Goal: Task Accomplishment & Management: Use online tool/utility

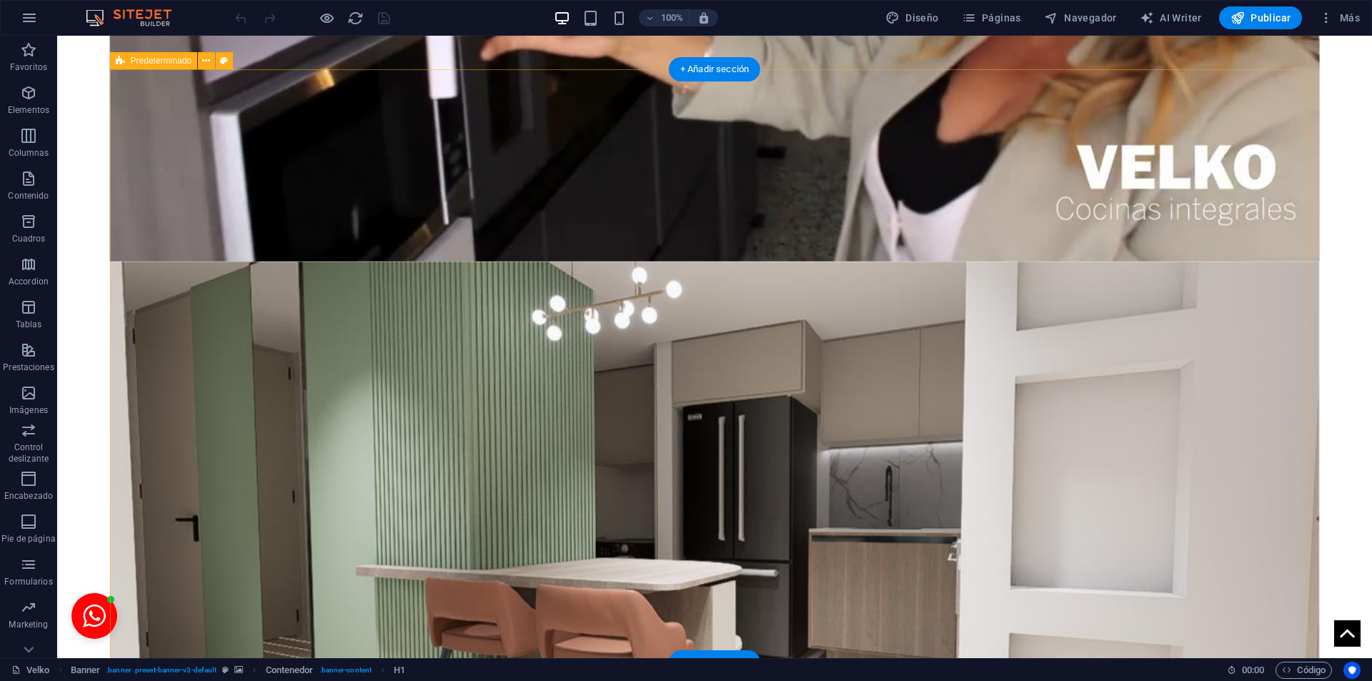
scroll to position [1270, 0]
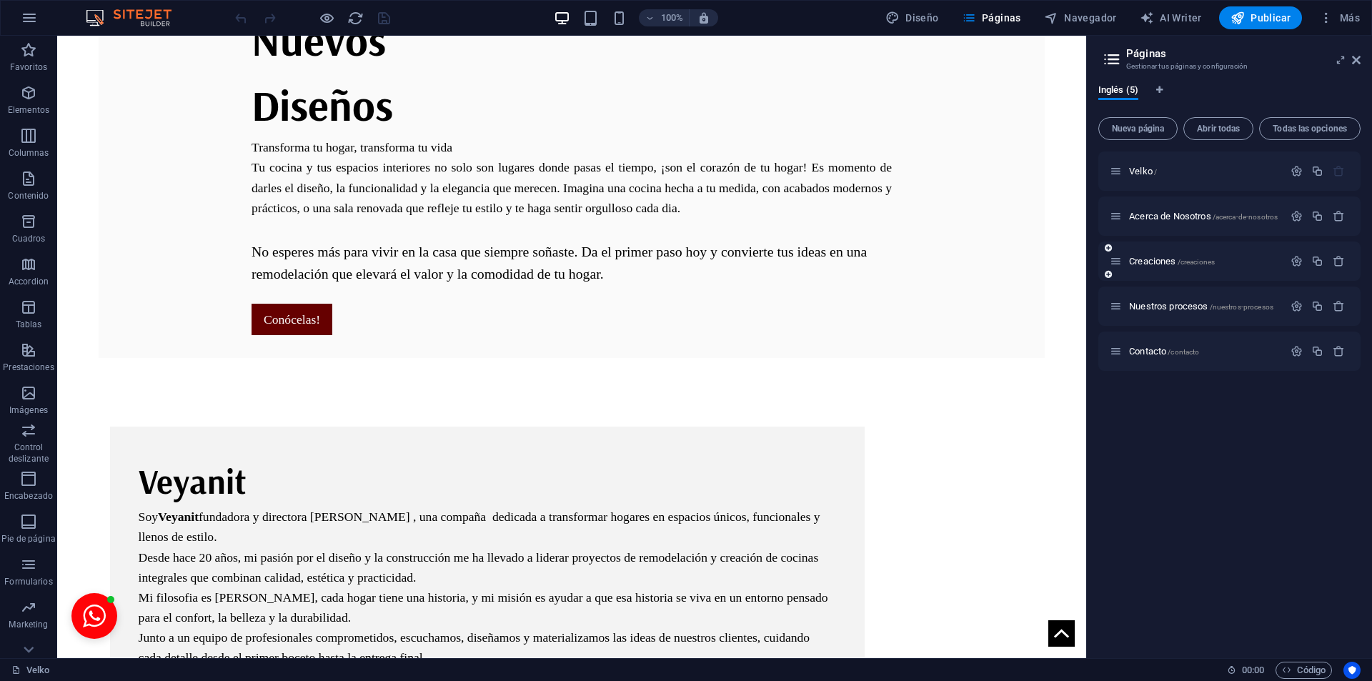
click at [1158, 268] on div "Creaciones /creaciones" at bounding box center [1196, 261] width 174 height 16
click at [1154, 261] on span "Creaciones /creaciones" at bounding box center [1172, 261] width 86 height 11
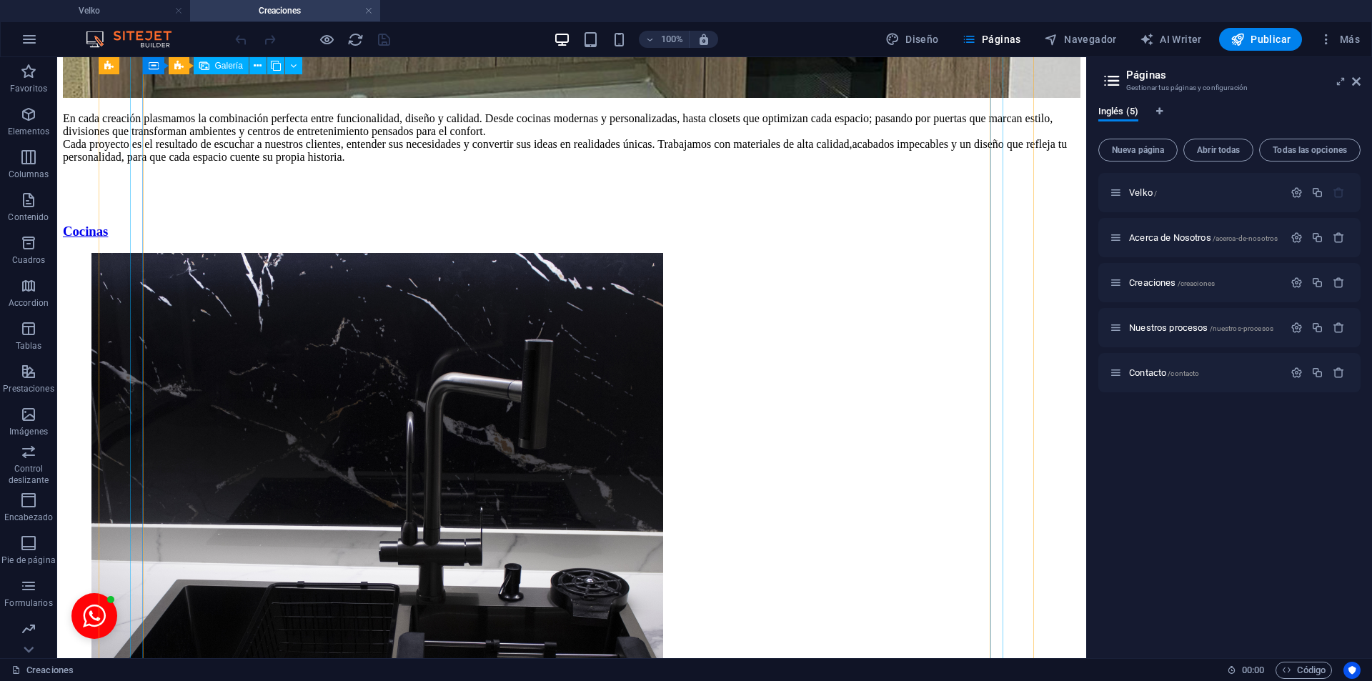
scroll to position [714, 0]
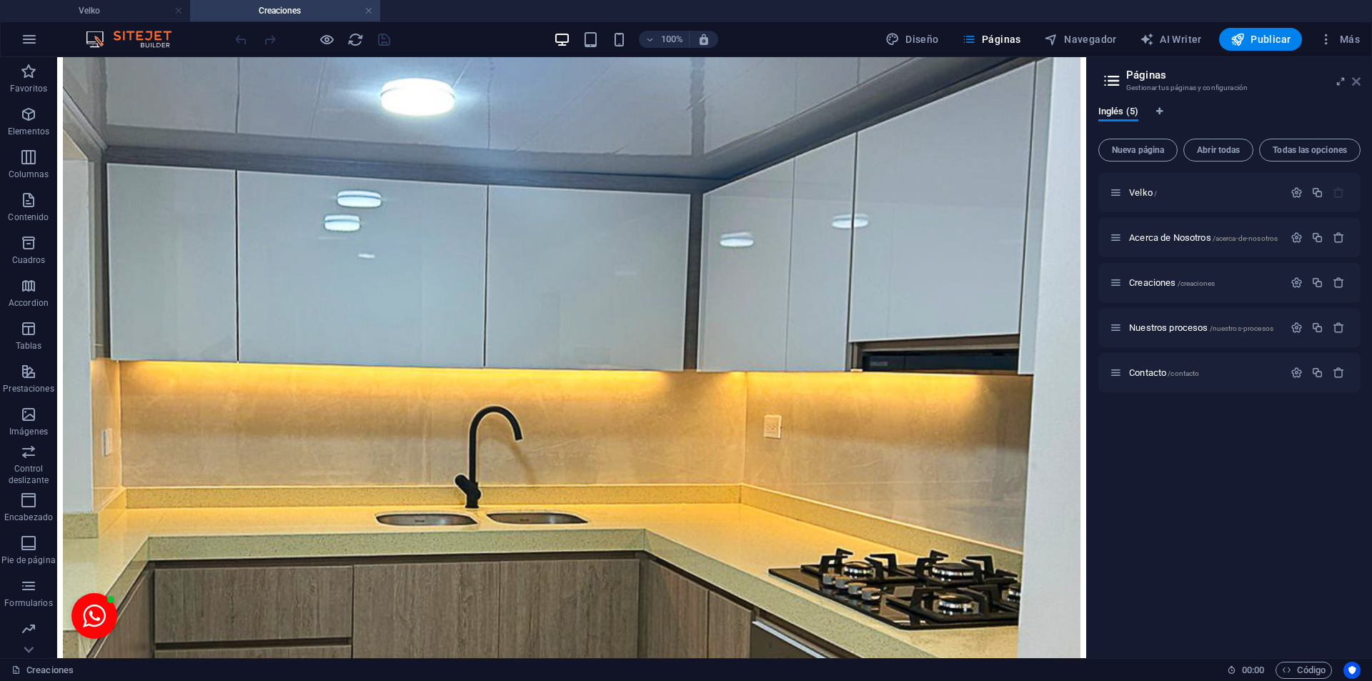
click at [0, 0] on icon at bounding box center [0, 0] width 0 height 0
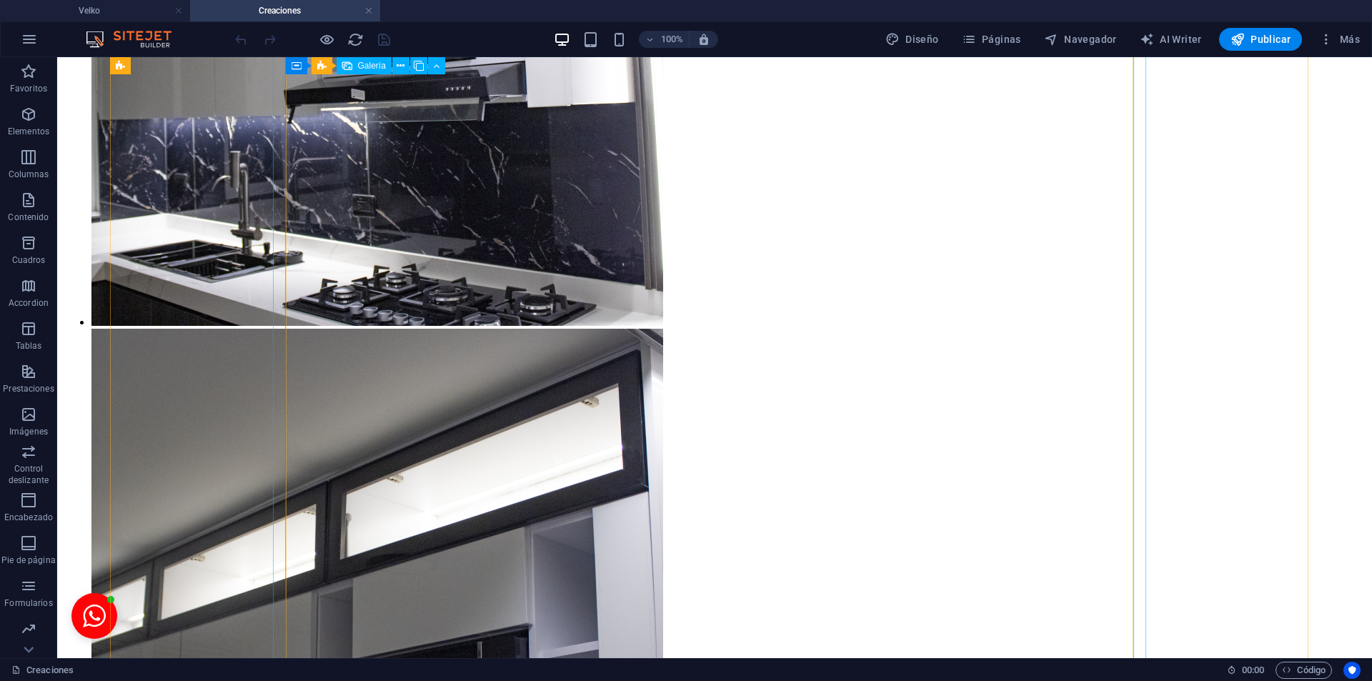
scroll to position [5715, 0]
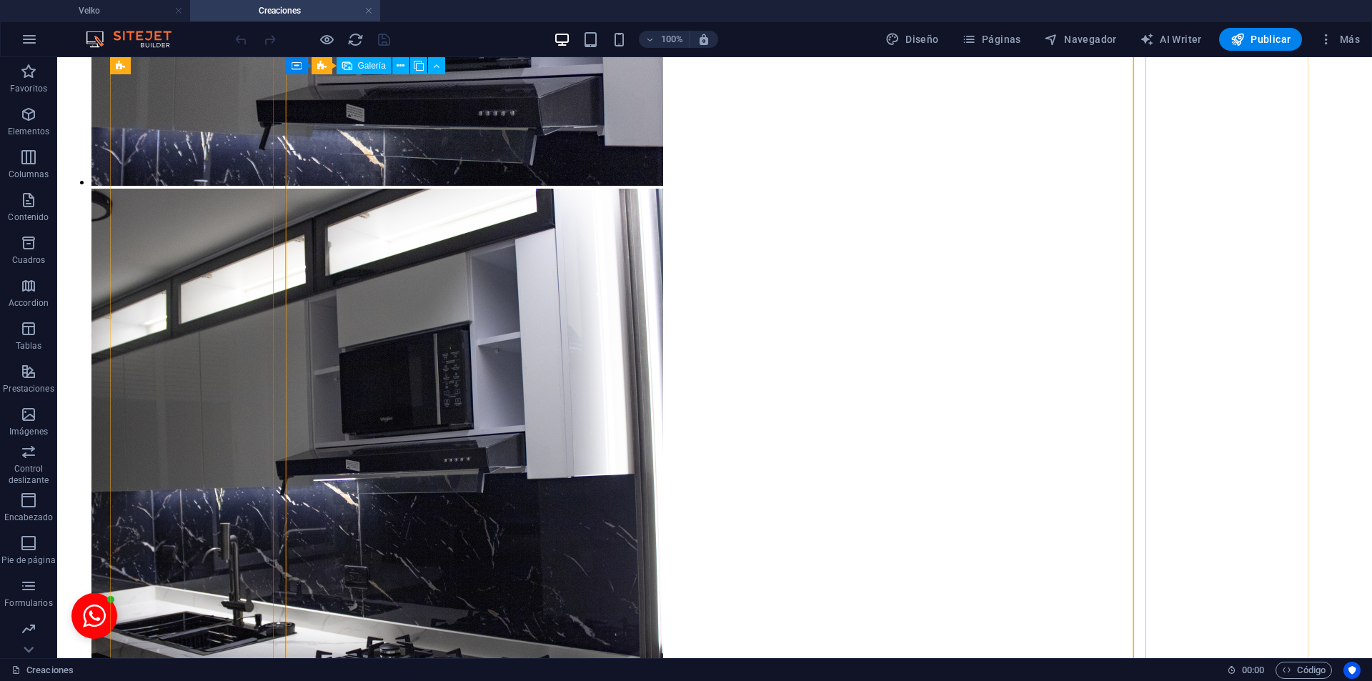
drag, startPoint x: 449, startPoint y: 264, endPoint x: 371, endPoint y: 359, distance: 122.4
select select "4"
select select "px"
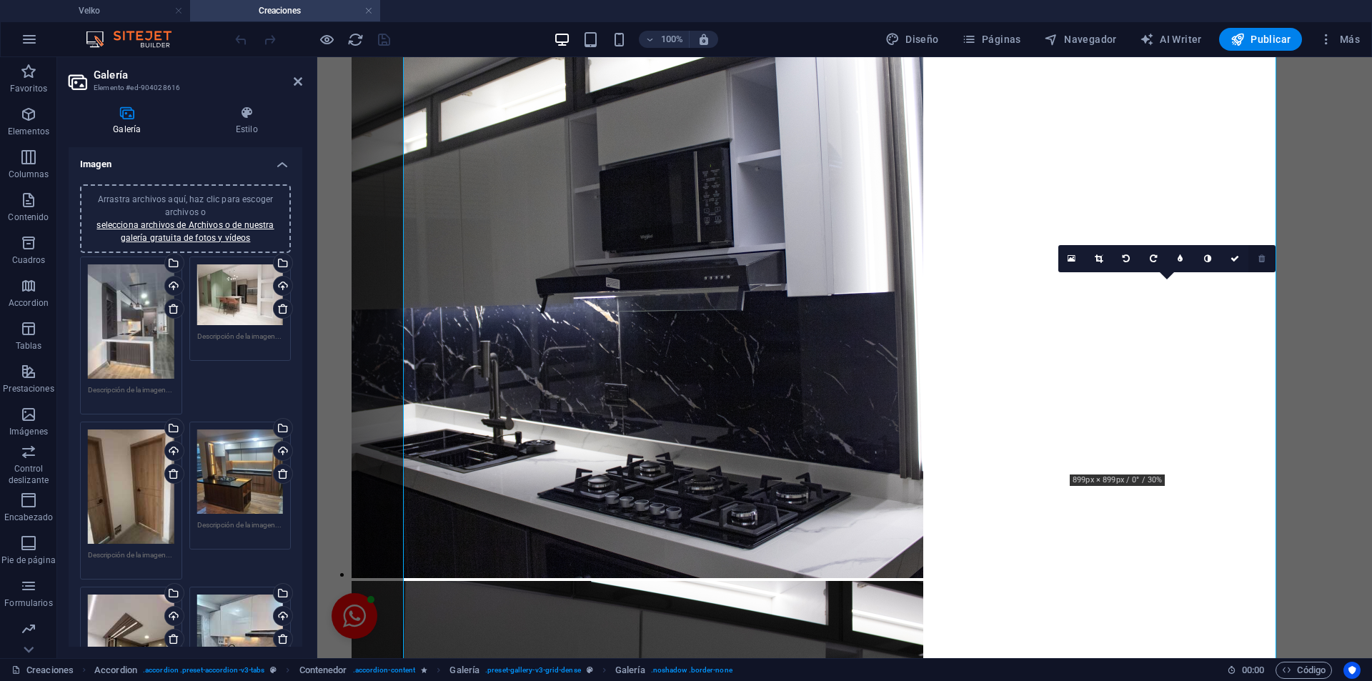
click at [1259, 256] on icon at bounding box center [1261, 258] width 6 height 9
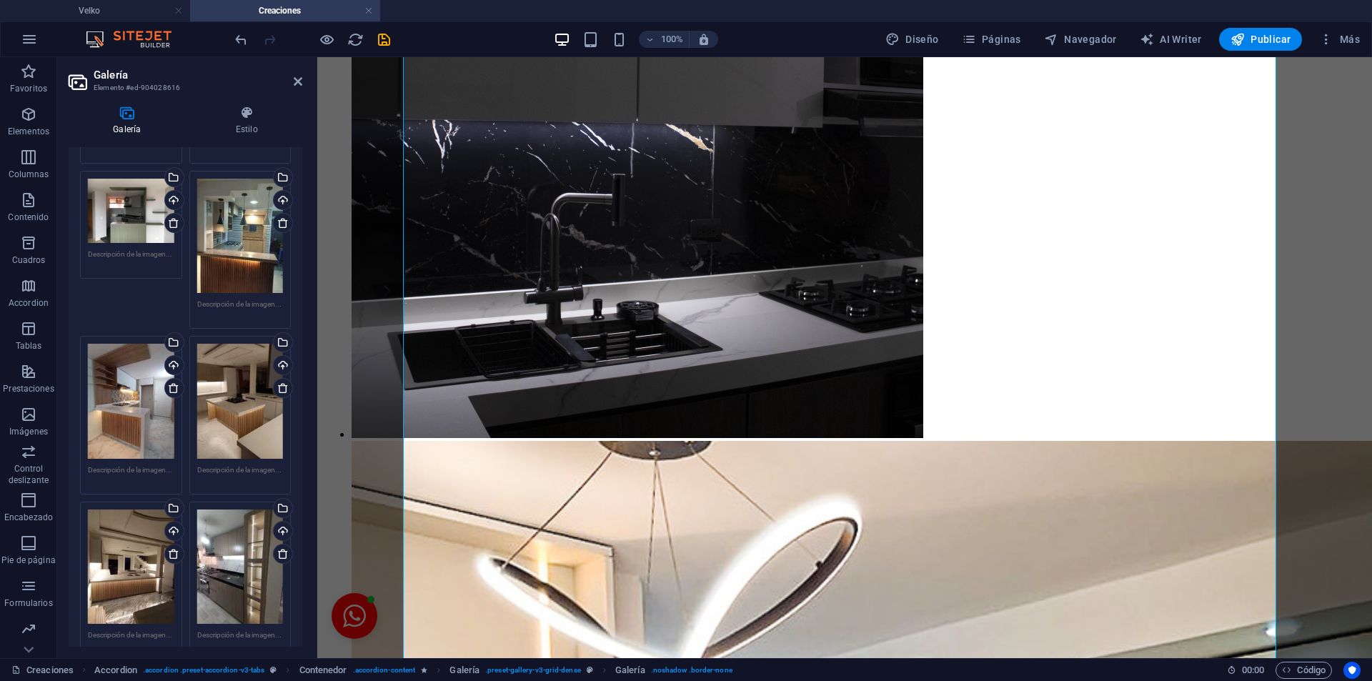
scroll to position [1429, 0]
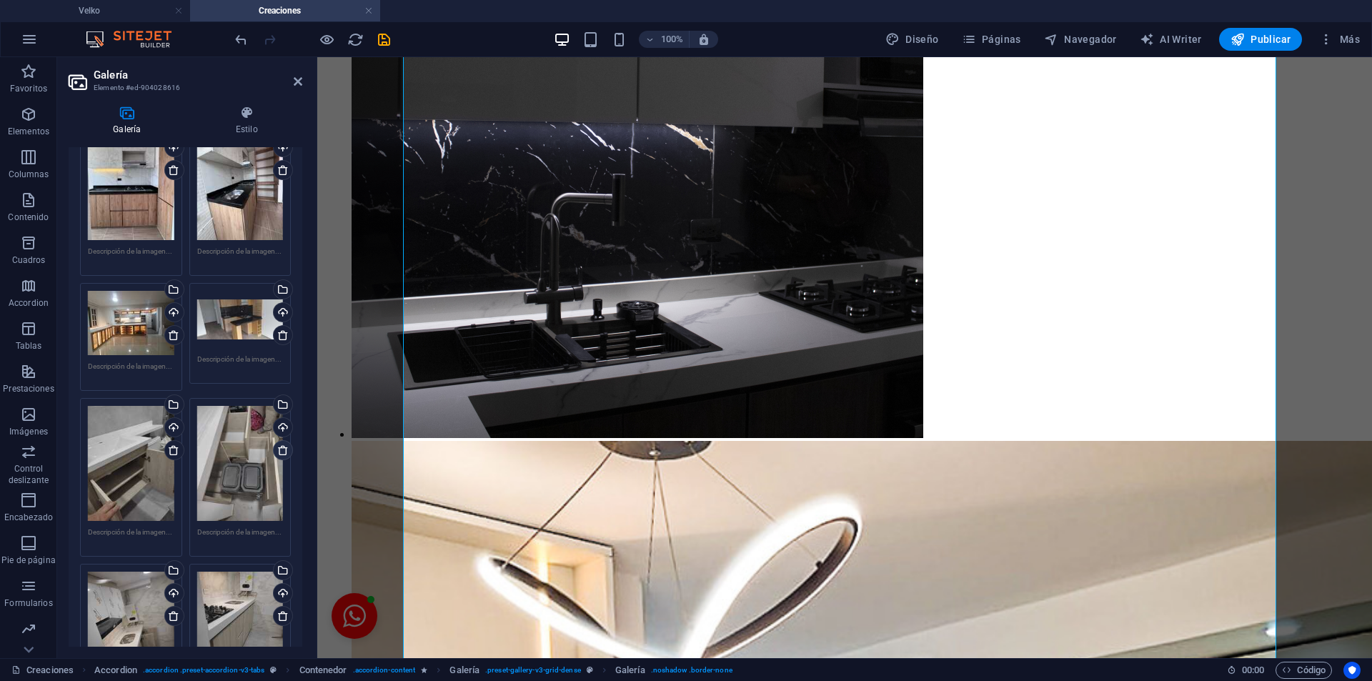
click at [277, 444] on icon at bounding box center [282, 449] width 11 height 11
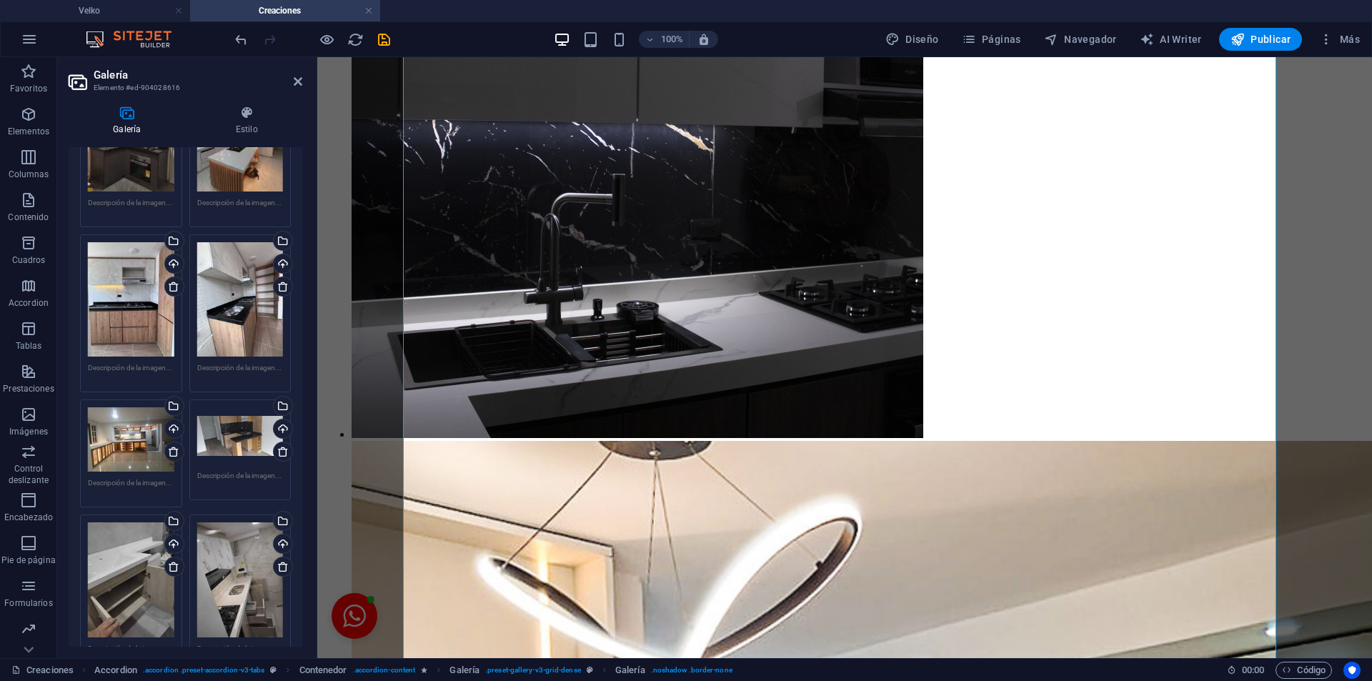
scroll to position [0, 0]
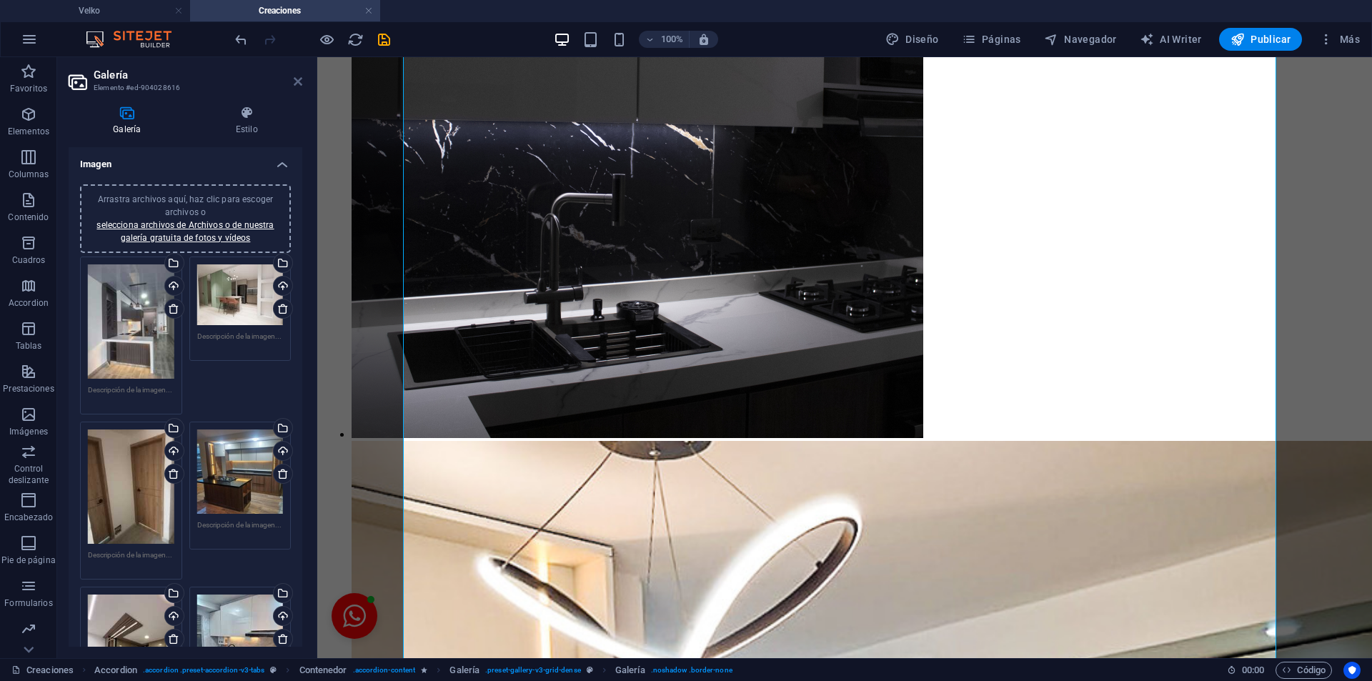
click at [294, 76] on icon at bounding box center [298, 81] width 9 height 11
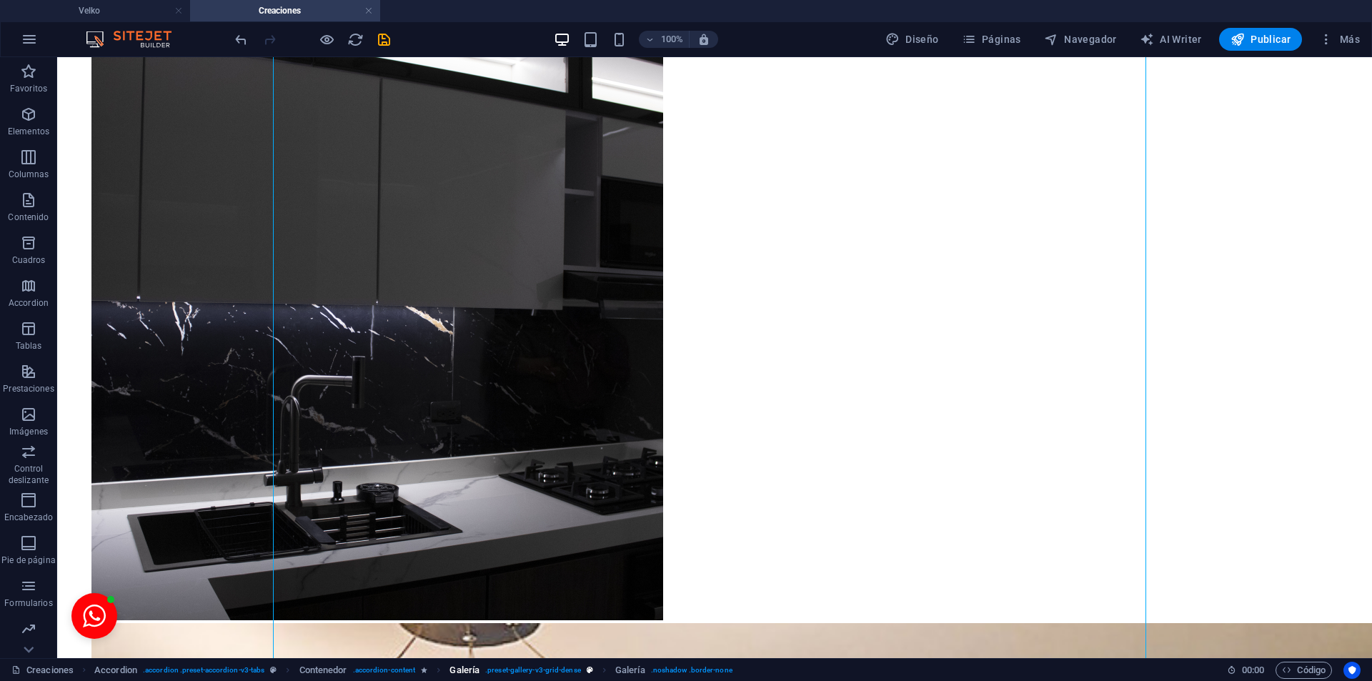
drag, startPoint x: 384, startPoint y: 43, endPoint x: 460, endPoint y: 678, distance: 639.6
click at [384, 42] on icon "save" at bounding box center [384, 39] width 16 height 16
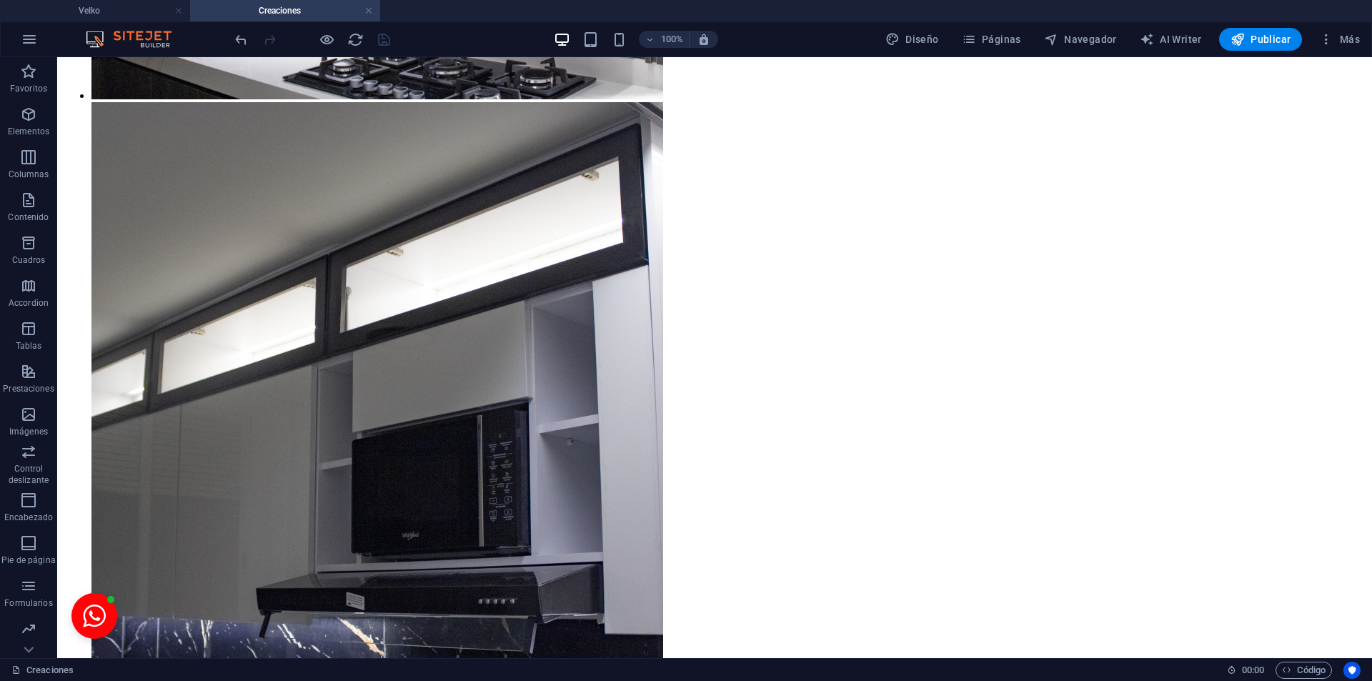
scroll to position [5210, 0]
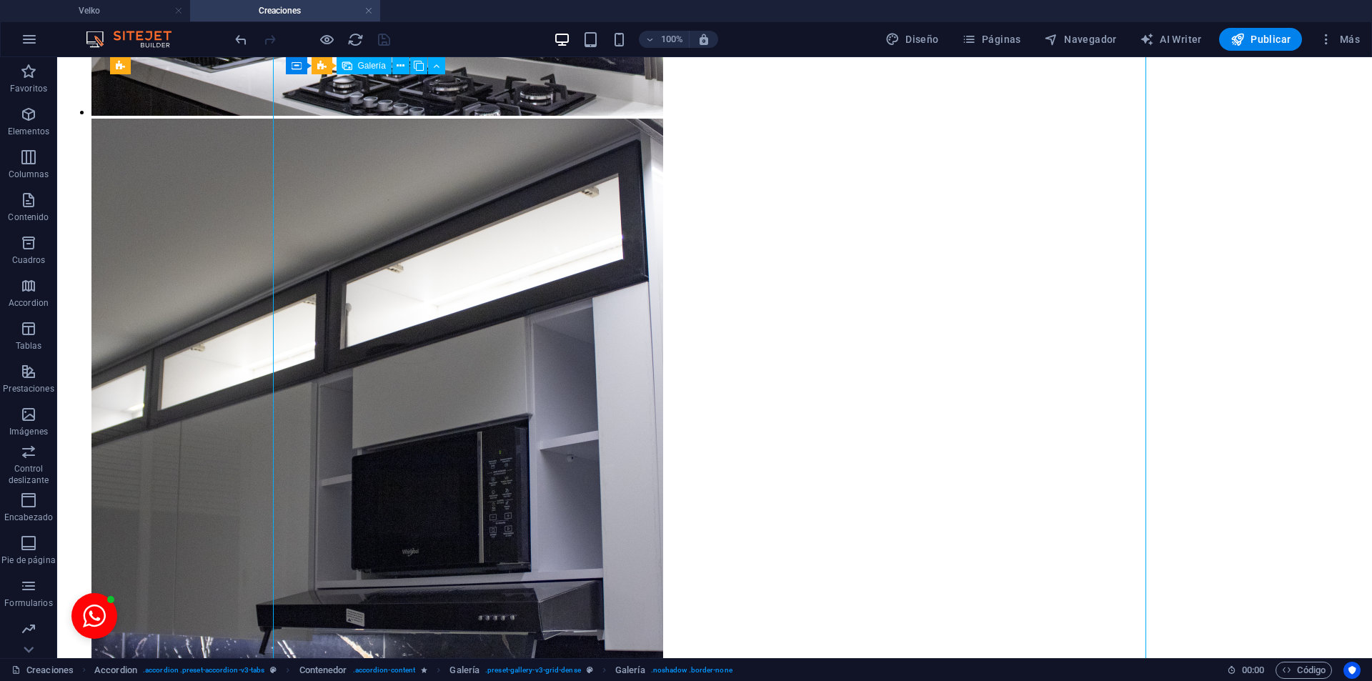
select select "4"
select select "px"
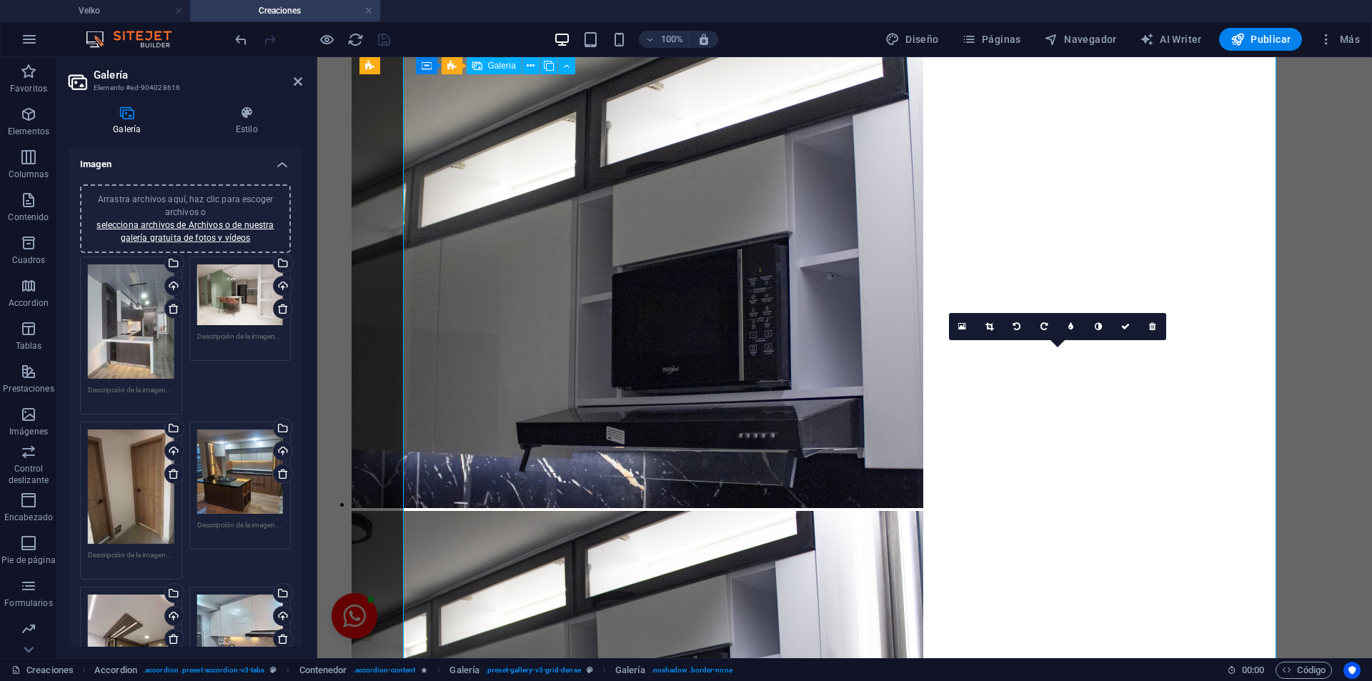
click at [1156, 327] on link at bounding box center [1152, 326] width 27 height 27
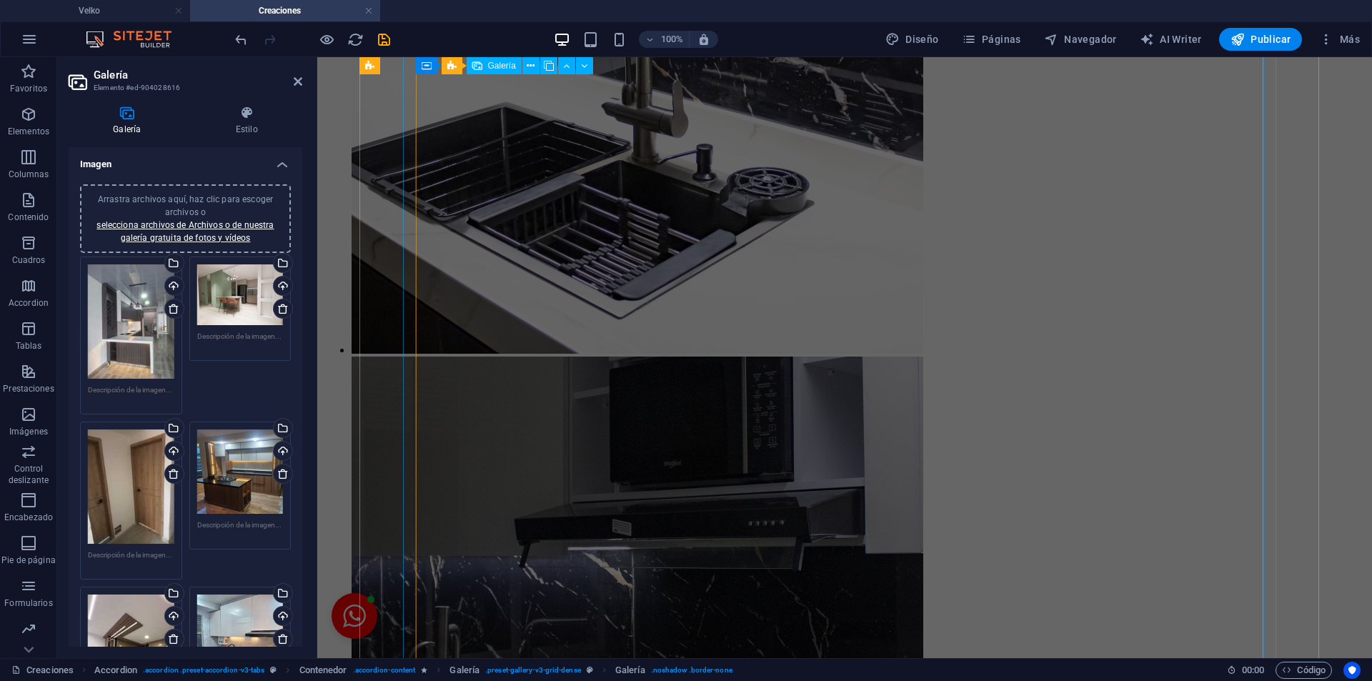
scroll to position [2353, 0]
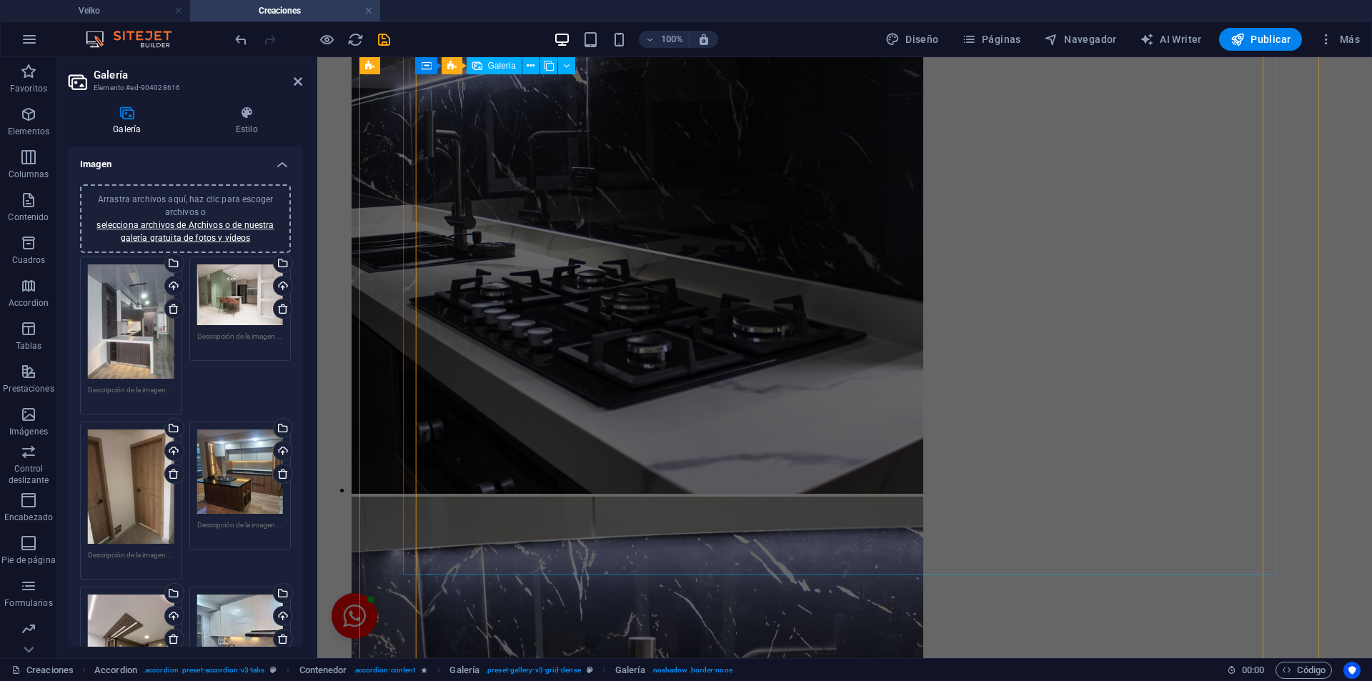
select select "4"
select select "px"
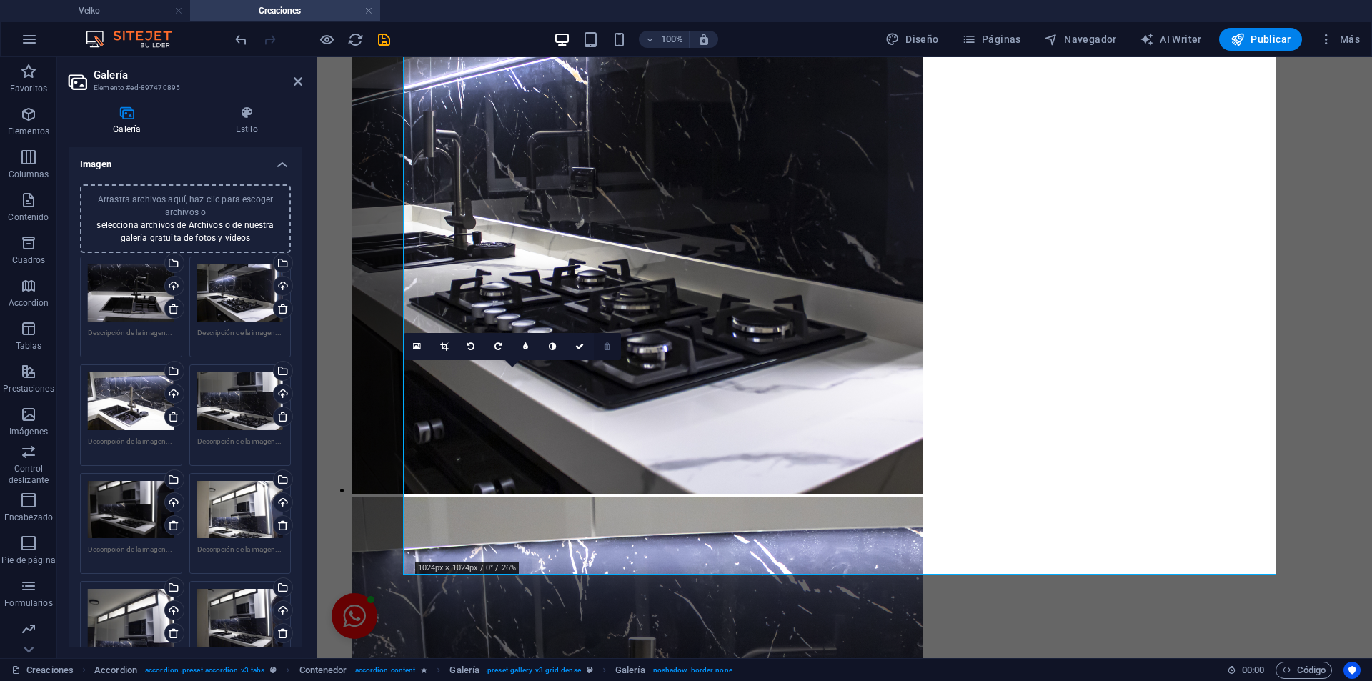
drag, startPoint x: 606, startPoint y: 352, endPoint x: 344, endPoint y: 561, distance: 335.6
click at [606, 352] on link at bounding box center [607, 346] width 27 height 27
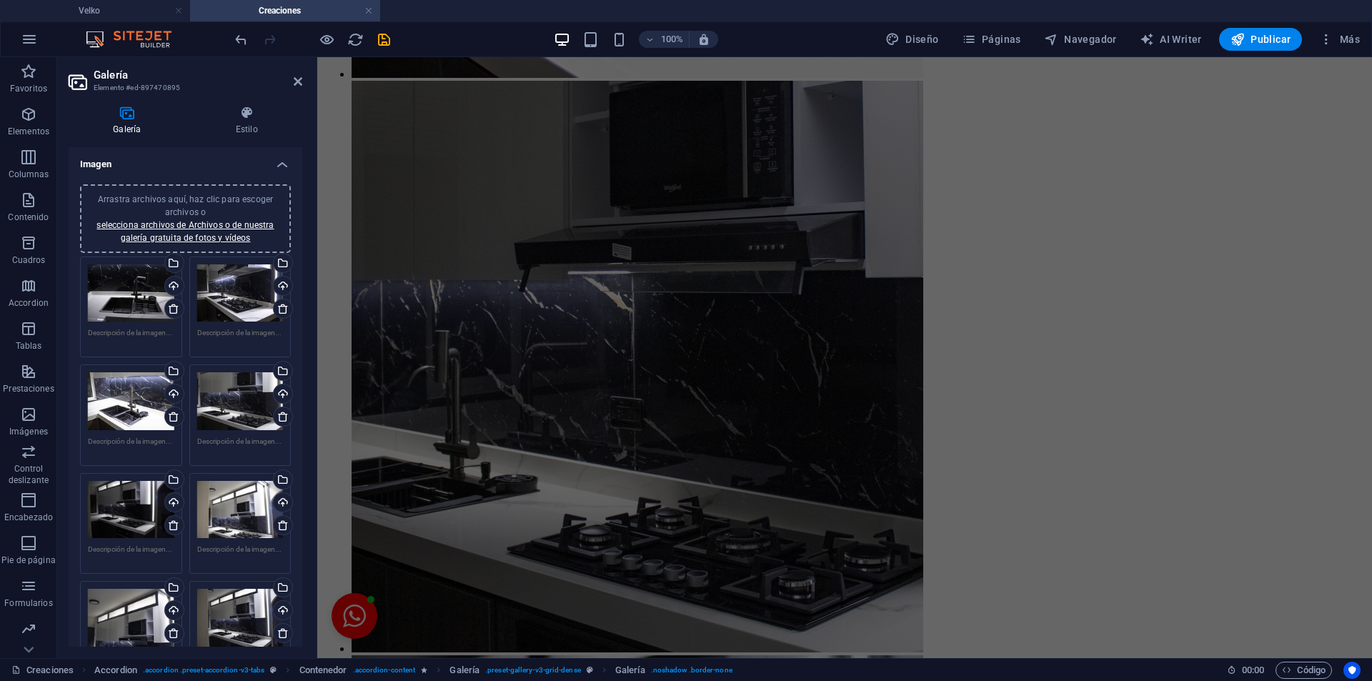
scroll to position [3459, 0]
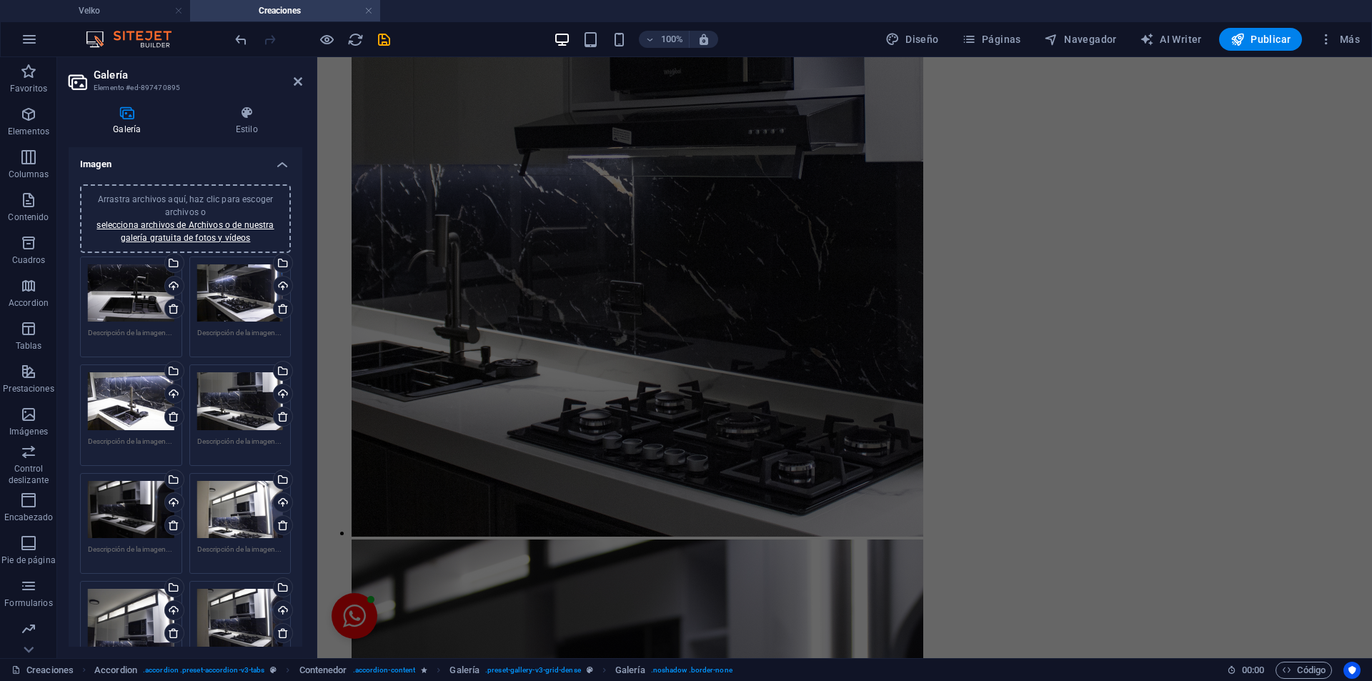
click at [306, 85] on aside "Galería Elemento #ed-897470895 Galería Estilo Imagen Arrastra archivos aquí, ha…" at bounding box center [187, 357] width 260 height 601
click at [299, 84] on icon at bounding box center [298, 81] width 9 height 11
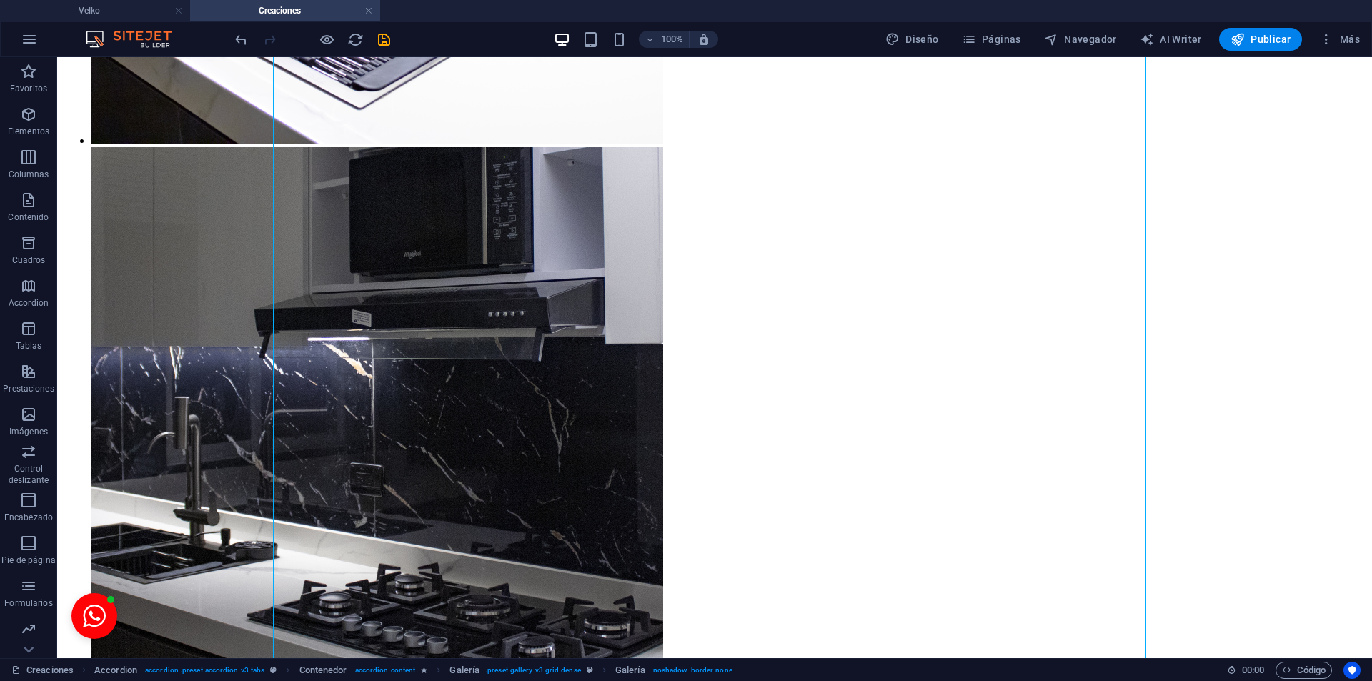
scroll to position [1588, 0]
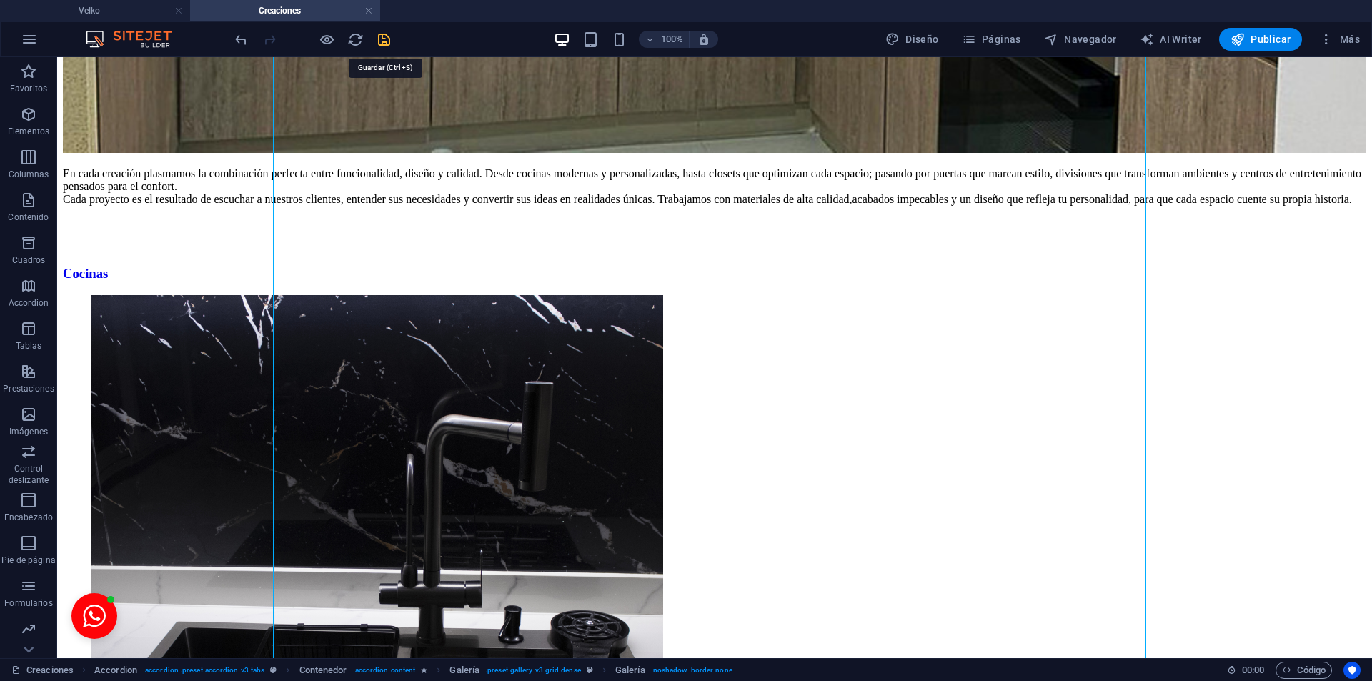
click at [381, 39] on icon "save" at bounding box center [384, 39] width 16 height 16
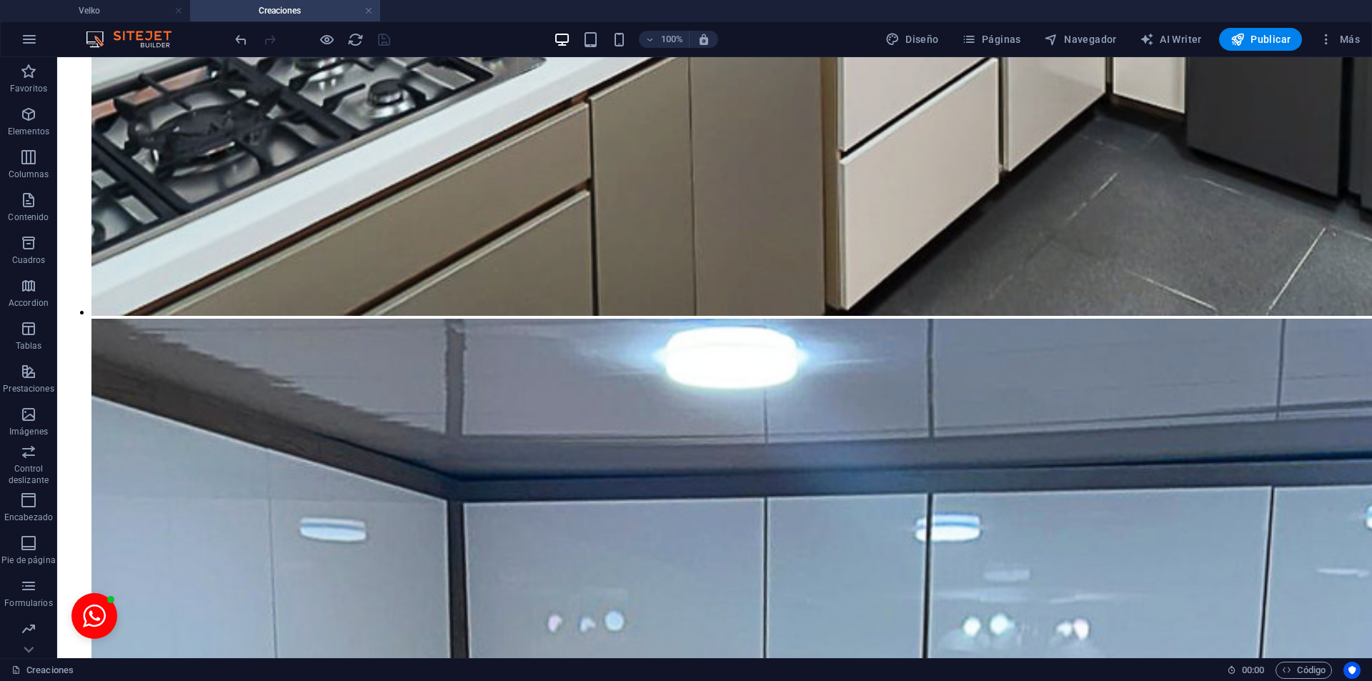
scroll to position [12035, 0]
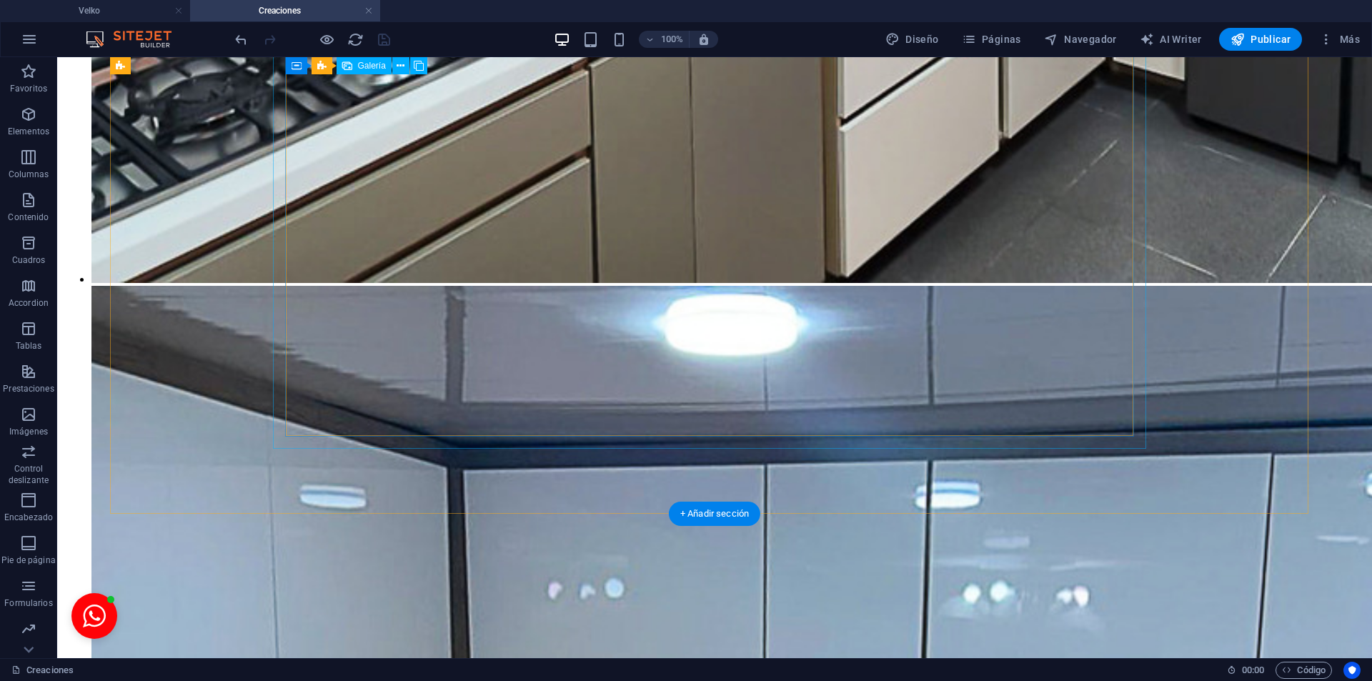
select select "4"
select select "px"
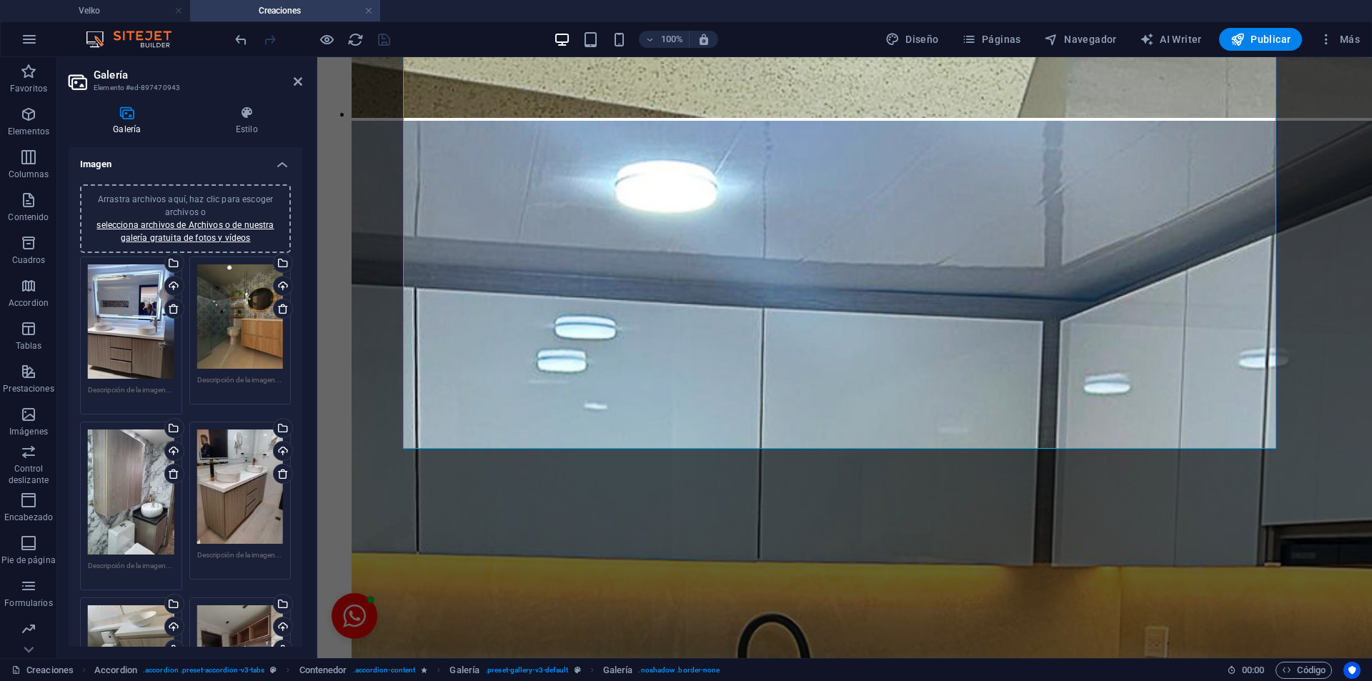
click at [208, 217] on div "Arrastra archivos aquí, haz clic para escoger archivos o selecciona archivos de…" at bounding box center [186, 218] width 194 height 51
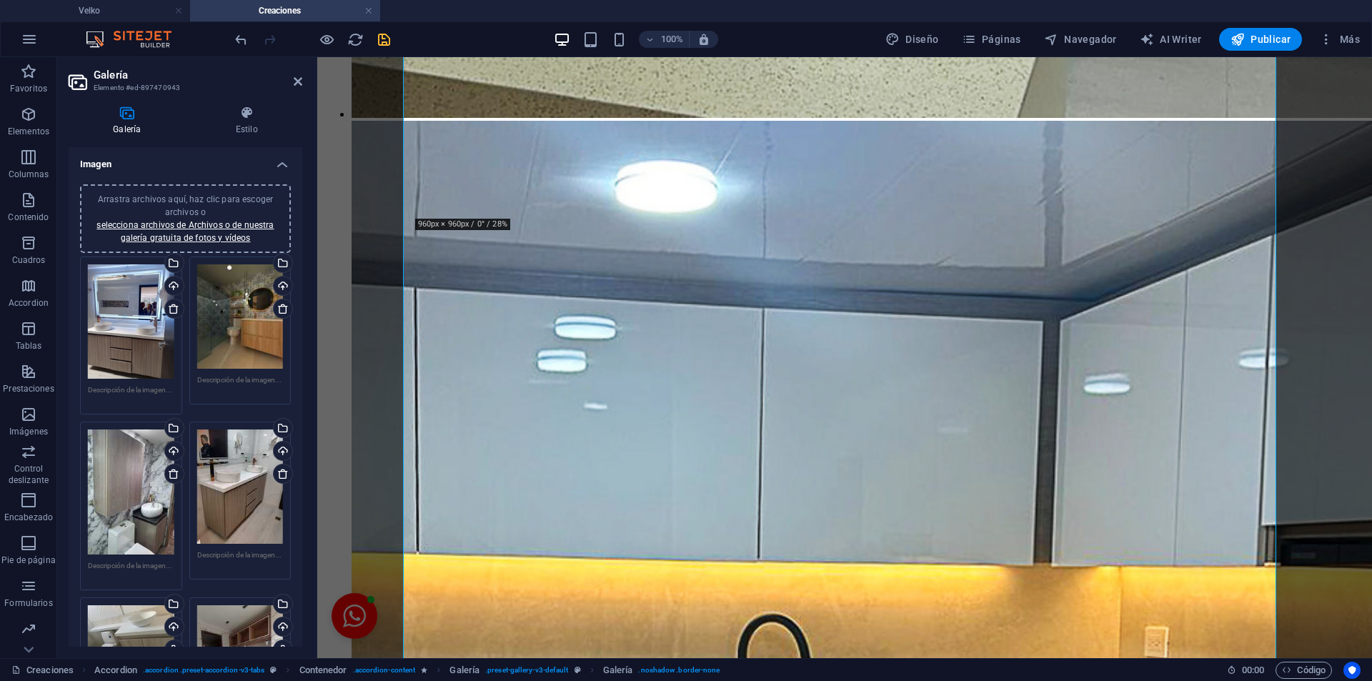
click at [382, 29] on div at bounding box center [312, 39] width 160 height 23
click at [374, 48] on div at bounding box center [312, 39] width 160 height 23
click at [391, 33] on icon "save" at bounding box center [384, 39] width 16 height 16
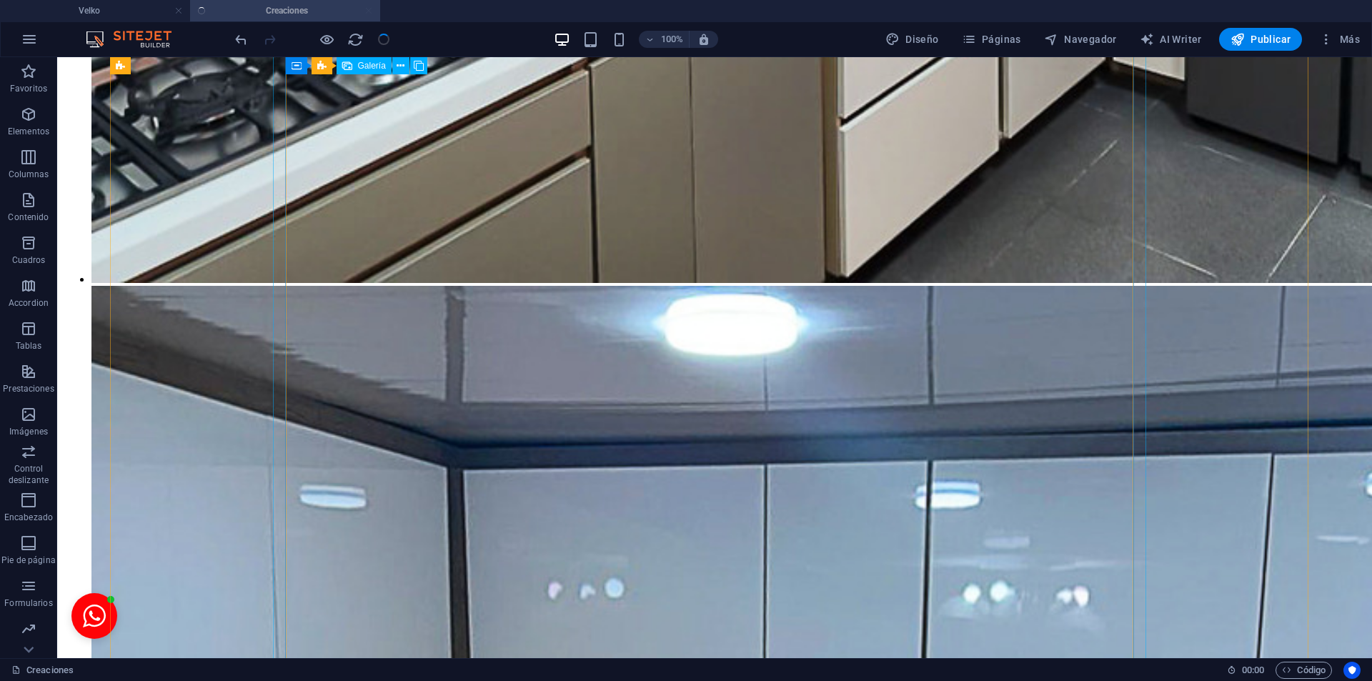
select select "4"
select select "px"
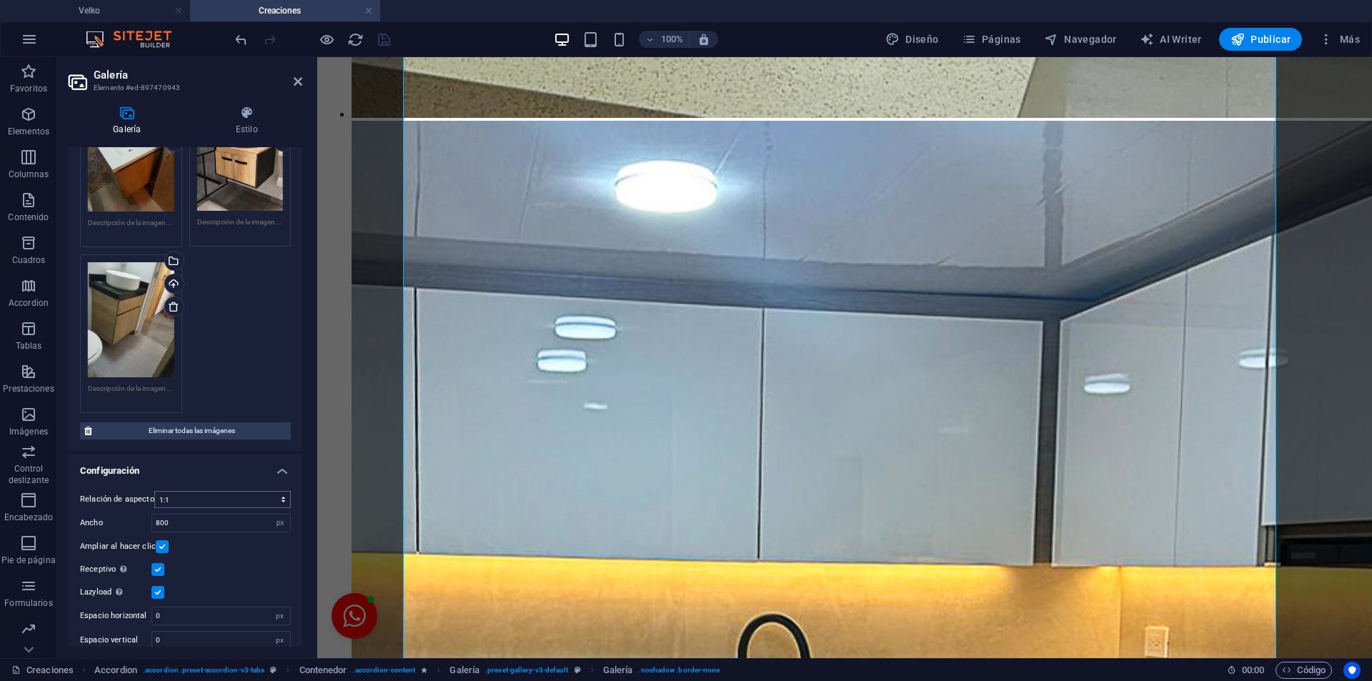
scroll to position [0, 0]
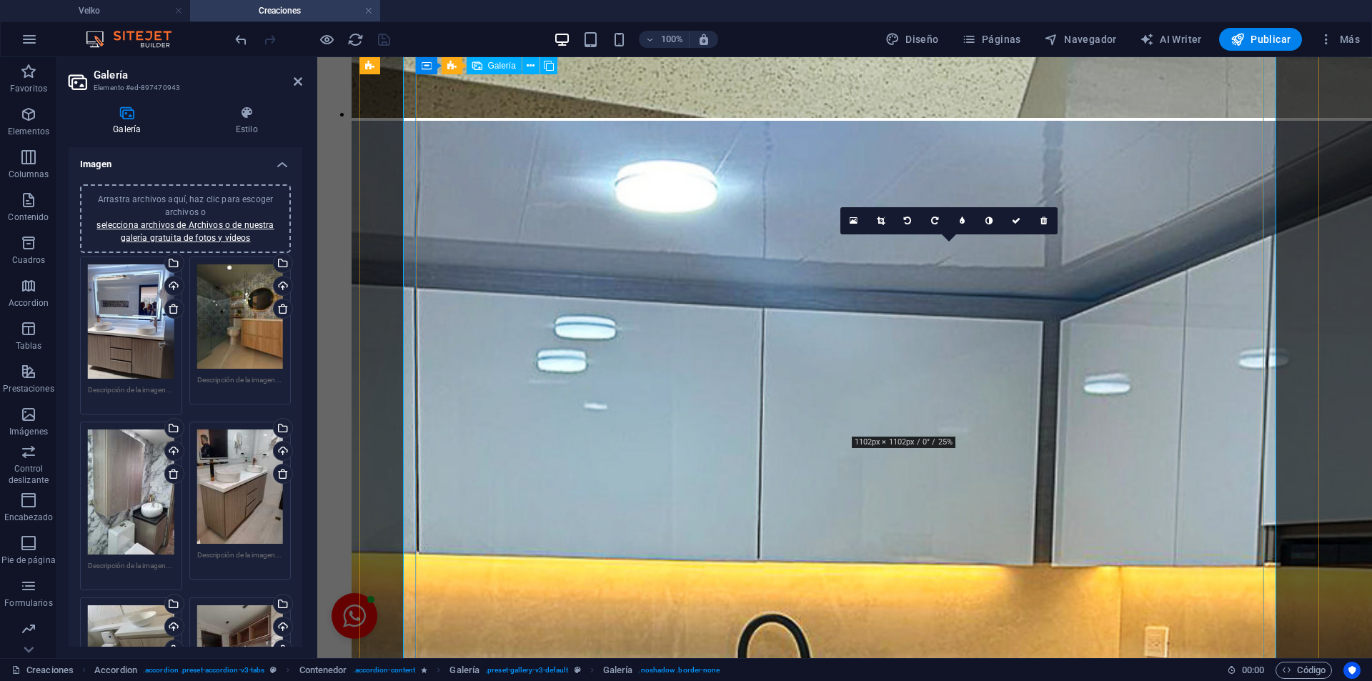
click at [1044, 221] on icon at bounding box center [1043, 220] width 6 height 9
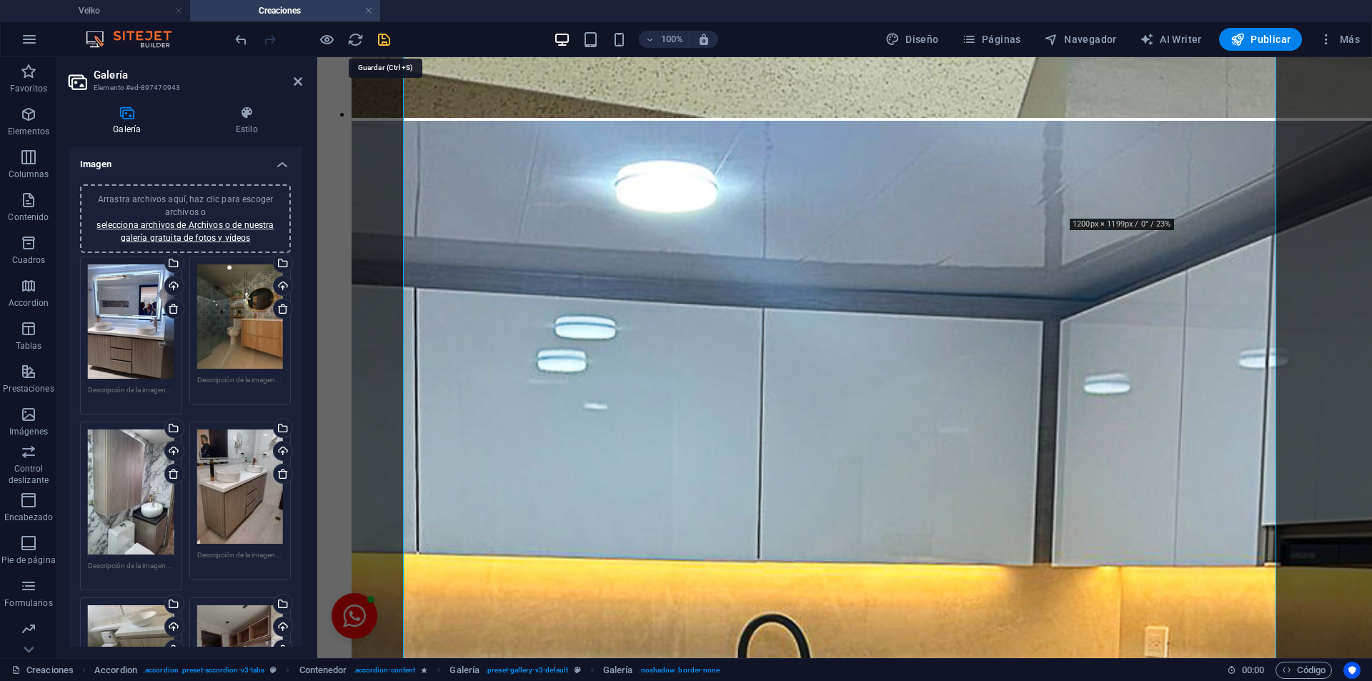
click at [381, 33] on icon "save" at bounding box center [384, 39] width 16 height 16
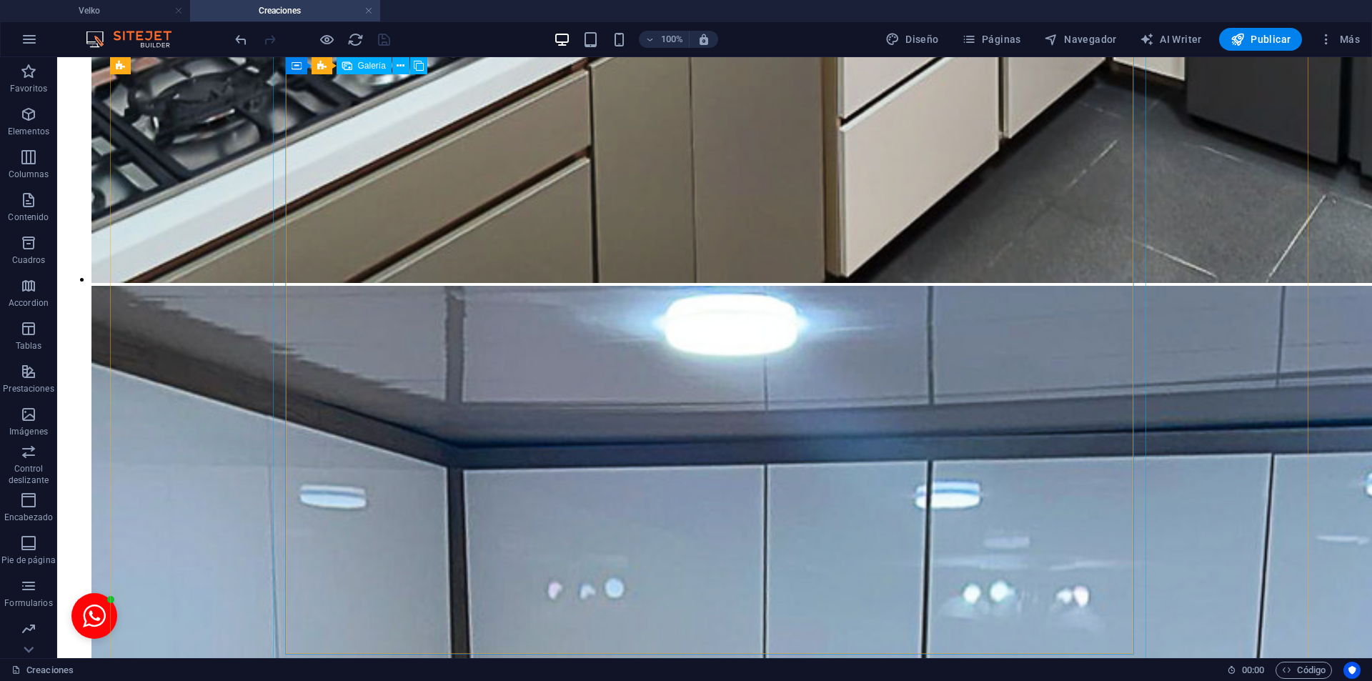
select select "4"
select select "px"
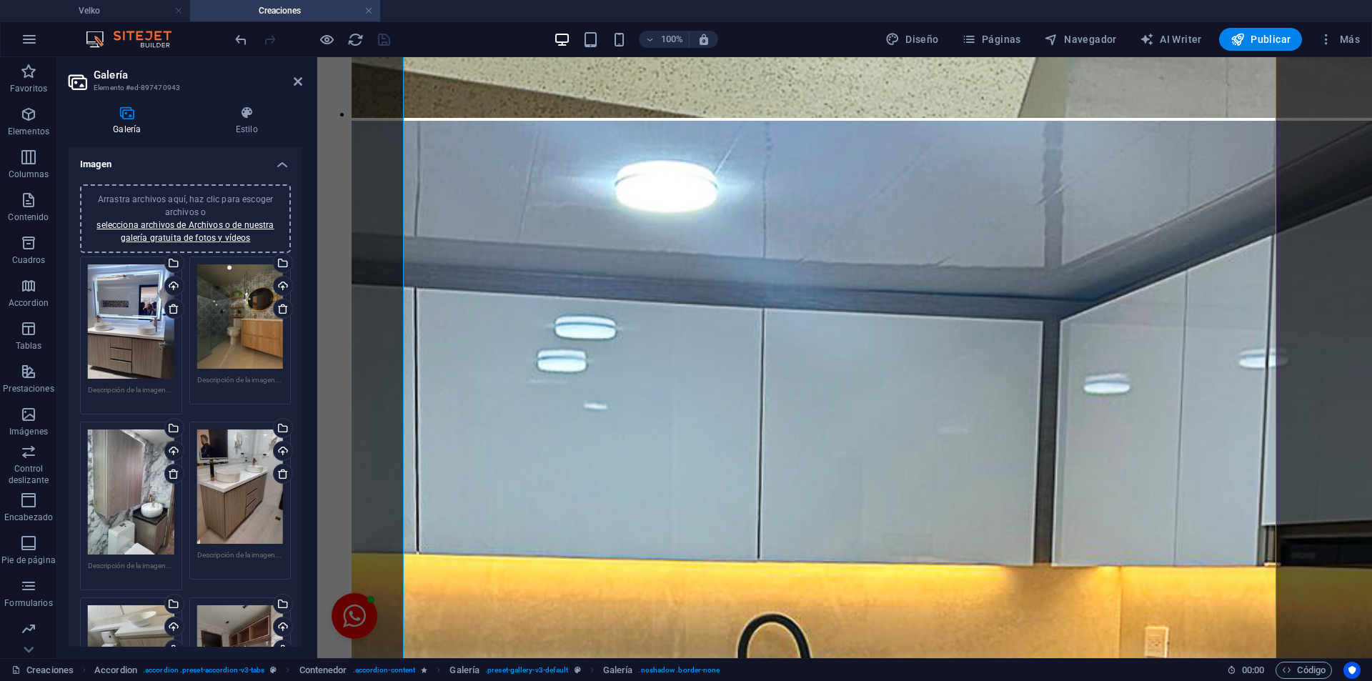
scroll to position [879, 0]
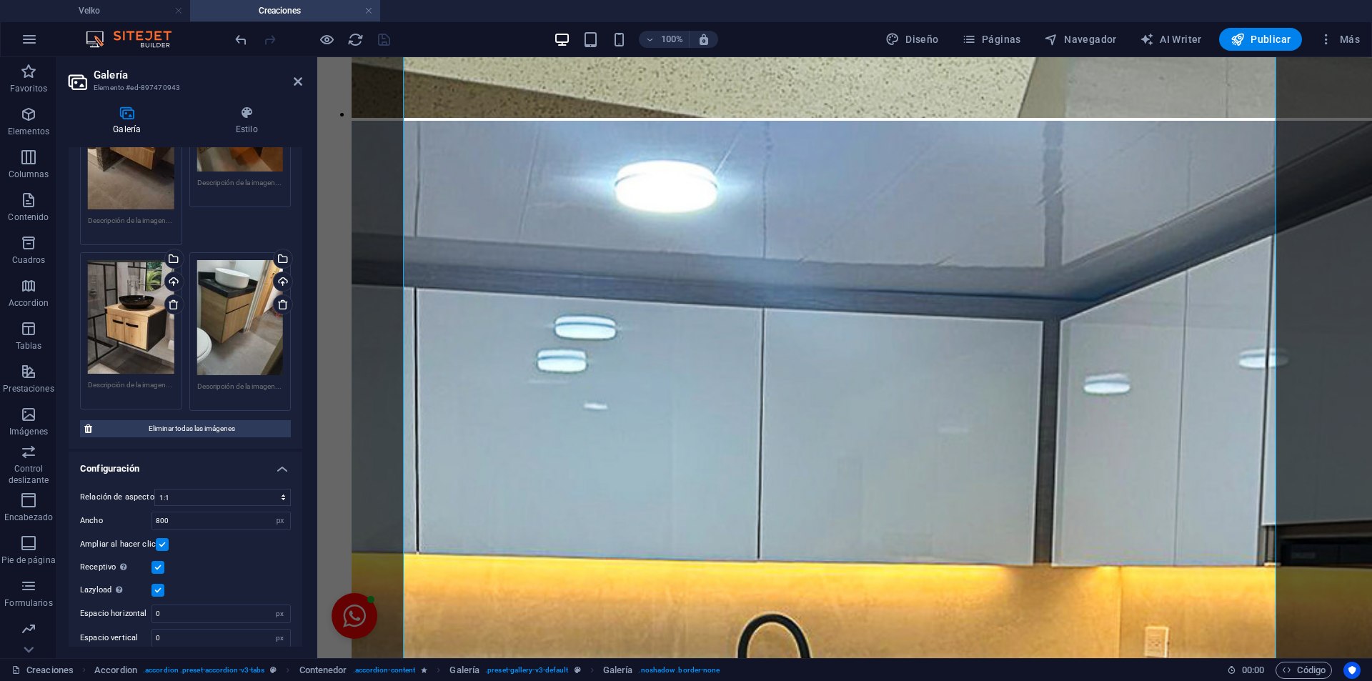
click at [241, 298] on div "Arrastra archivos aquí, haz clic para escoger archivos o selecciona archivos de…" at bounding box center [240, 317] width 86 height 114
click at [241, 298] on body "[DOMAIN_NAME] Velko Creaciones Favoritos Elementos Columnas Contenido [PERSON_N…" at bounding box center [686, 340] width 1372 height 681
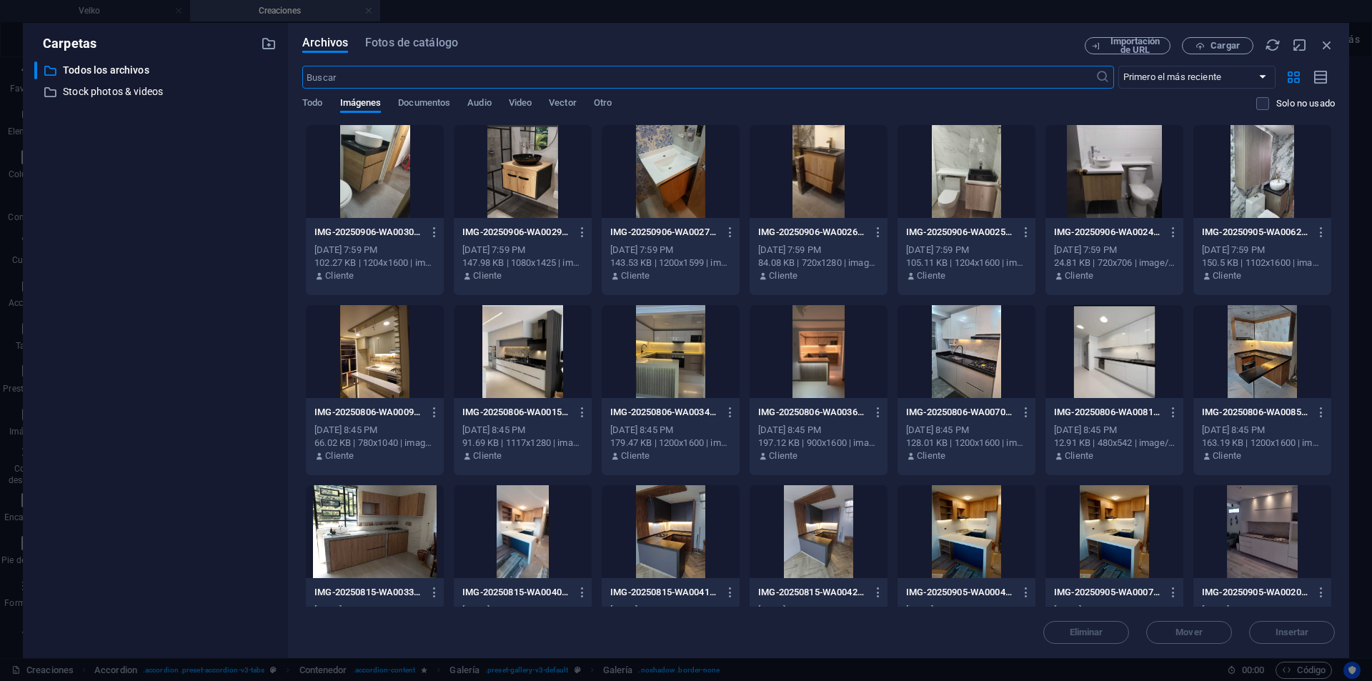
scroll to position [9548, 0]
click at [1322, 48] on icon "button" at bounding box center [1327, 45] width 16 height 16
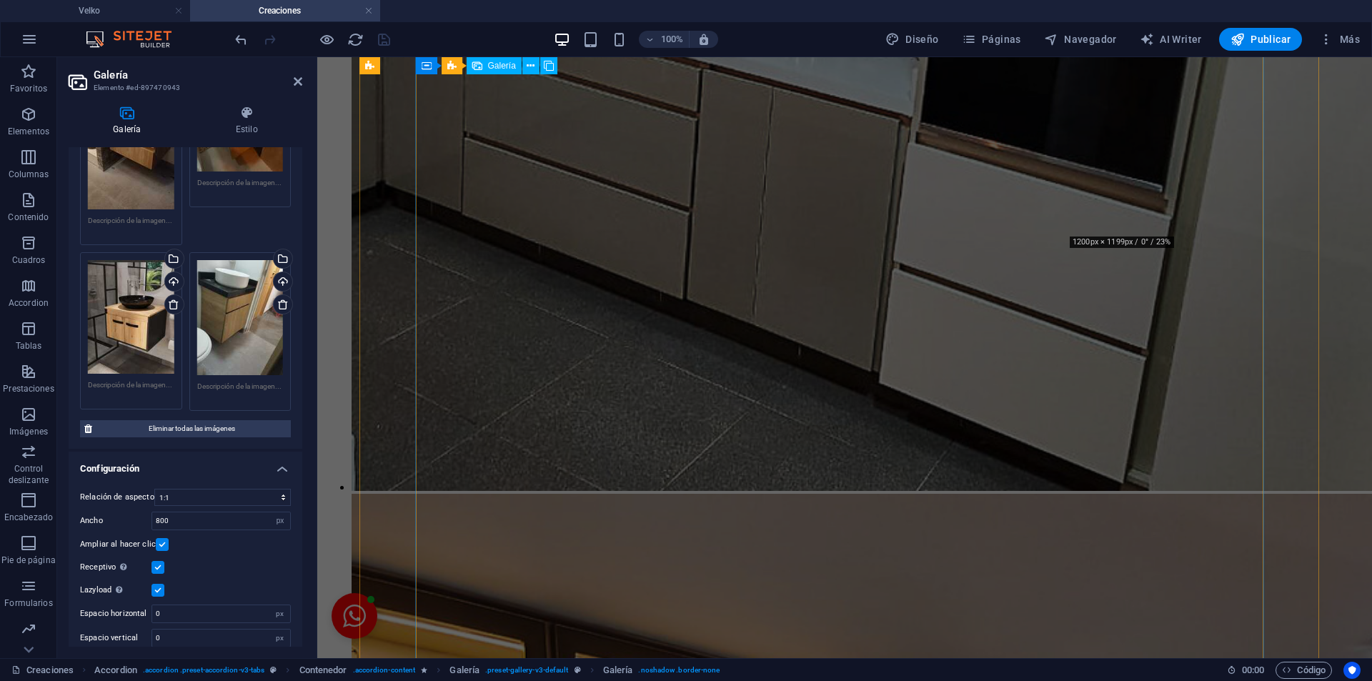
scroll to position [12017, 0]
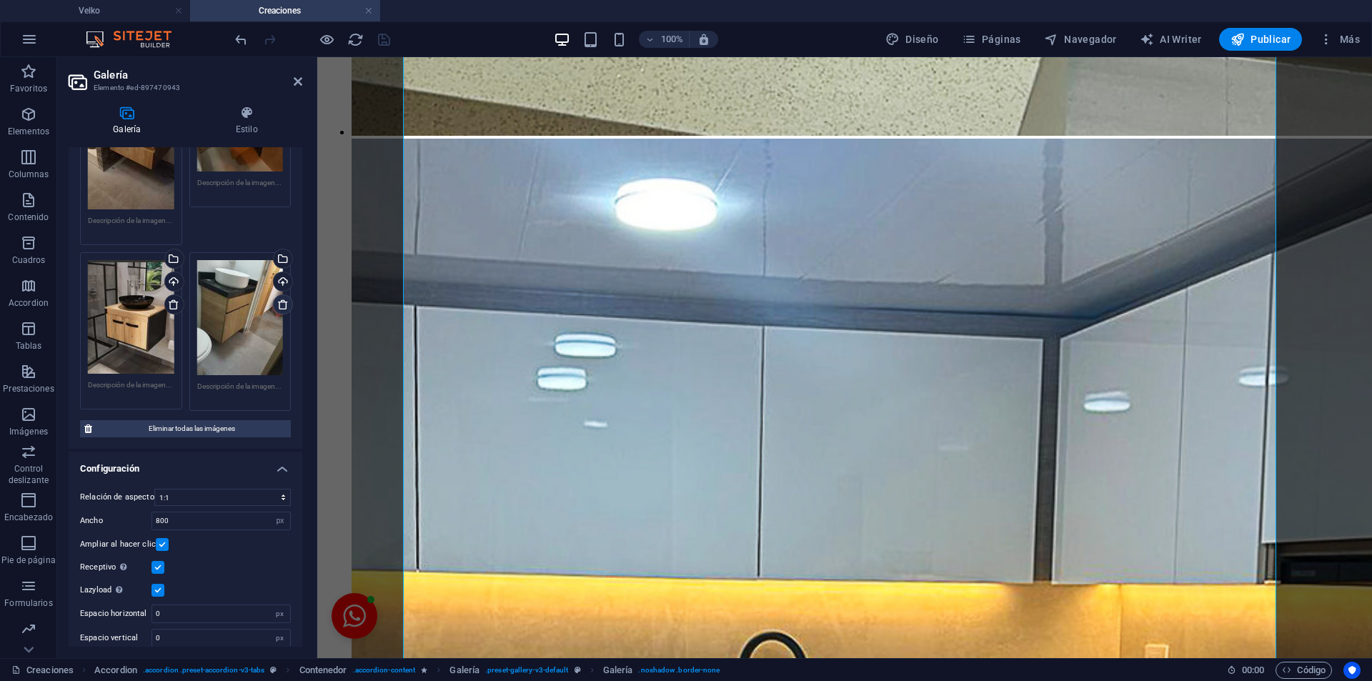
click at [280, 300] on link at bounding box center [283, 304] width 20 height 20
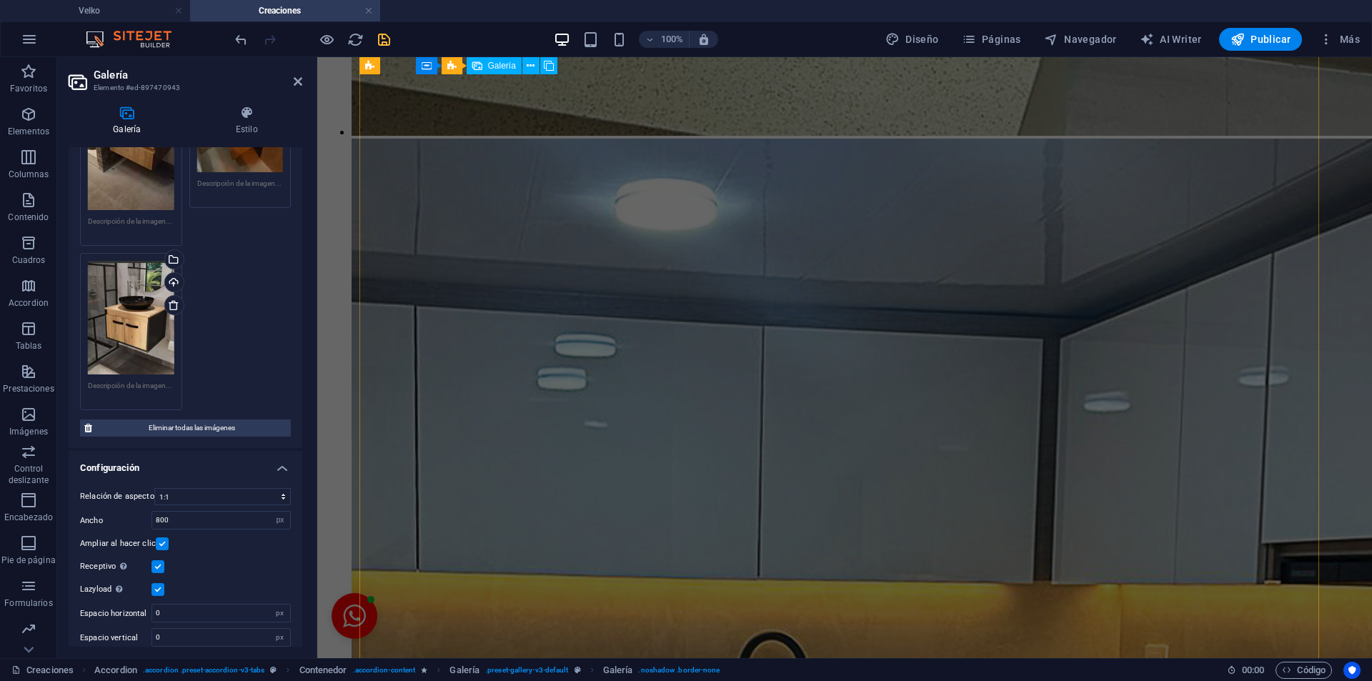
scroll to position [10589, 0]
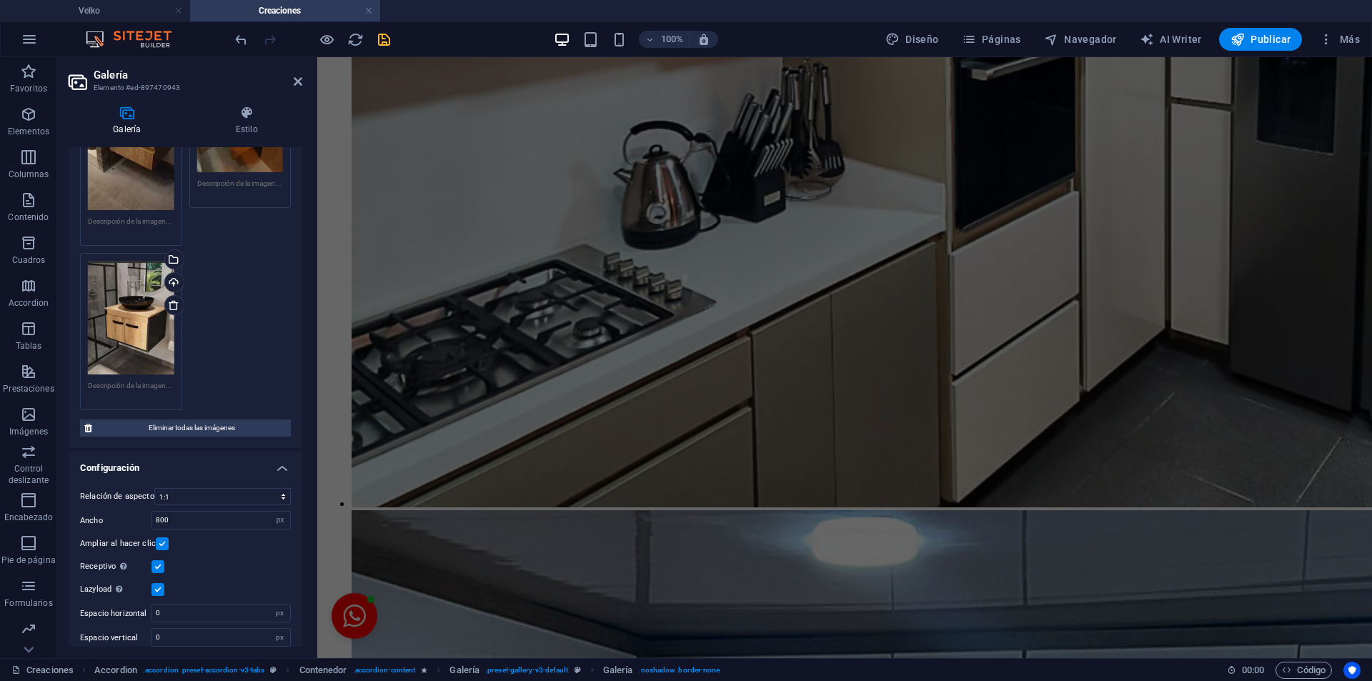
click at [392, 46] on icon "save" at bounding box center [384, 39] width 16 height 16
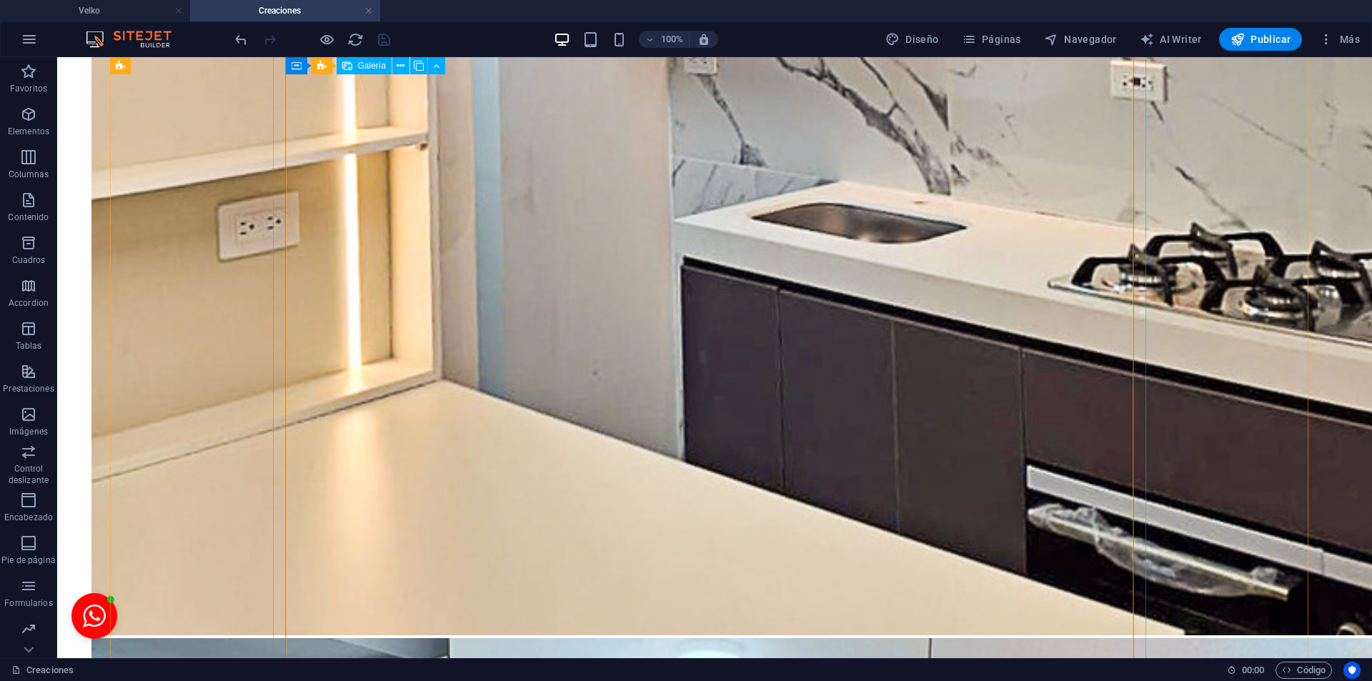
scroll to position [8446, 0]
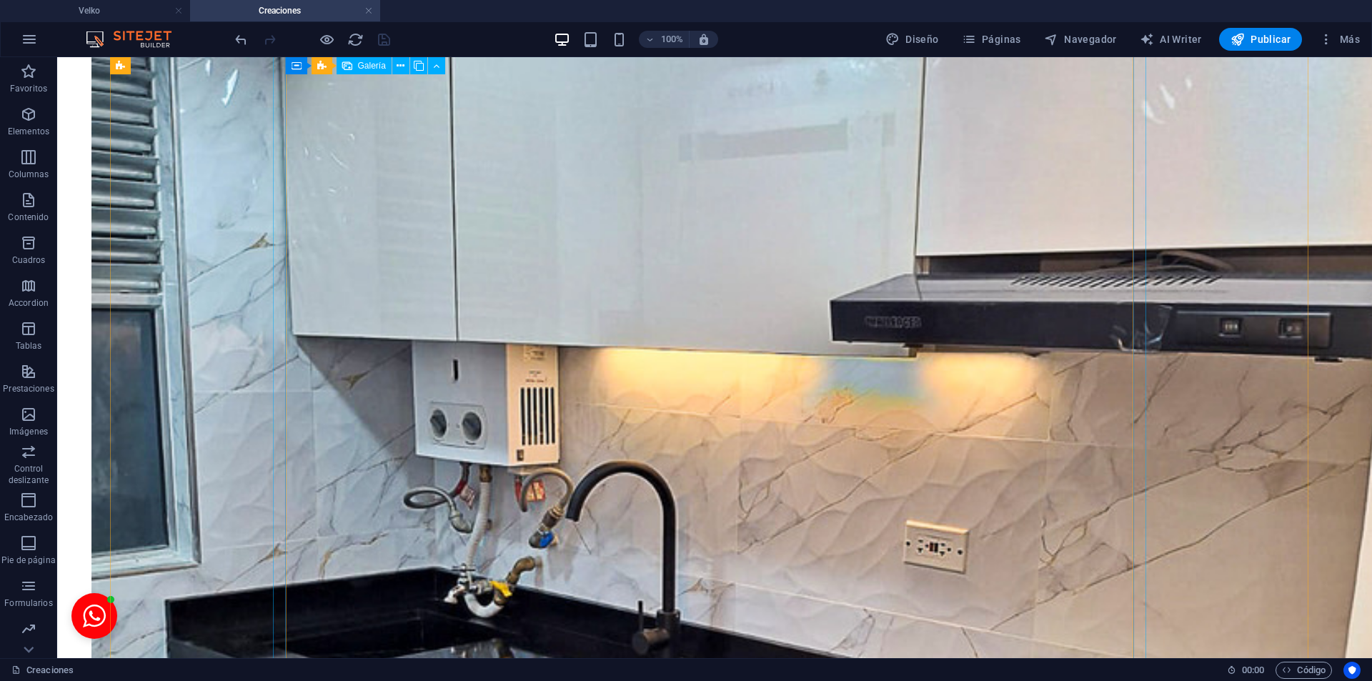
select select "4"
select select "px"
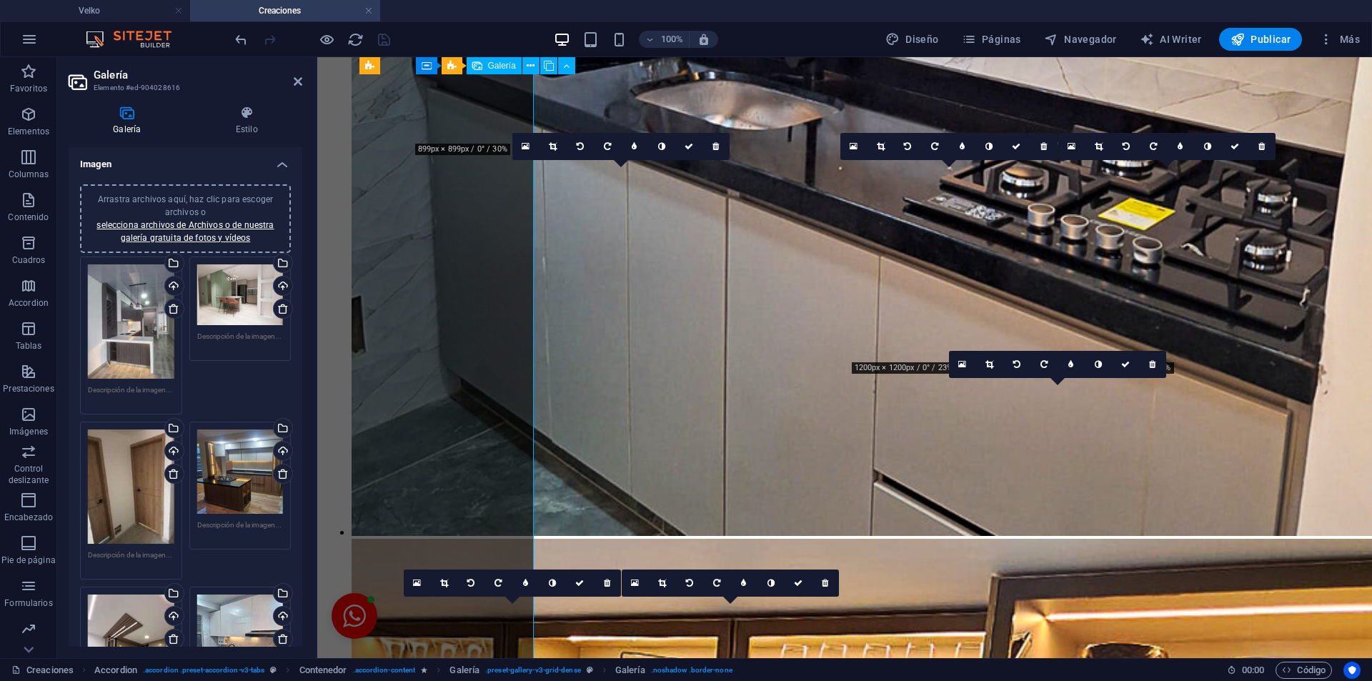
scroll to position [9160, 0]
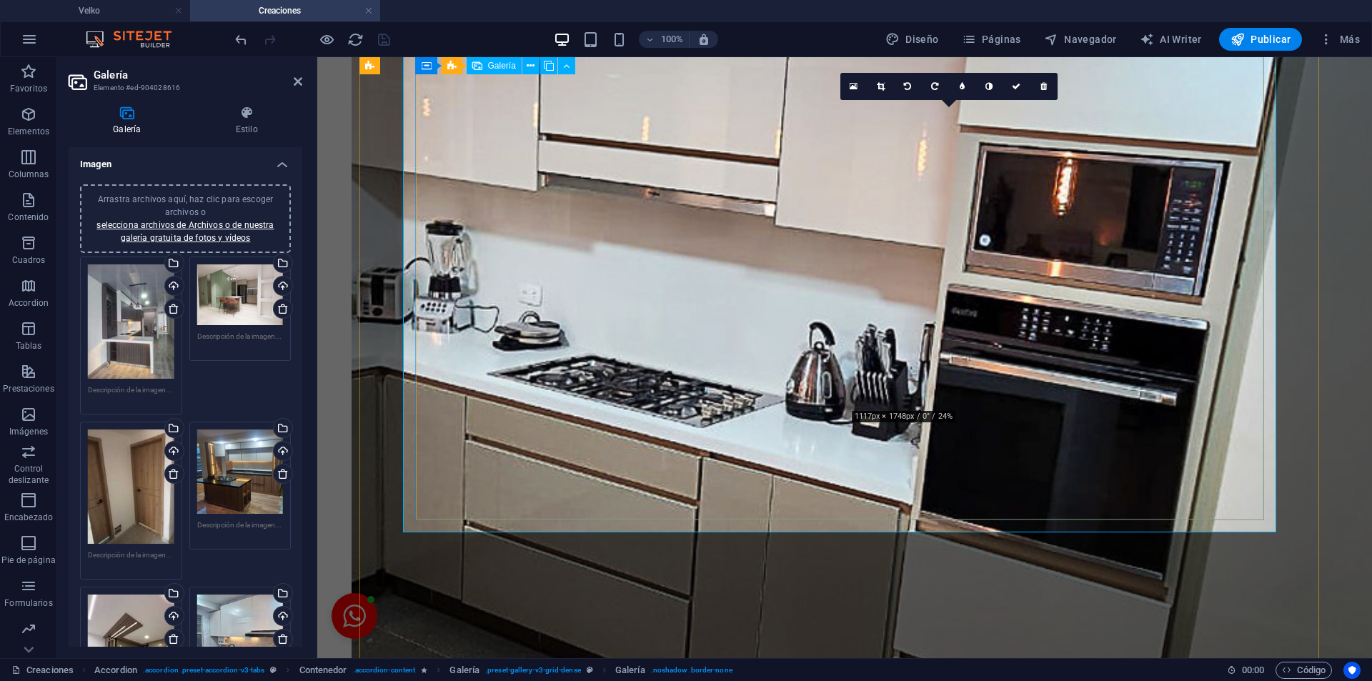
scroll to position [8446, 0]
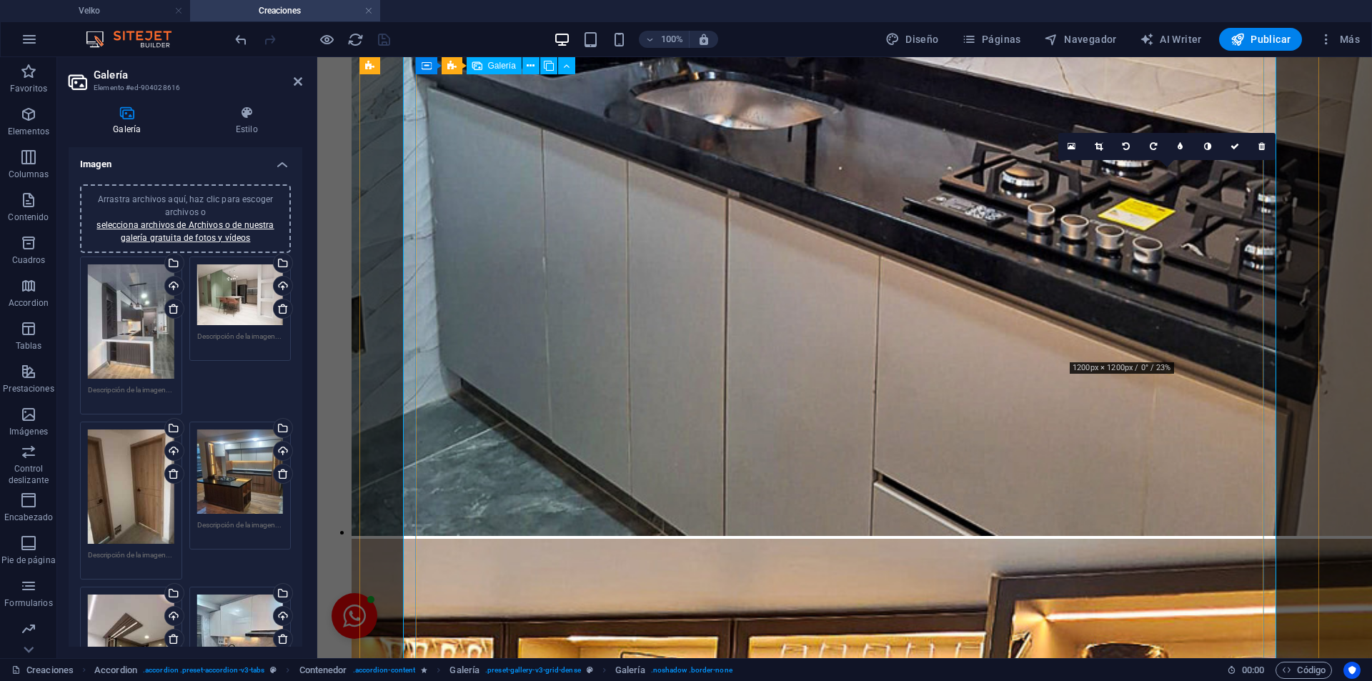
click at [1253, 149] on link at bounding box center [1261, 146] width 27 height 27
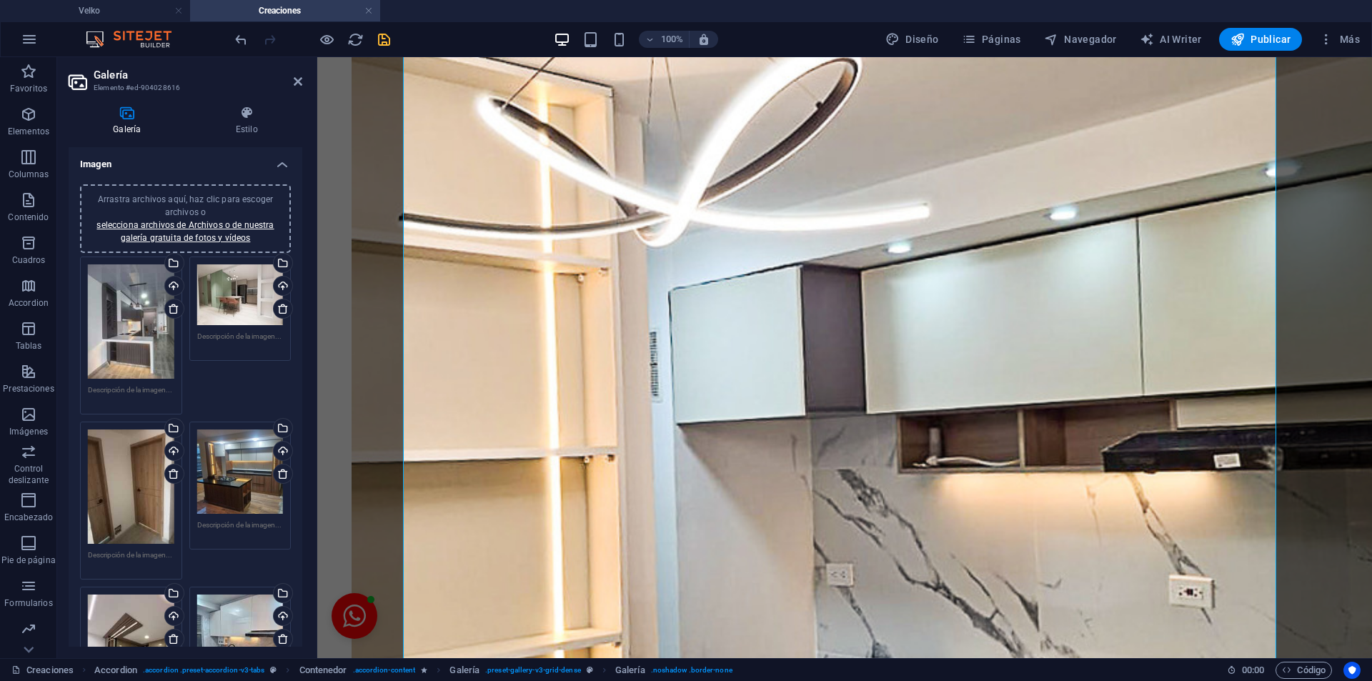
scroll to position [6905, 0]
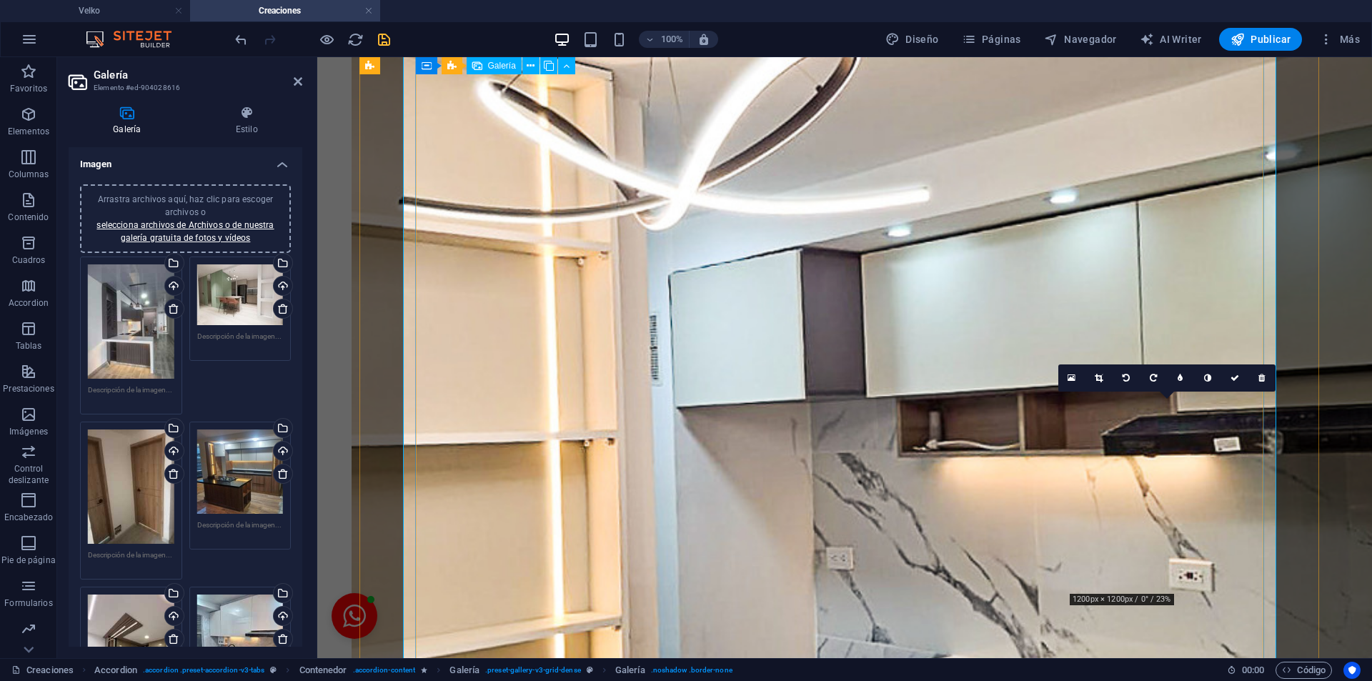
drag, startPoint x: 1260, startPoint y: 372, endPoint x: 1001, endPoint y: 460, distance: 273.8
click at [1260, 372] on link at bounding box center [1261, 377] width 27 height 27
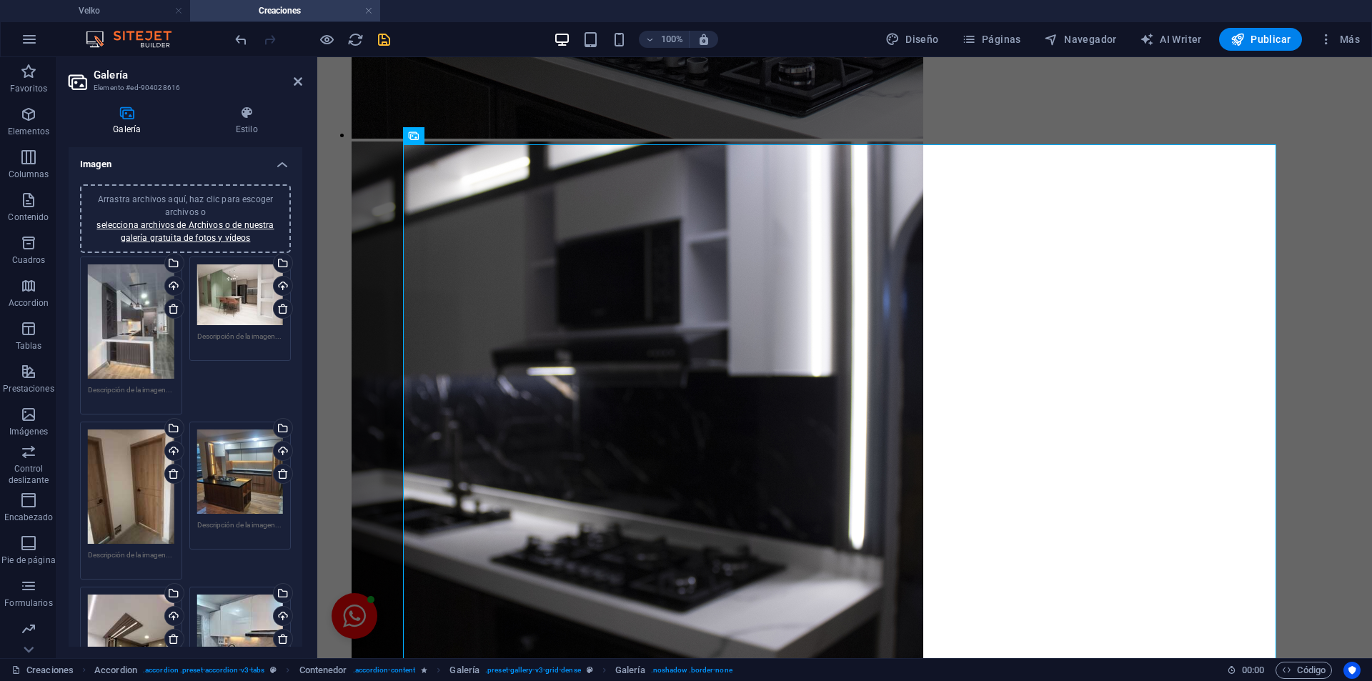
scroll to position [3840, 0]
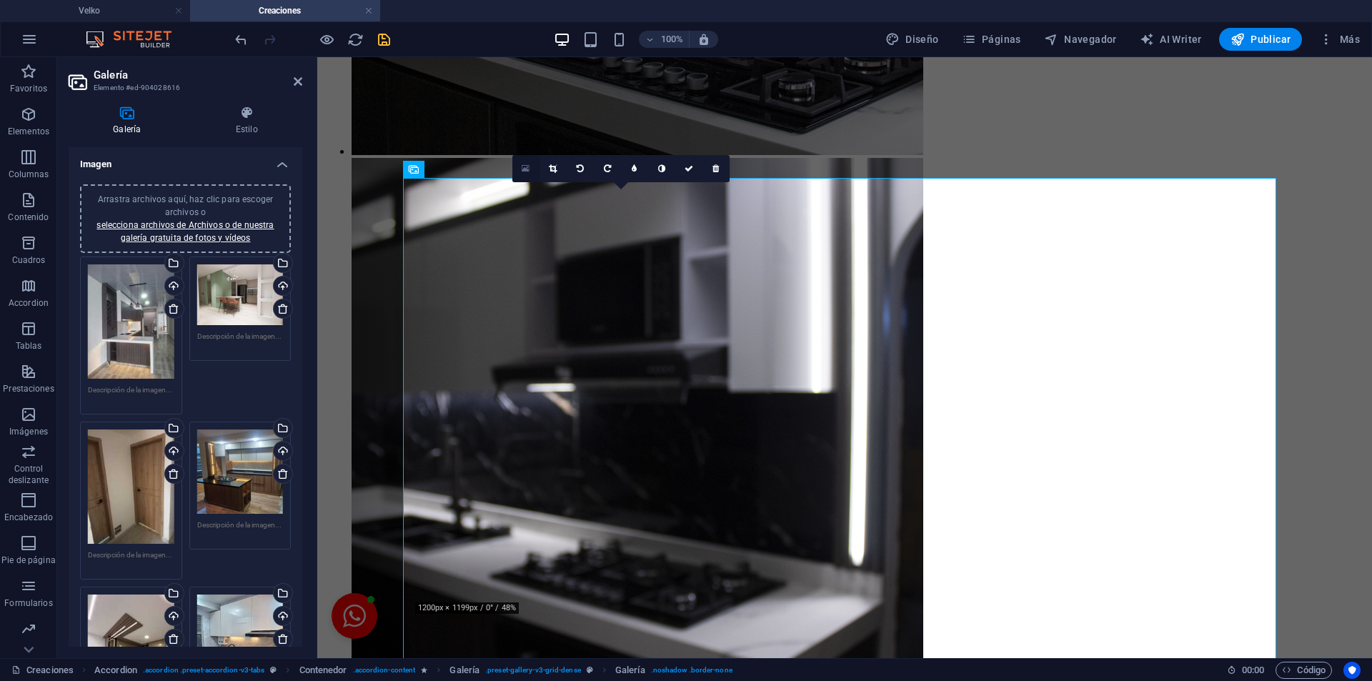
click at [517, 171] on link at bounding box center [525, 168] width 27 height 27
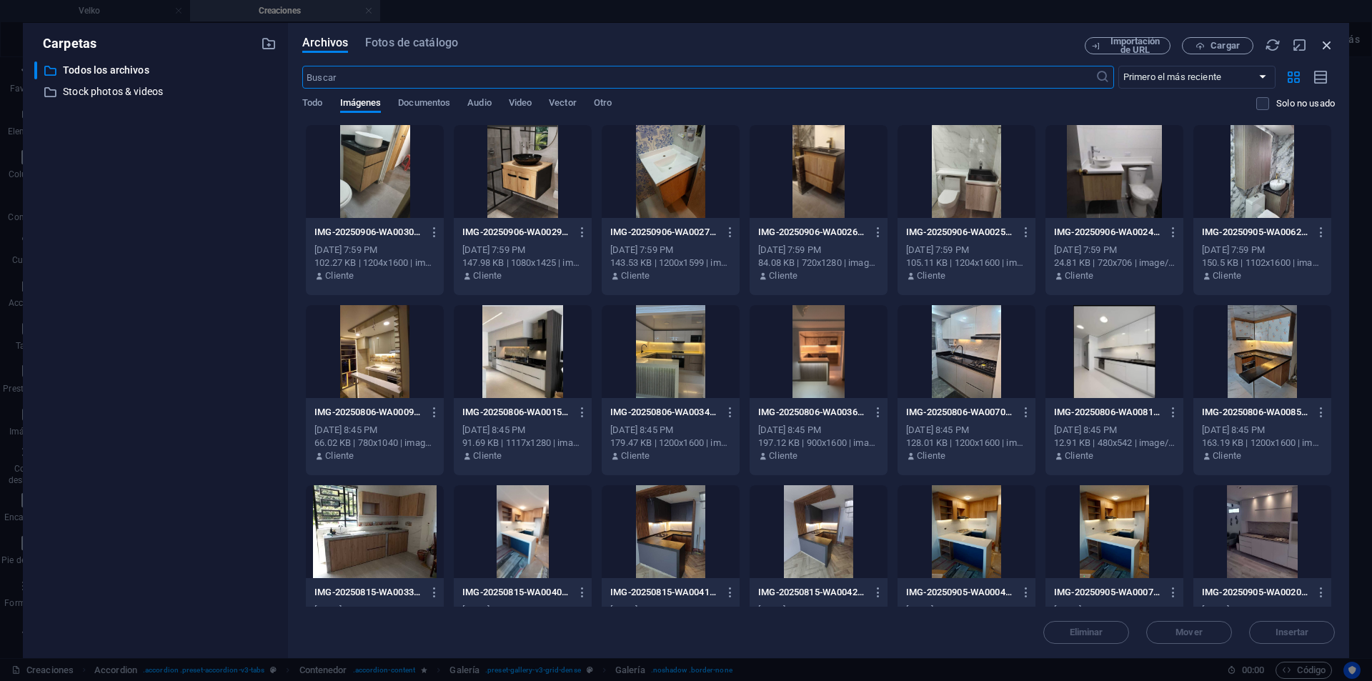
click at [1324, 39] on icon "button" at bounding box center [1327, 45] width 16 height 16
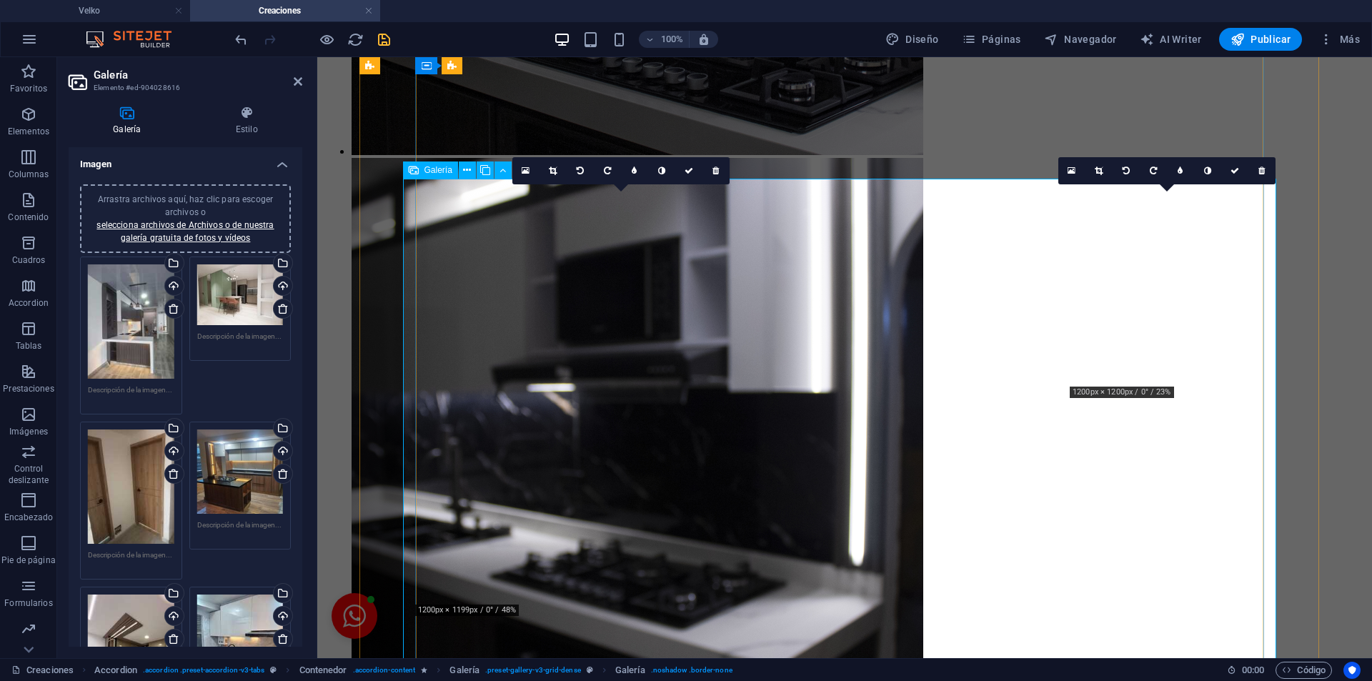
scroll to position [3839, 0]
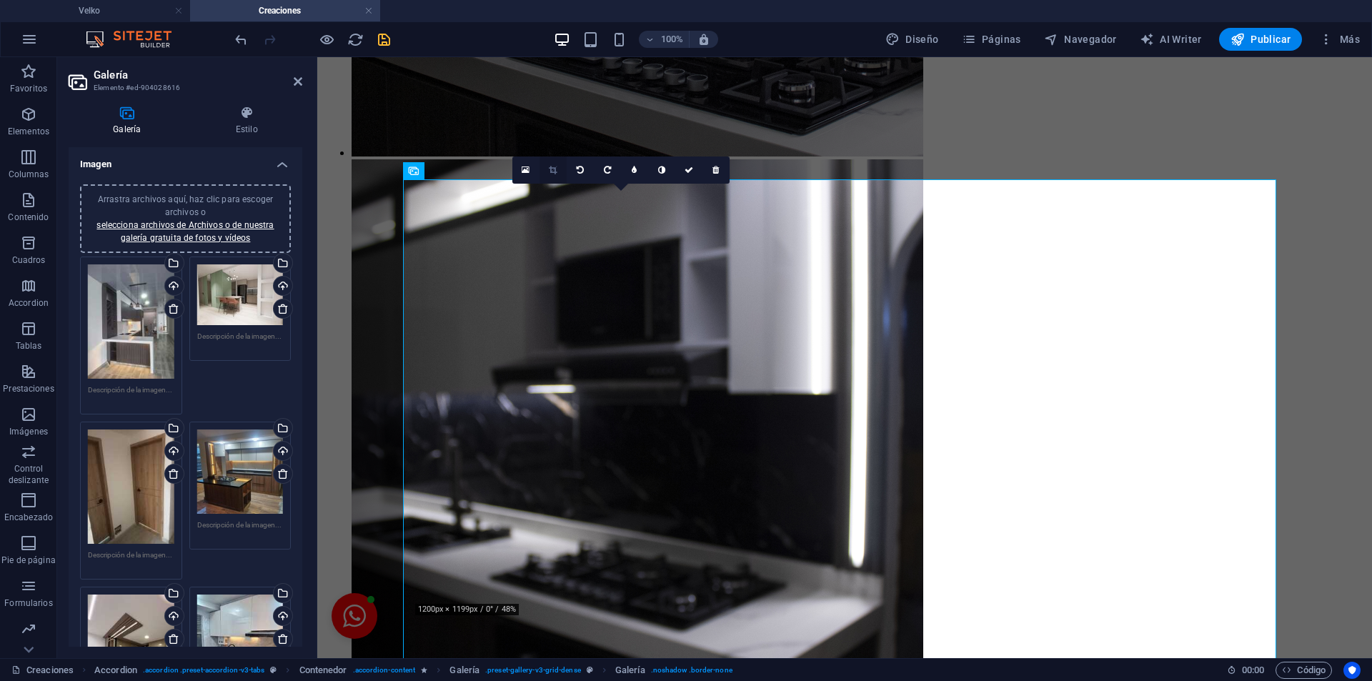
click at [557, 175] on link at bounding box center [552, 169] width 27 height 27
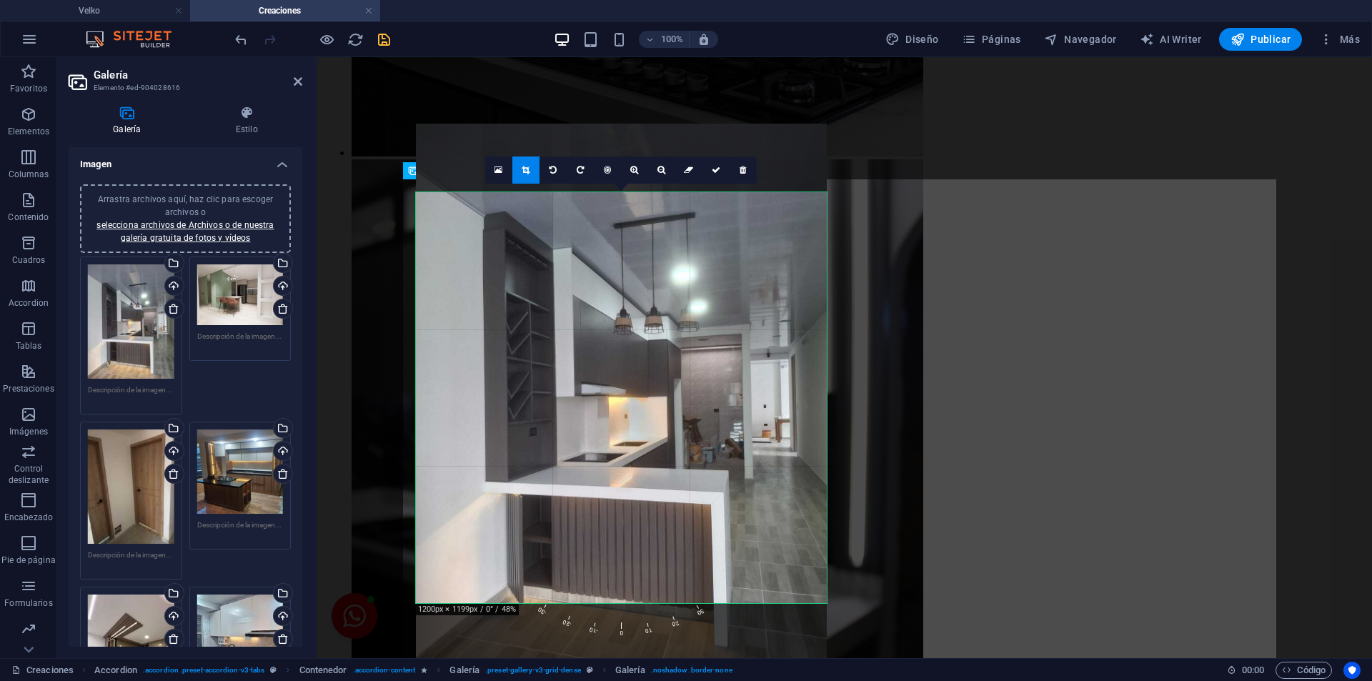
click at [756, 540] on div at bounding box center [621, 398] width 411 height 548
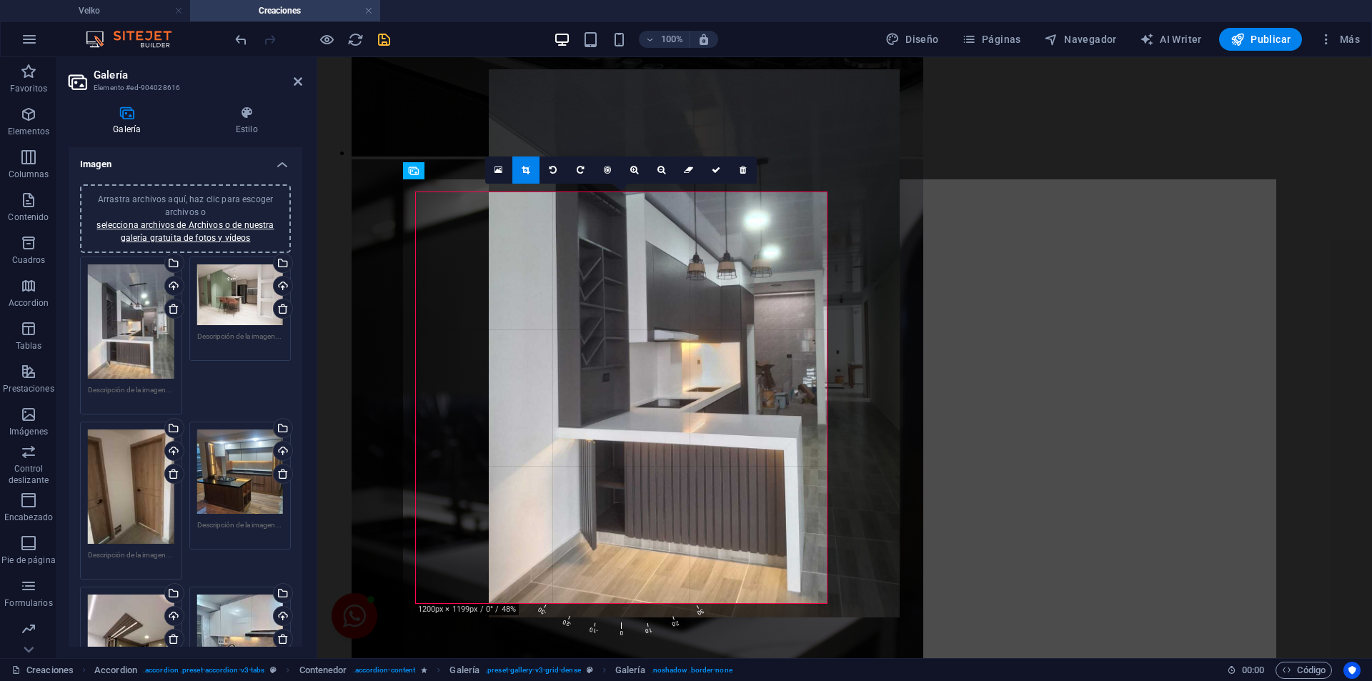
drag, startPoint x: 709, startPoint y: 554, endPoint x: 781, endPoint y: 500, distance: 90.9
click at [781, 500] on div at bounding box center [694, 343] width 411 height 548
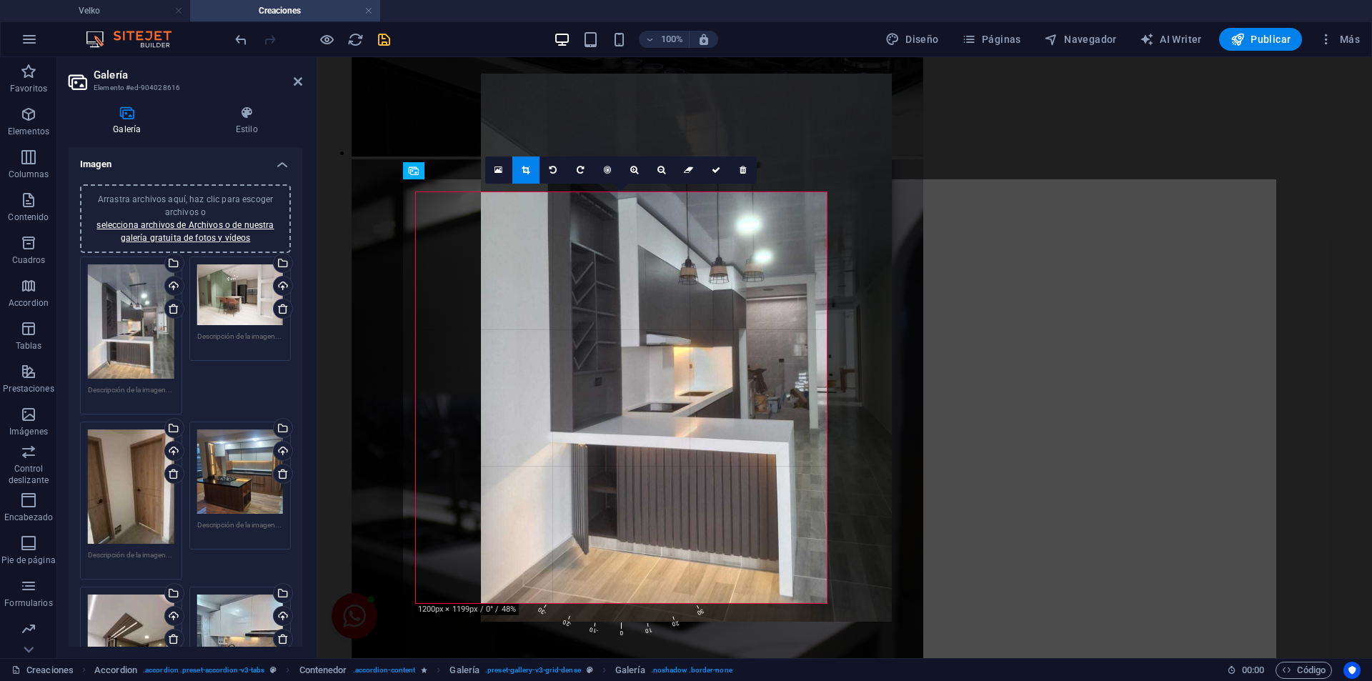
drag, startPoint x: 754, startPoint y: 486, endPoint x: 819, endPoint y: 491, distance: 65.1
click at [819, 491] on div at bounding box center [686, 348] width 411 height 548
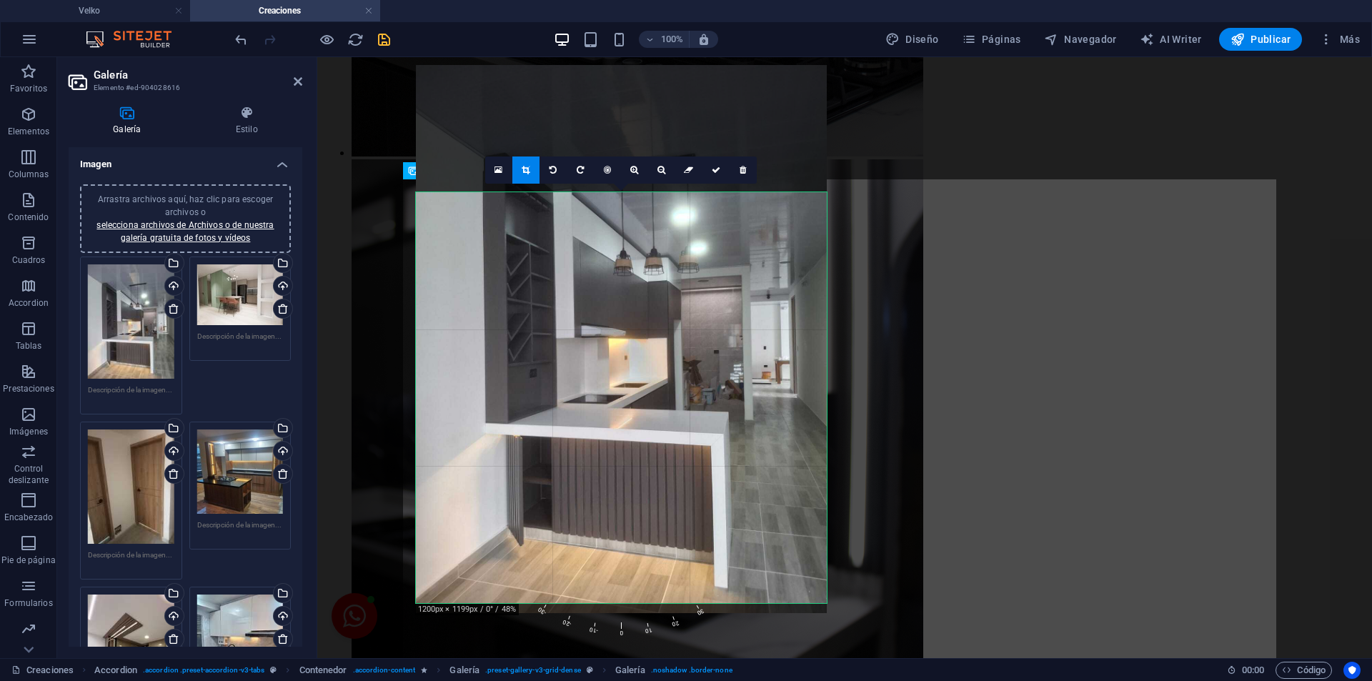
drag, startPoint x: 568, startPoint y: 535, endPoint x: 569, endPoint y: 526, distance: 8.7
click at [569, 526] on div at bounding box center [621, 339] width 411 height 548
click at [569, 521] on div at bounding box center [621, 339] width 411 height 548
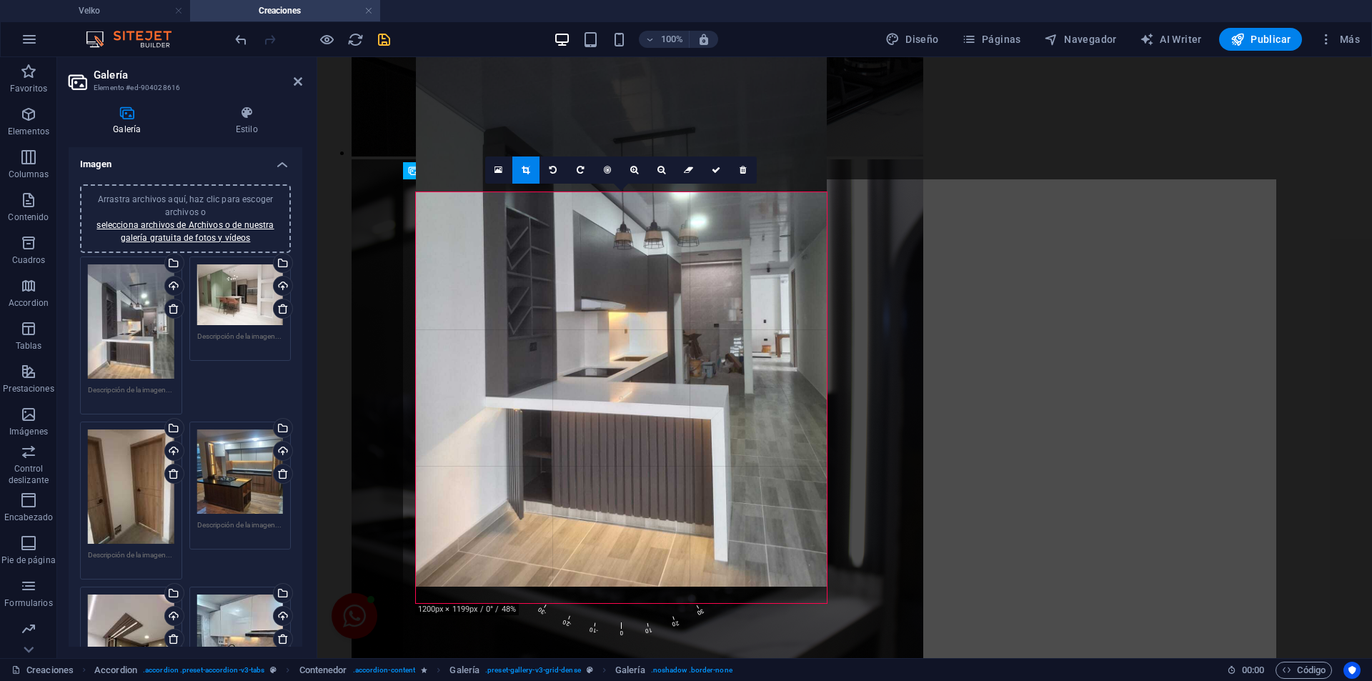
drag, startPoint x: 614, startPoint y: 449, endPoint x: 616, endPoint y: 423, distance: 25.8
click at [616, 423] on div at bounding box center [621, 313] width 411 height 548
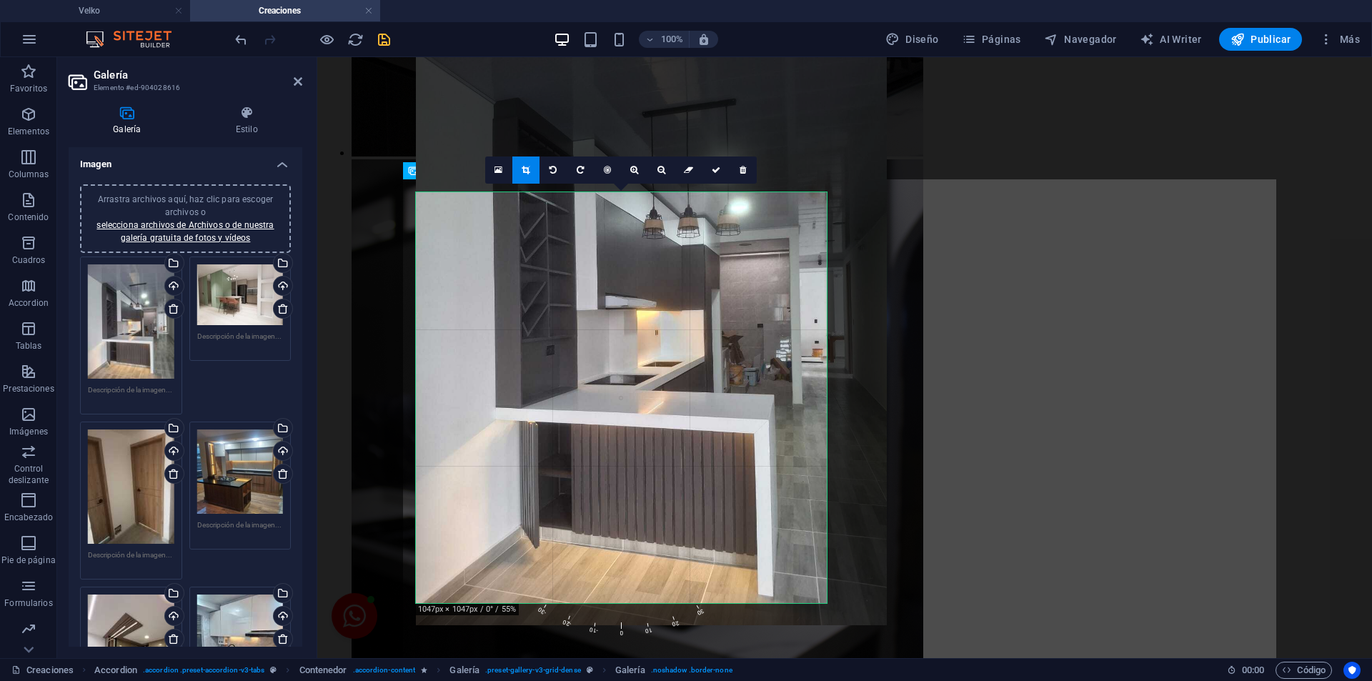
drag, startPoint x: 646, startPoint y: 417, endPoint x: 672, endPoint y: 404, distance: 29.7
click at [672, 404] on div at bounding box center [651, 311] width 471 height 628
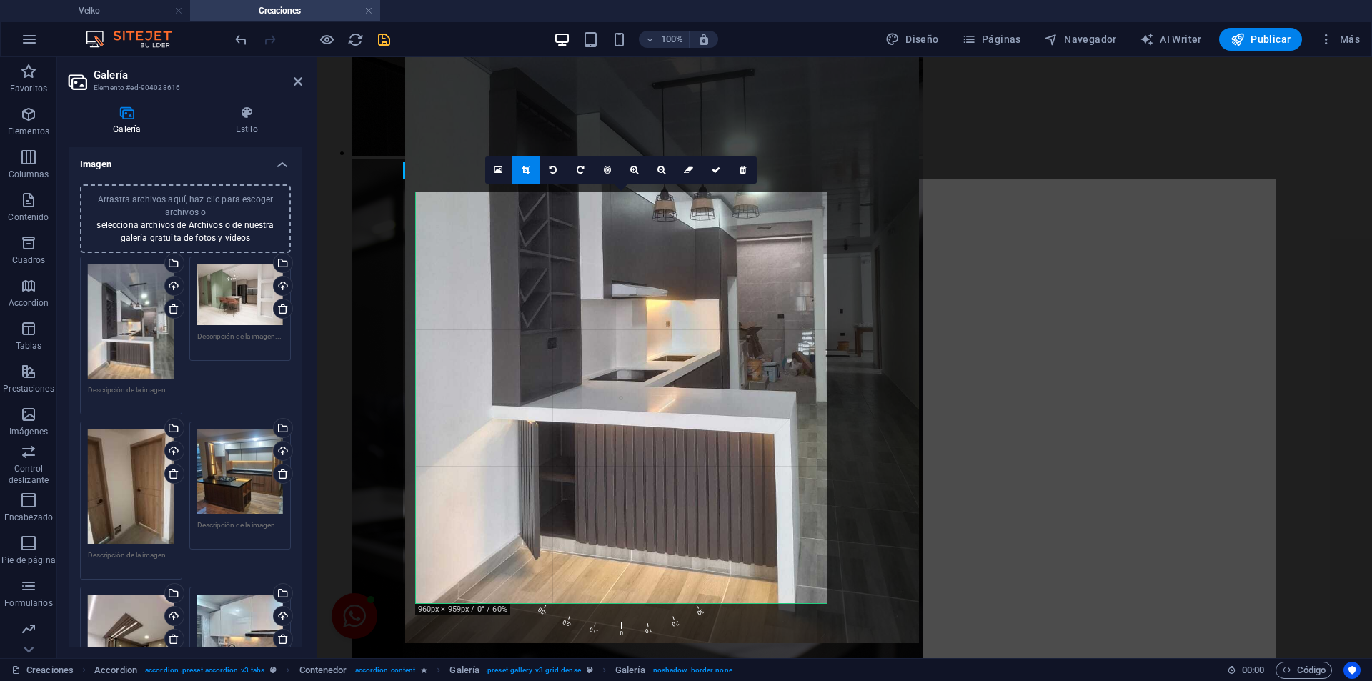
drag, startPoint x: 684, startPoint y: 426, endPoint x: 698, endPoint y: 406, distance: 23.6
click at [698, 406] on div at bounding box center [662, 300] width 514 height 685
click at [719, 165] on link at bounding box center [715, 169] width 27 height 27
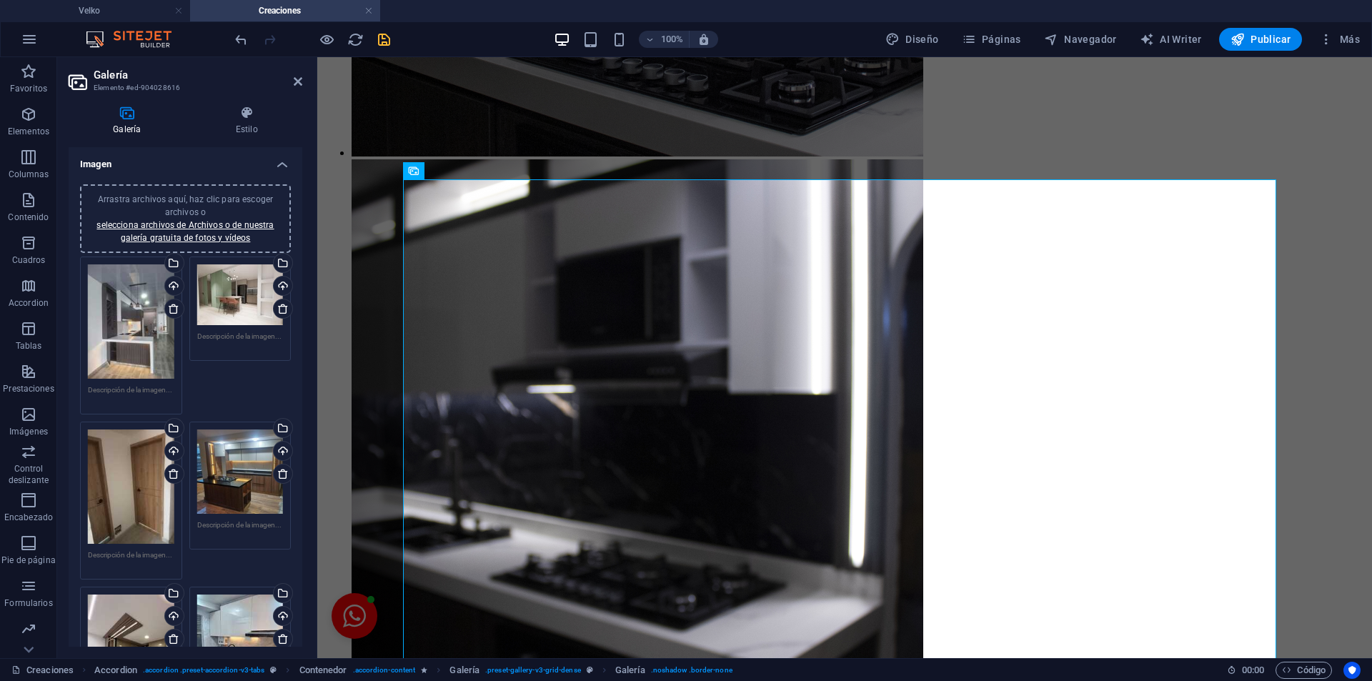
click at [131, 314] on div "Arrastra archivos aquí, haz clic para escoger archivos o selecciona archivos de…" at bounding box center [131, 321] width 86 height 114
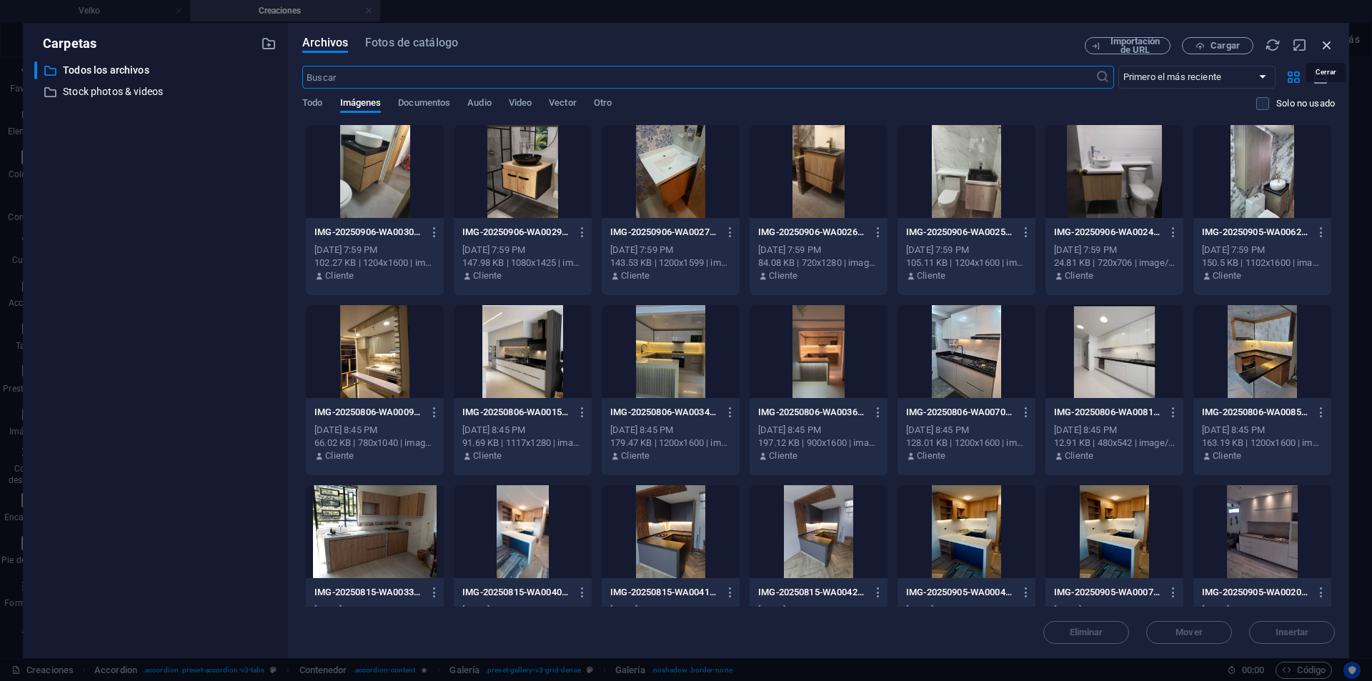
click at [1320, 50] on icon "button" at bounding box center [1327, 45] width 16 height 16
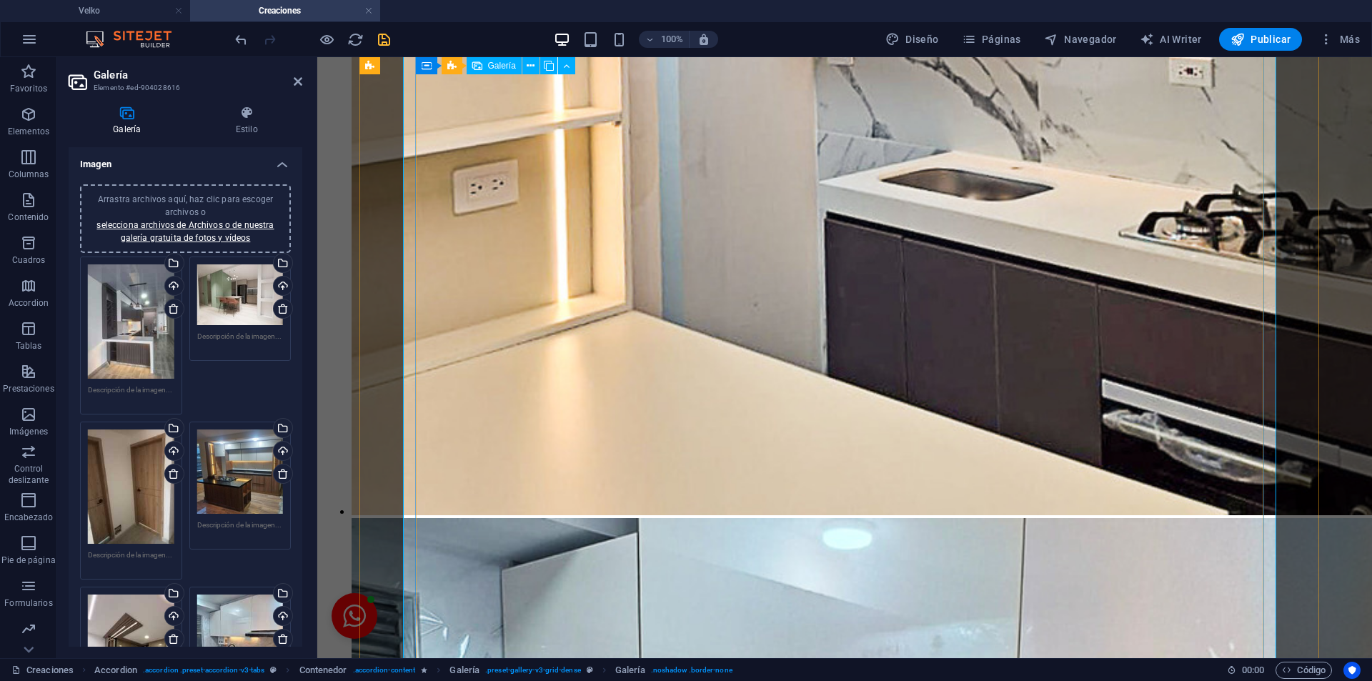
scroll to position [8124, 0]
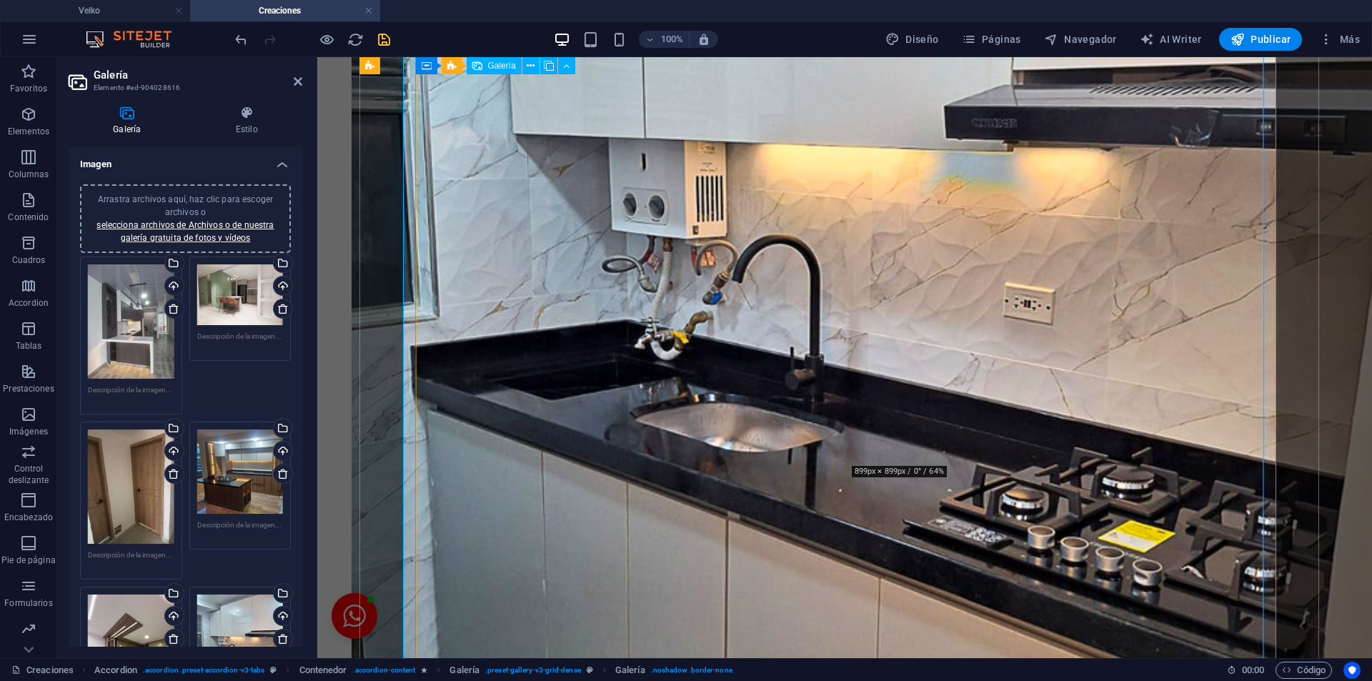
scroll to position [8838, 0]
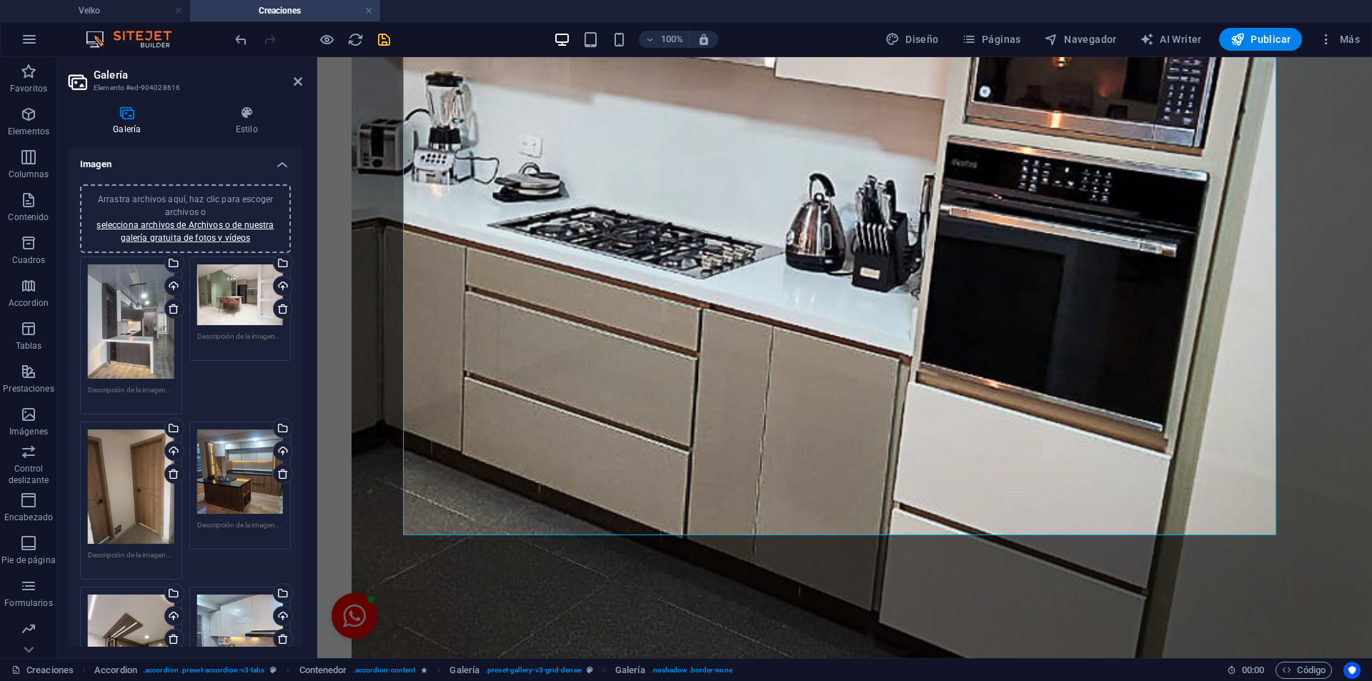
scroll to position [9040, 0]
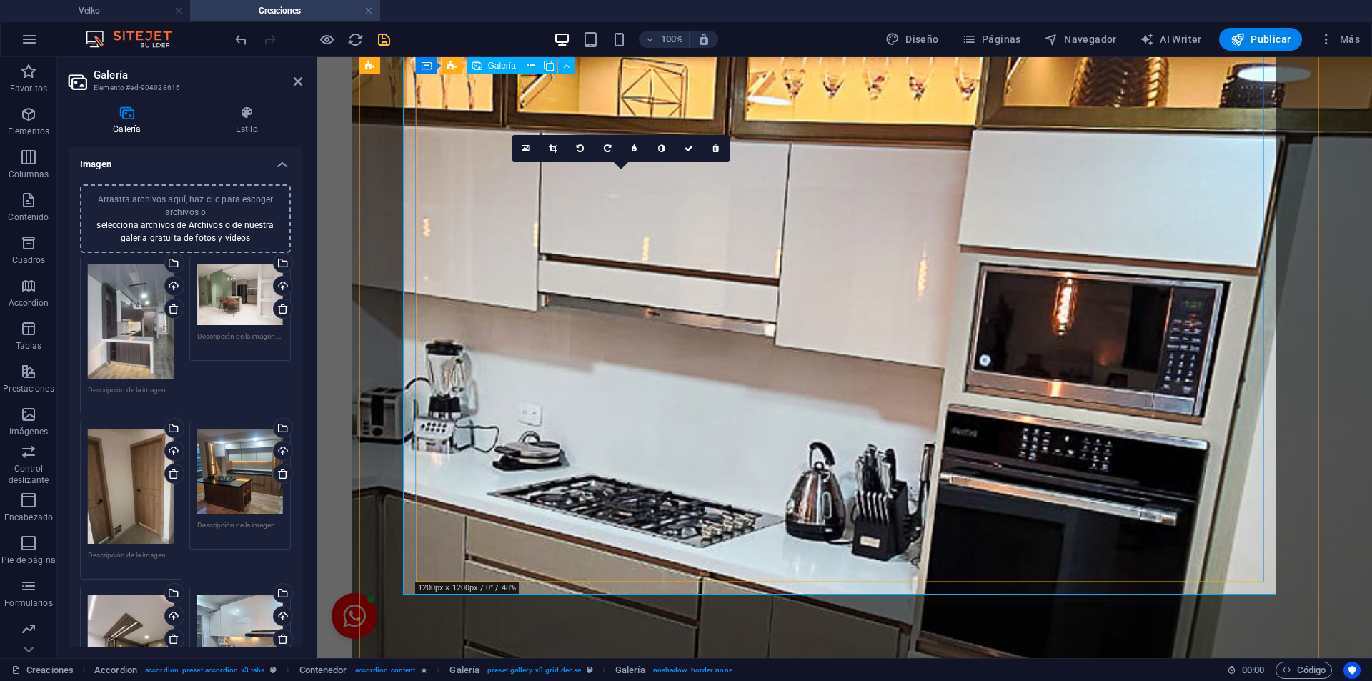
click at [712, 156] on link at bounding box center [715, 148] width 27 height 27
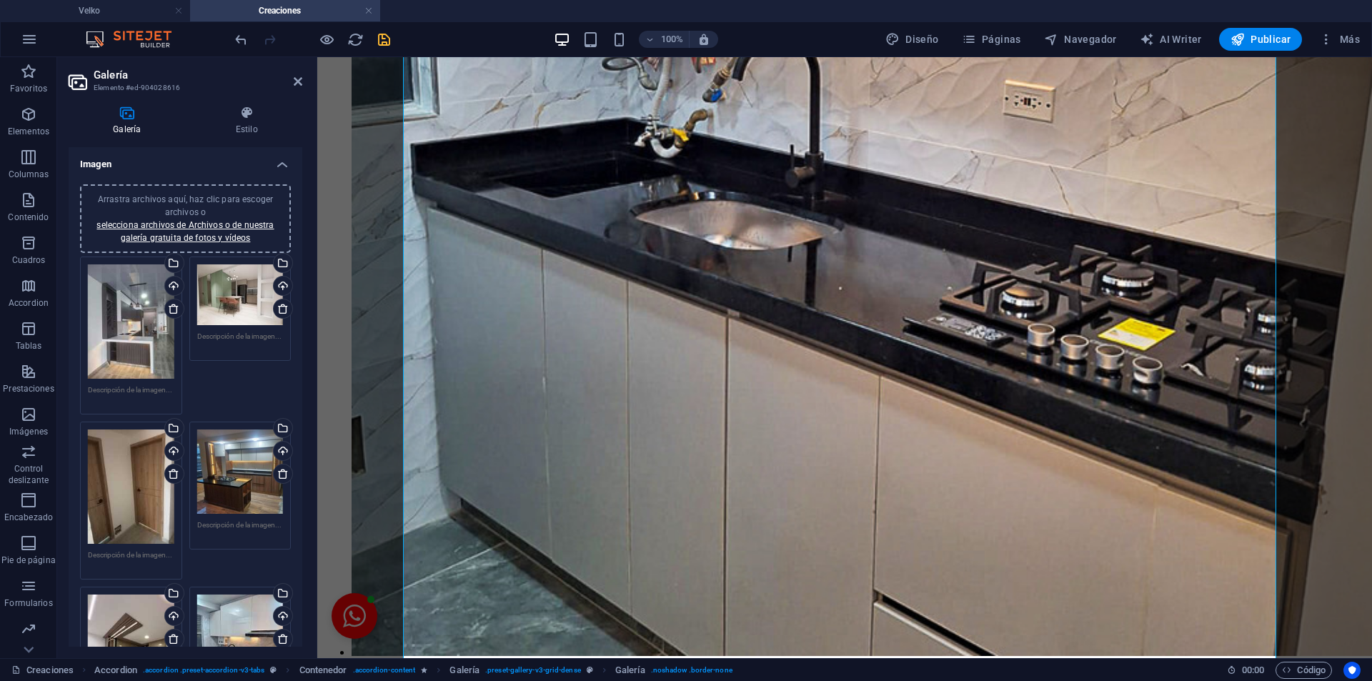
scroll to position [7611, 0]
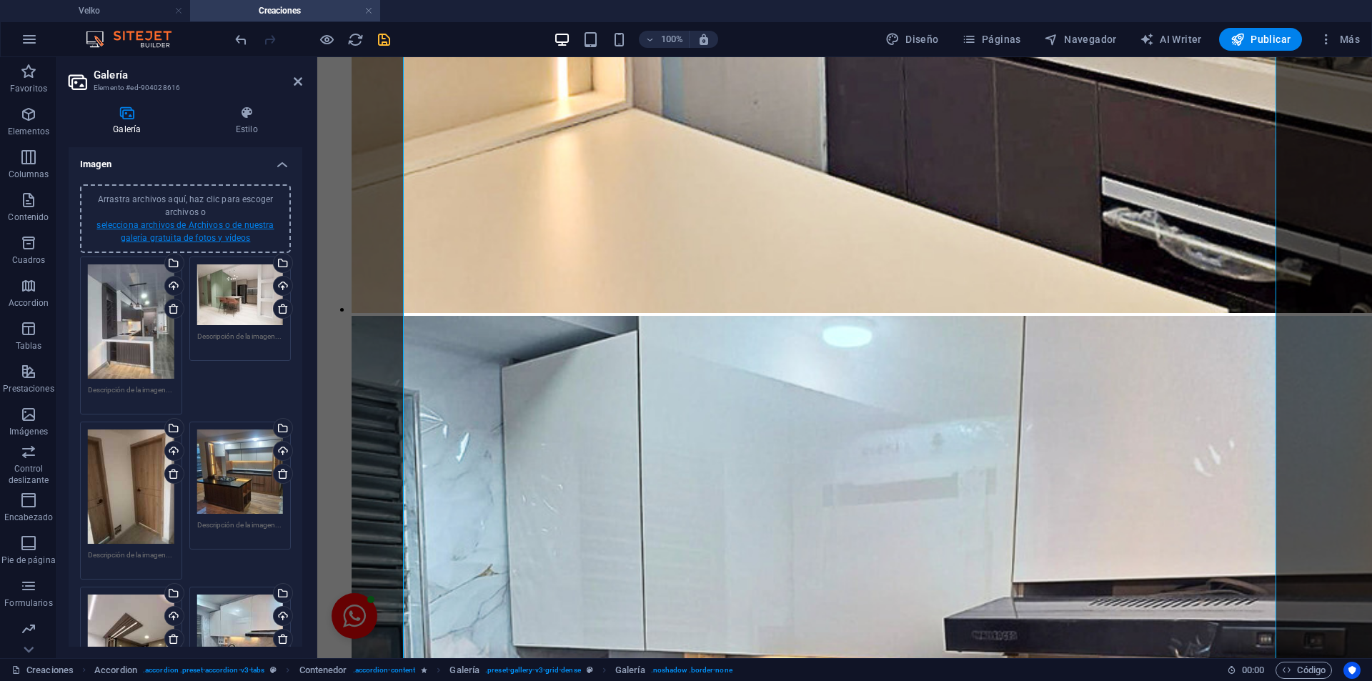
click at [234, 222] on link "selecciona archivos de Archivos o de nuestra galería gratuita de fotos y vídeos" at bounding box center [184, 231] width 177 height 23
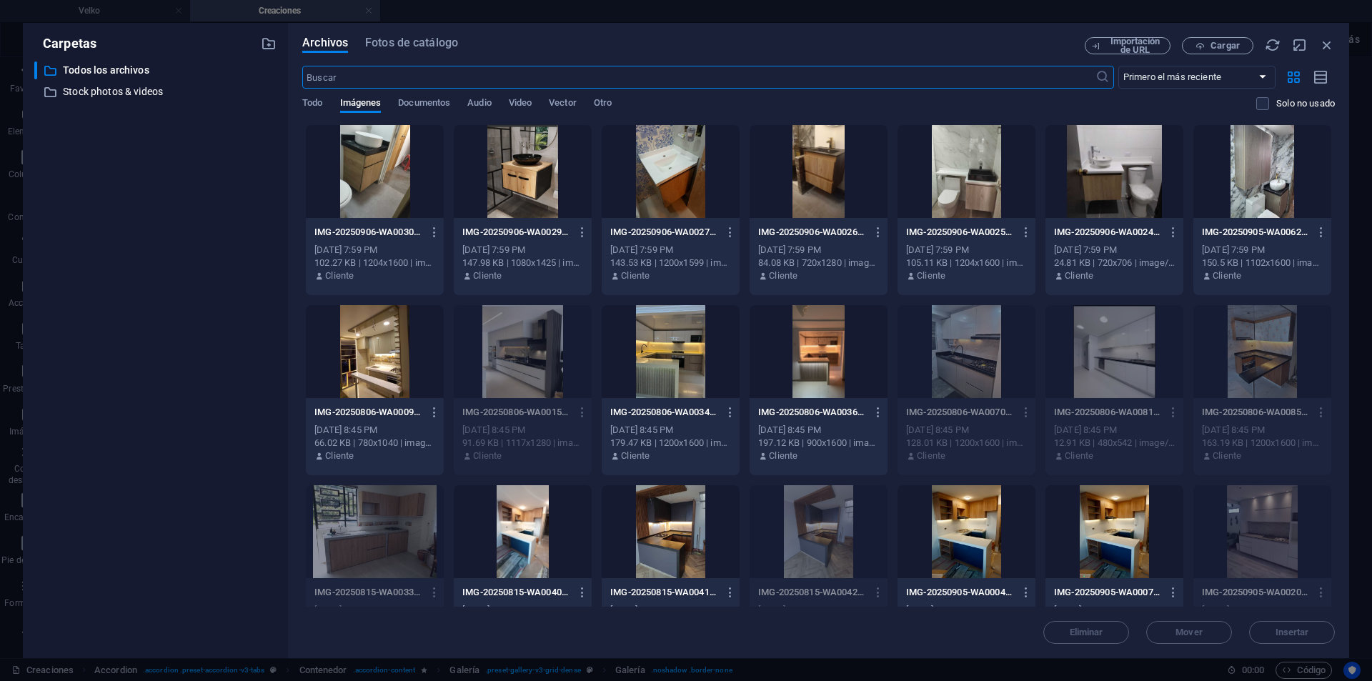
scroll to position [5046, 0]
click at [1217, 44] on span "Cargar" at bounding box center [1224, 45] width 29 height 9
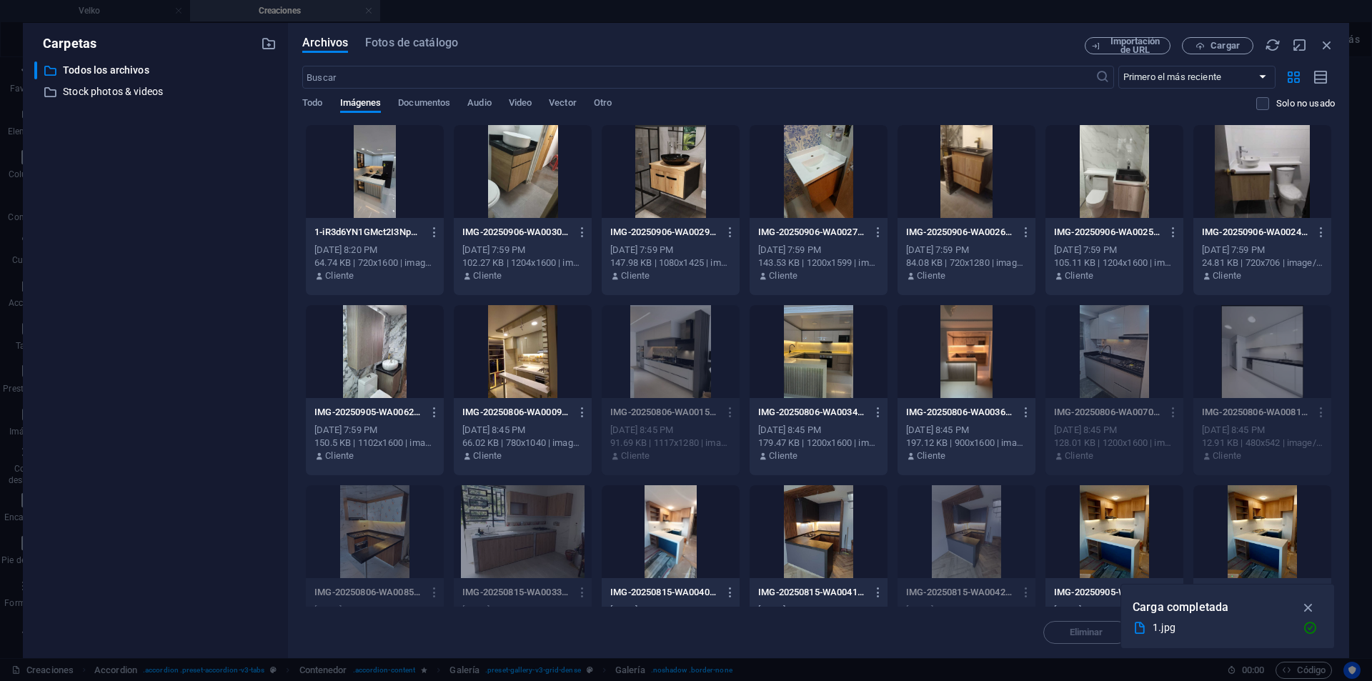
click at [396, 179] on div at bounding box center [375, 171] width 138 height 93
click at [1313, 610] on icon "button" at bounding box center [1308, 607] width 16 height 16
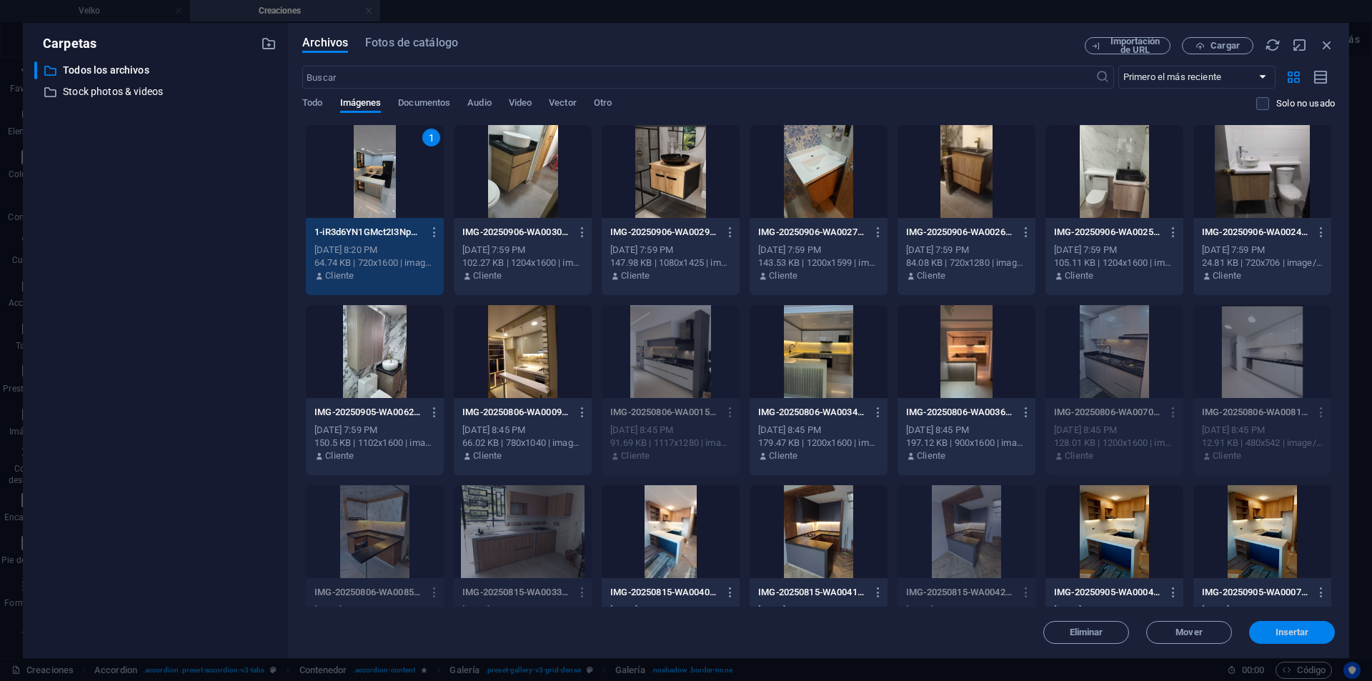
click at [1308, 627] on button "Insertar" at bounding box center [1292, 632] width 86 height 23
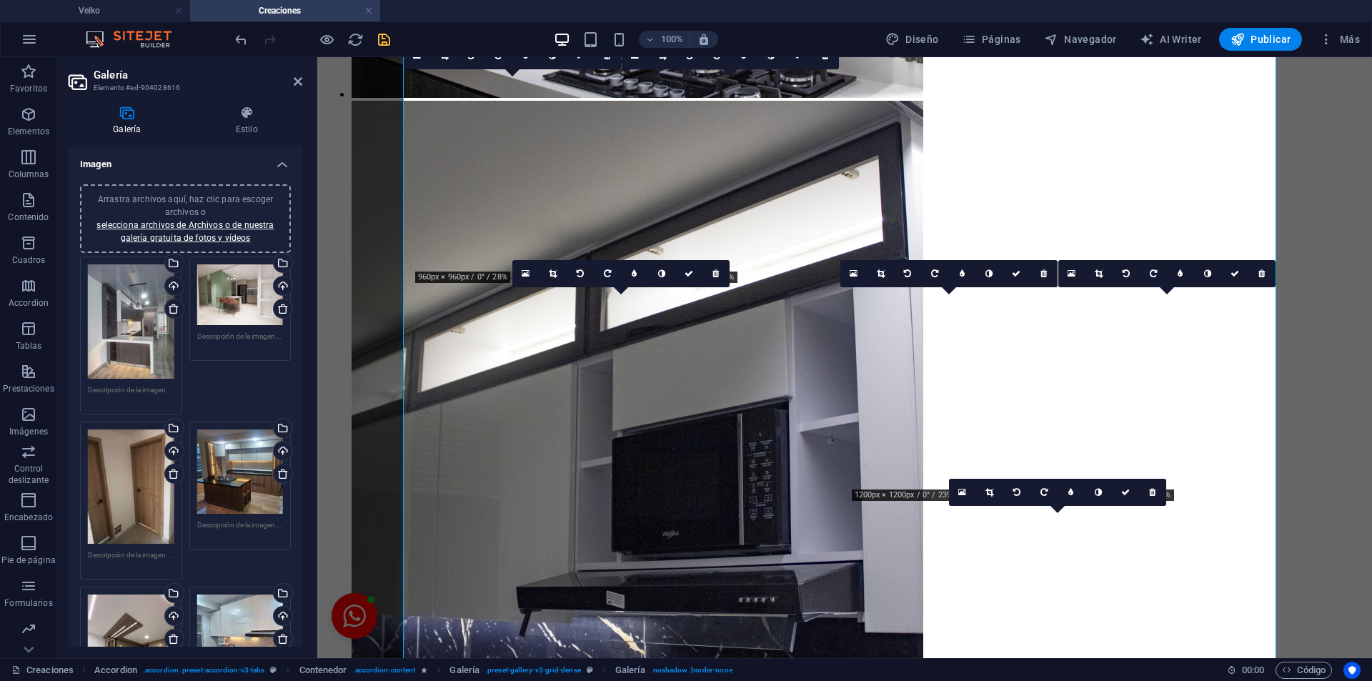
scroll to position [5045, 0]
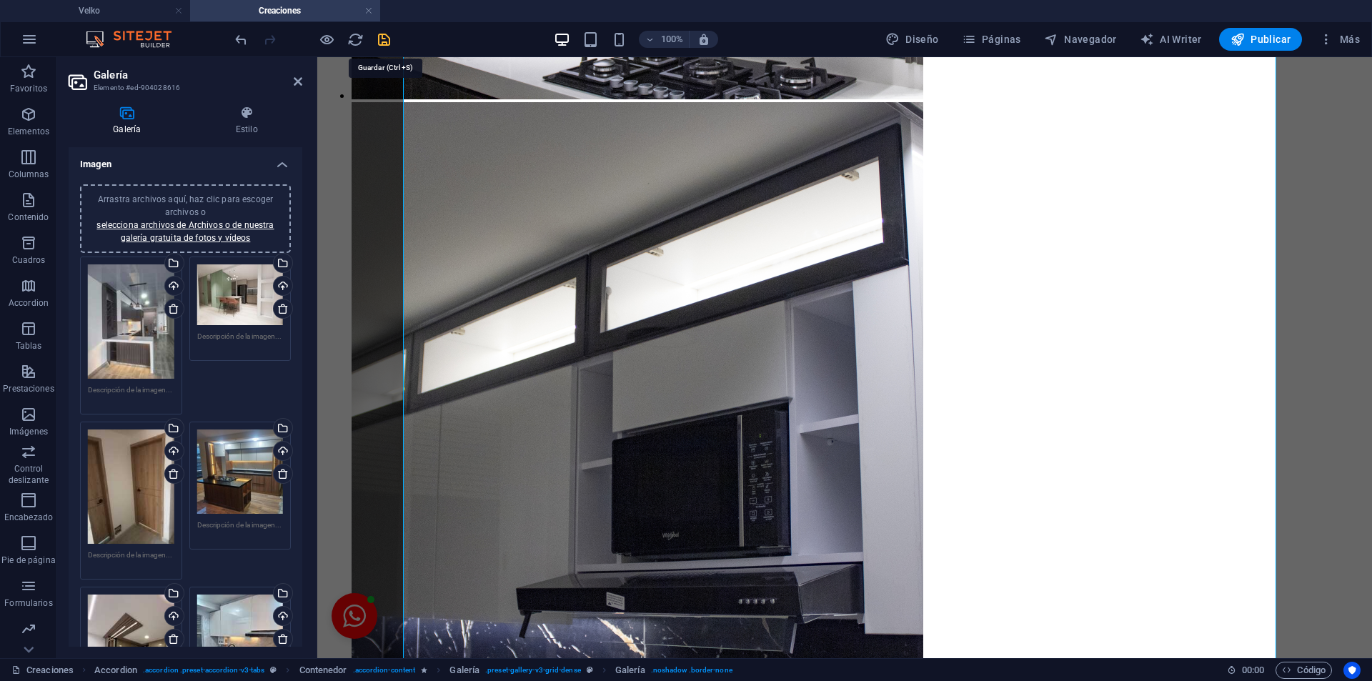
click at [390, 40] on icon "save" at bounding box center [384, 39] width 16 height 16
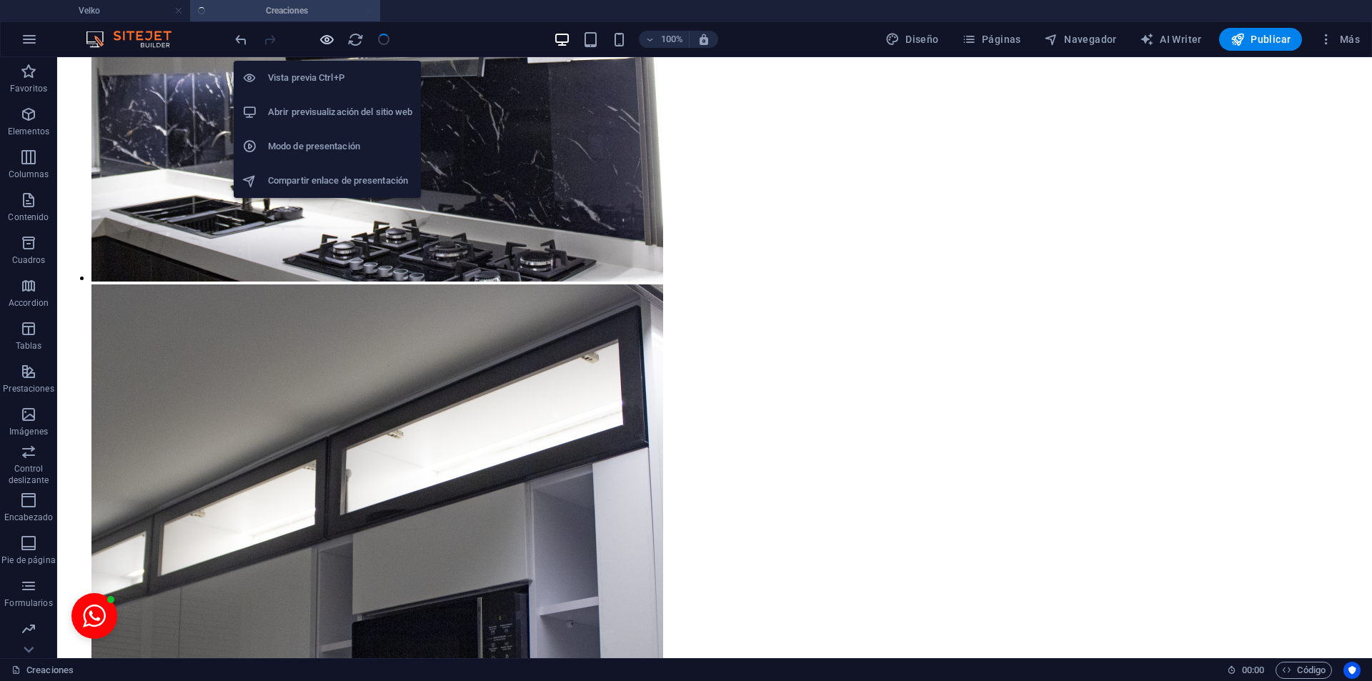
click at [325, 43] on icon "button" at bounding box center [327, 39] width 16 height 16
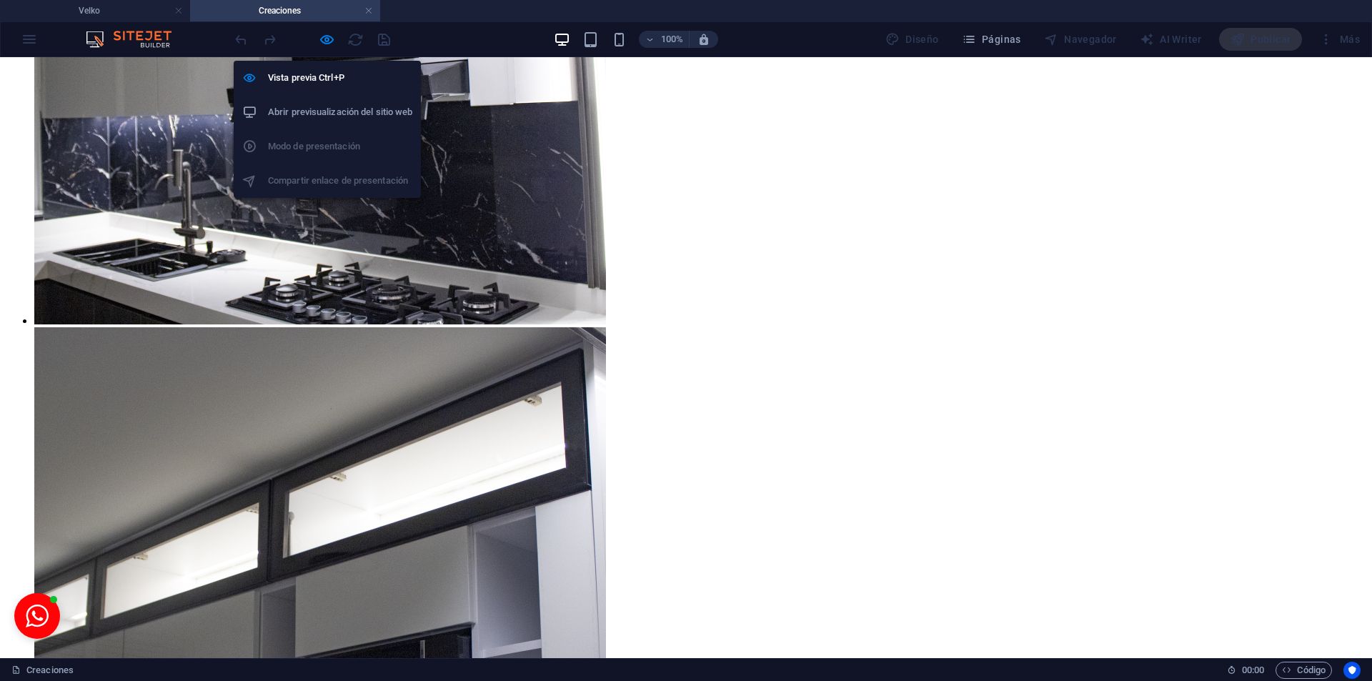
click at [366, 104] on h6 "Abrir previsualización del sitio web" at bounding box center [340, 112] width 144 height 17
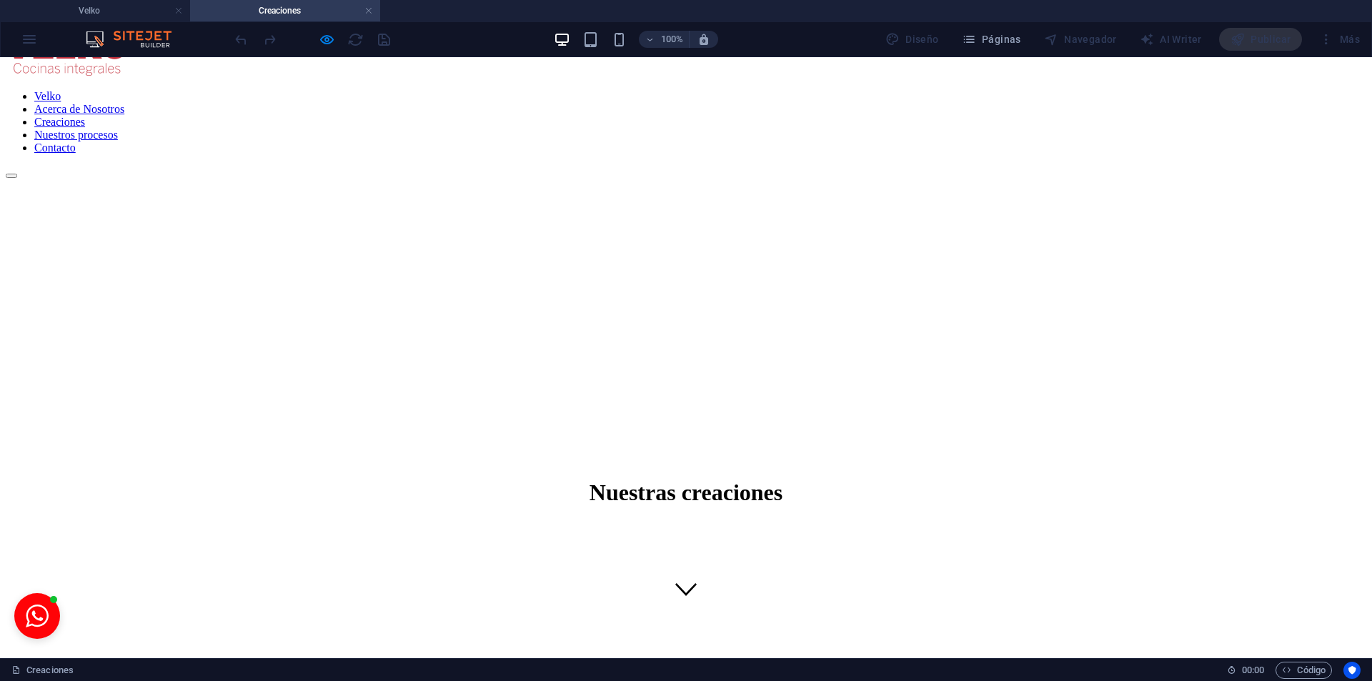
scroll to position [1473, 0]
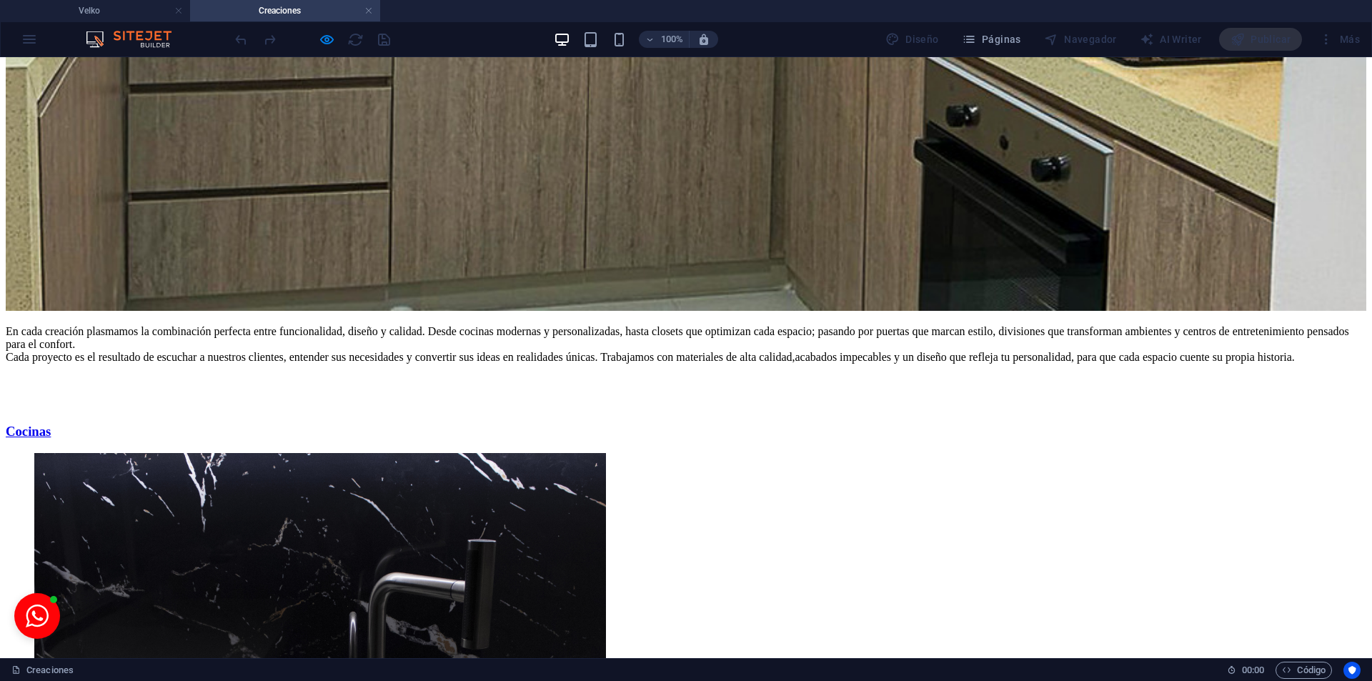
click at [339, 48] on div at bounding box center [312, 39] width 160 height 23
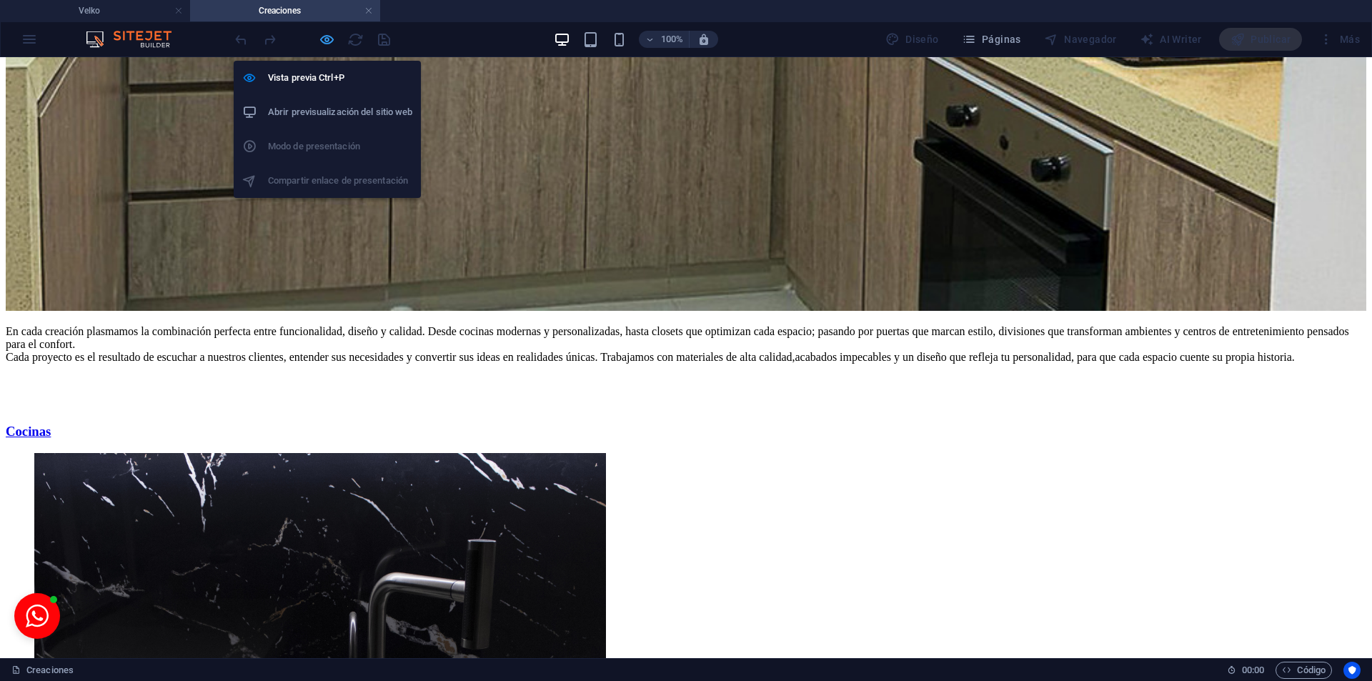
click at [332, 41] on icon "button" at bounding box center [327, 39] width 16 height 16
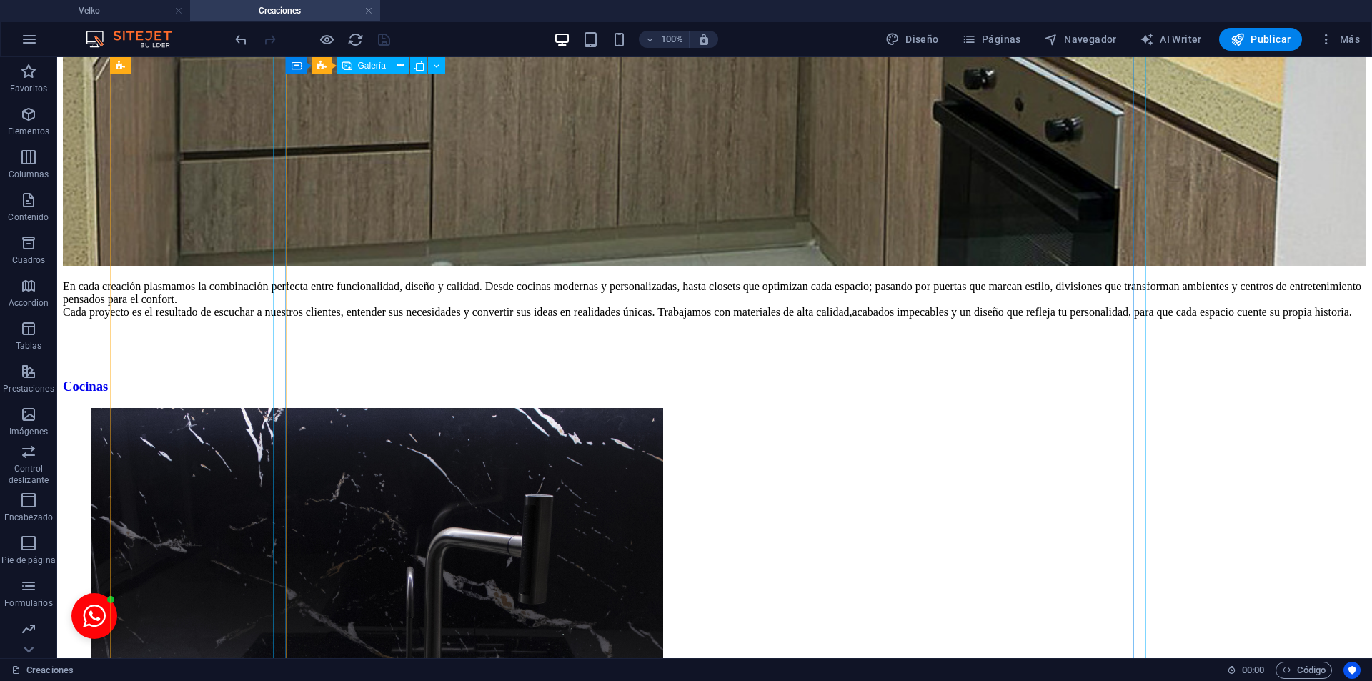
scroll to position [2189, 0]
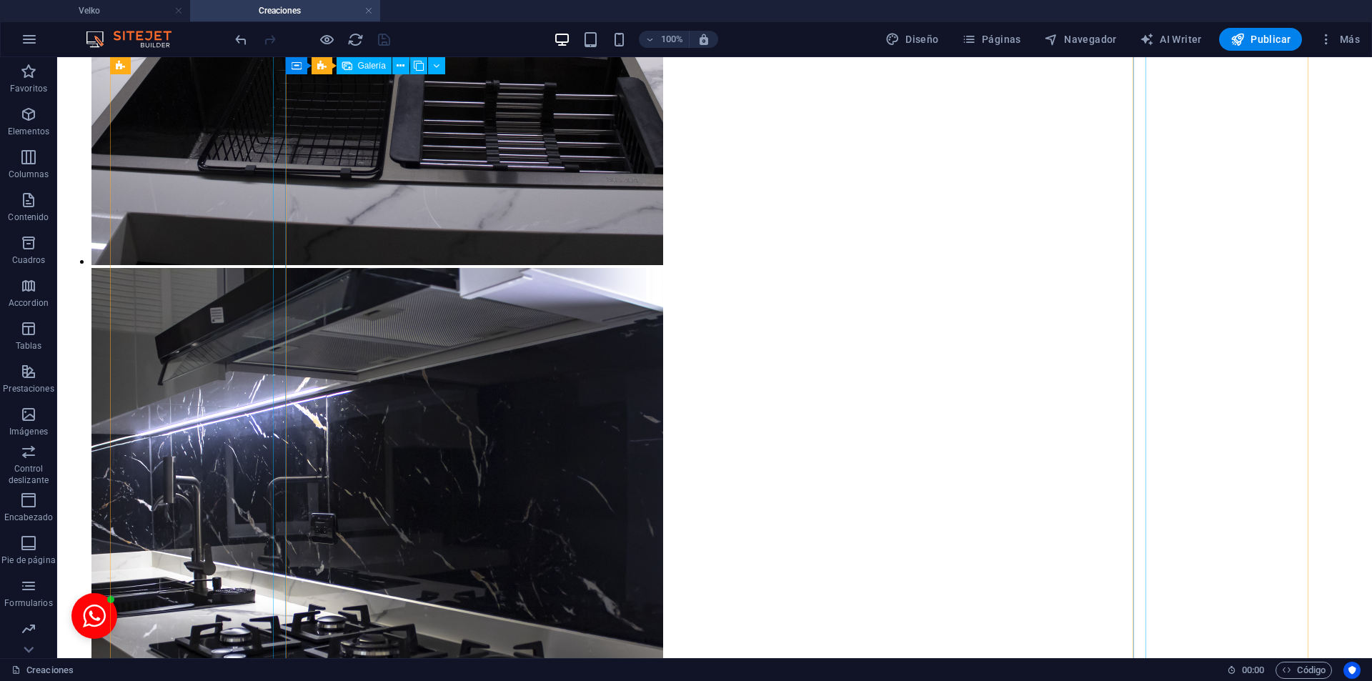
select select "4"
select select "px"
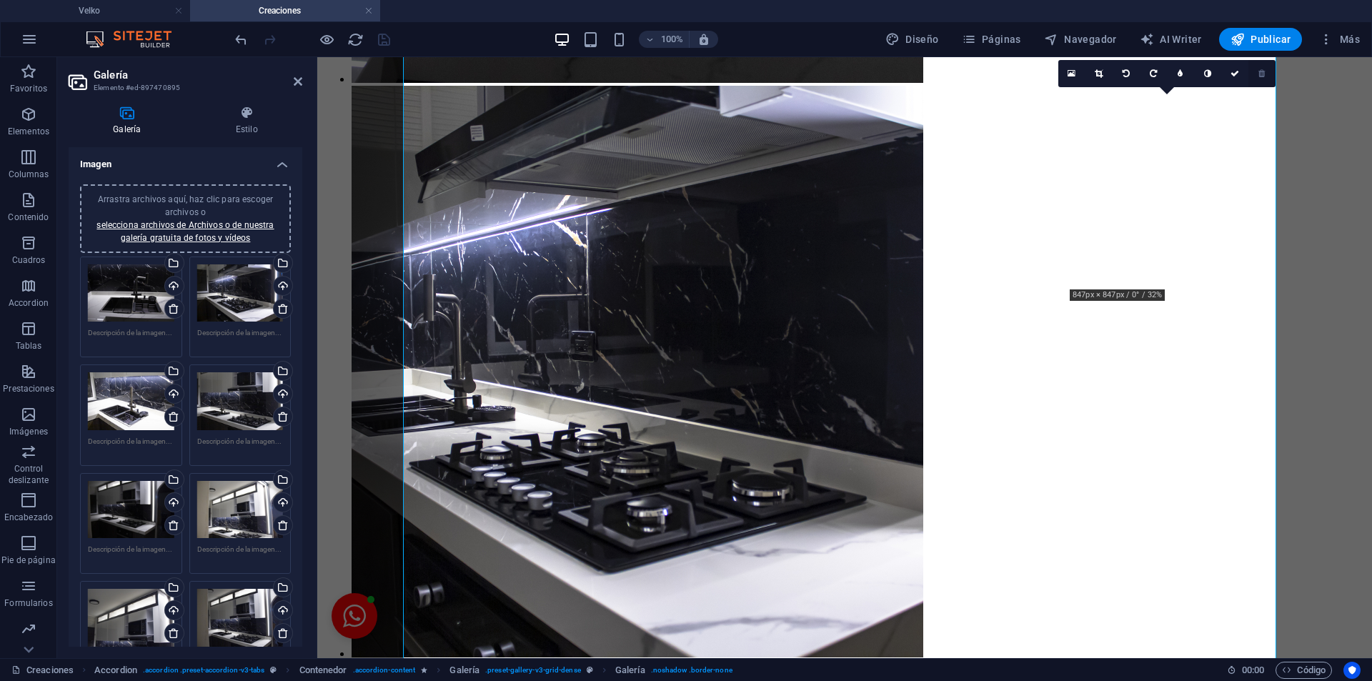
click at [1265, 72] on link at bounding box center [1261, 73] width 27 height 27
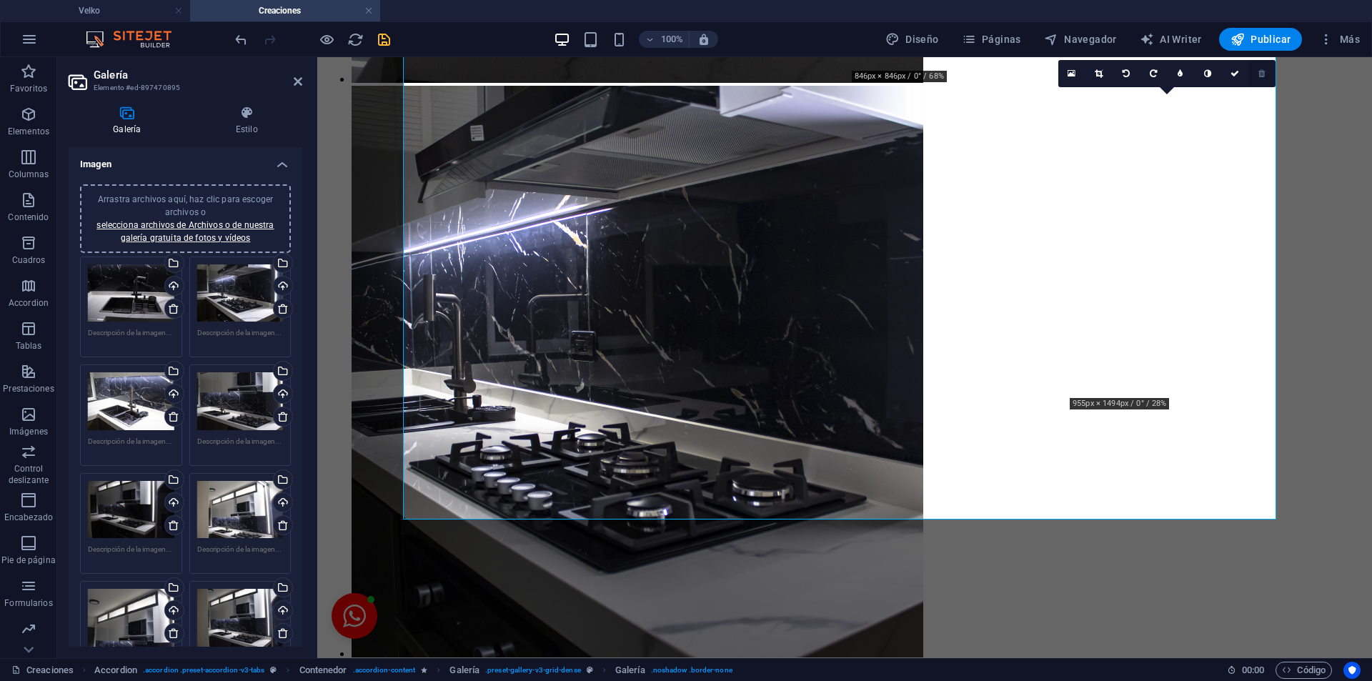
click at [1266, 78] on link at bounding box center [1261, 73] width 27 height 27
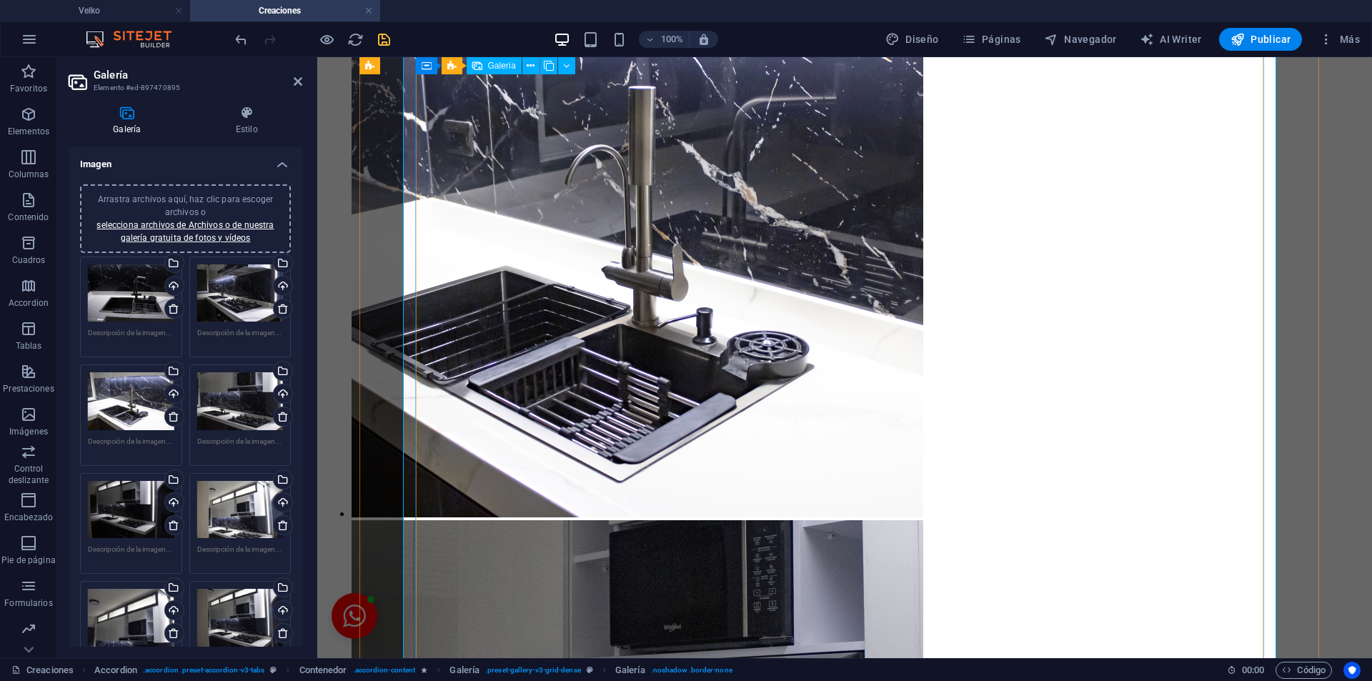
scroll to position [1475, 0]
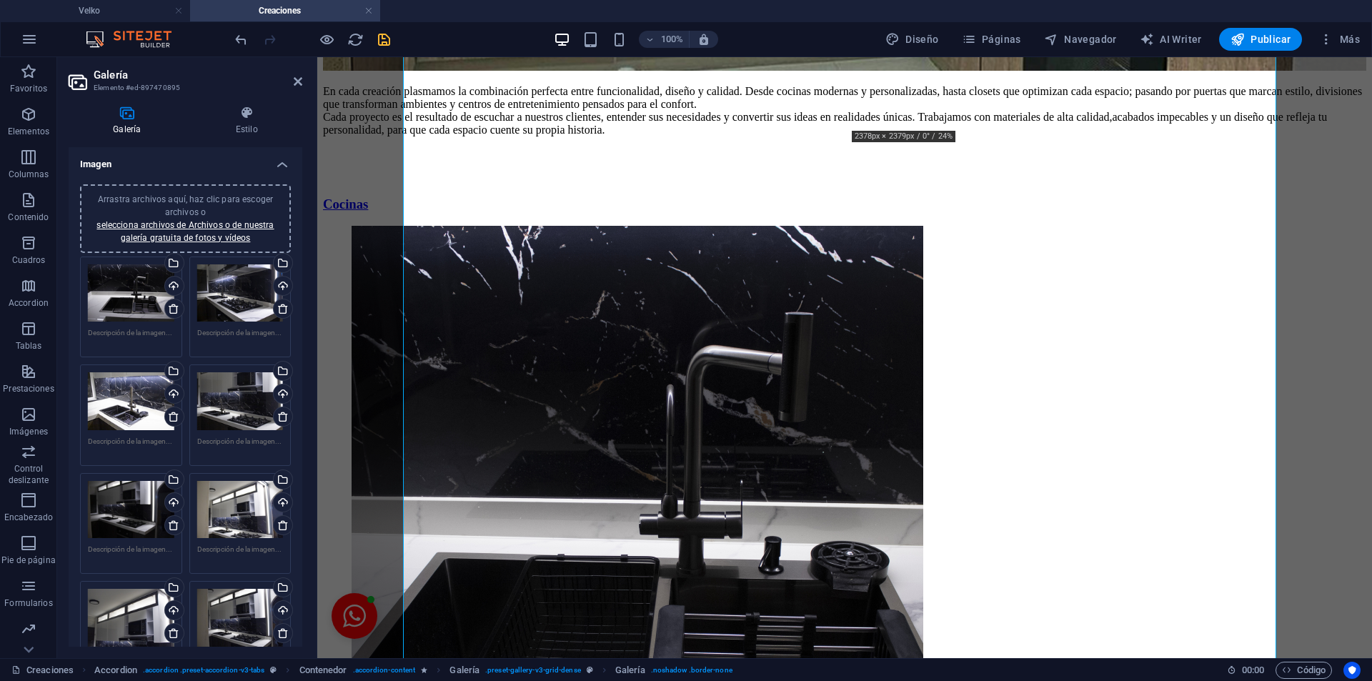
click at [376, 41] on div at bounding box center [312, 39] width 160 height 23
click at [391, 44] on icon "save" at bounding box center [384, 39] width 16 height 16
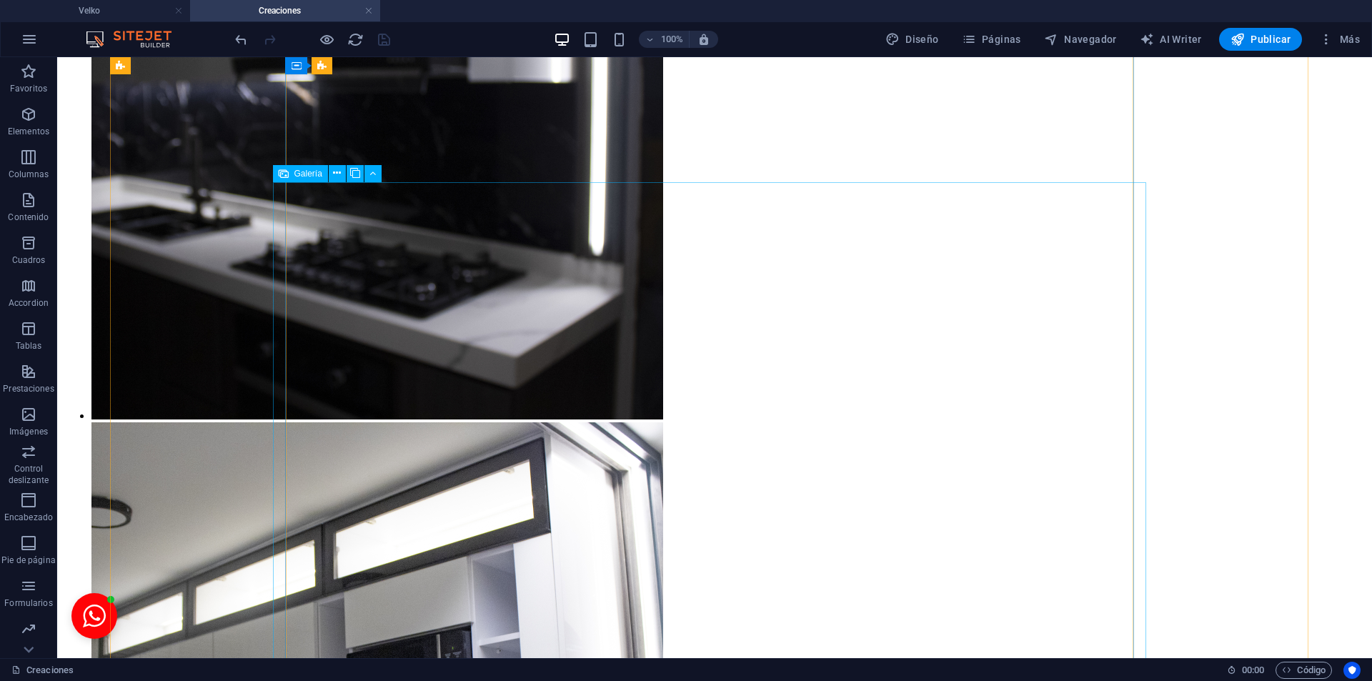
scroll to position [3618, 0]
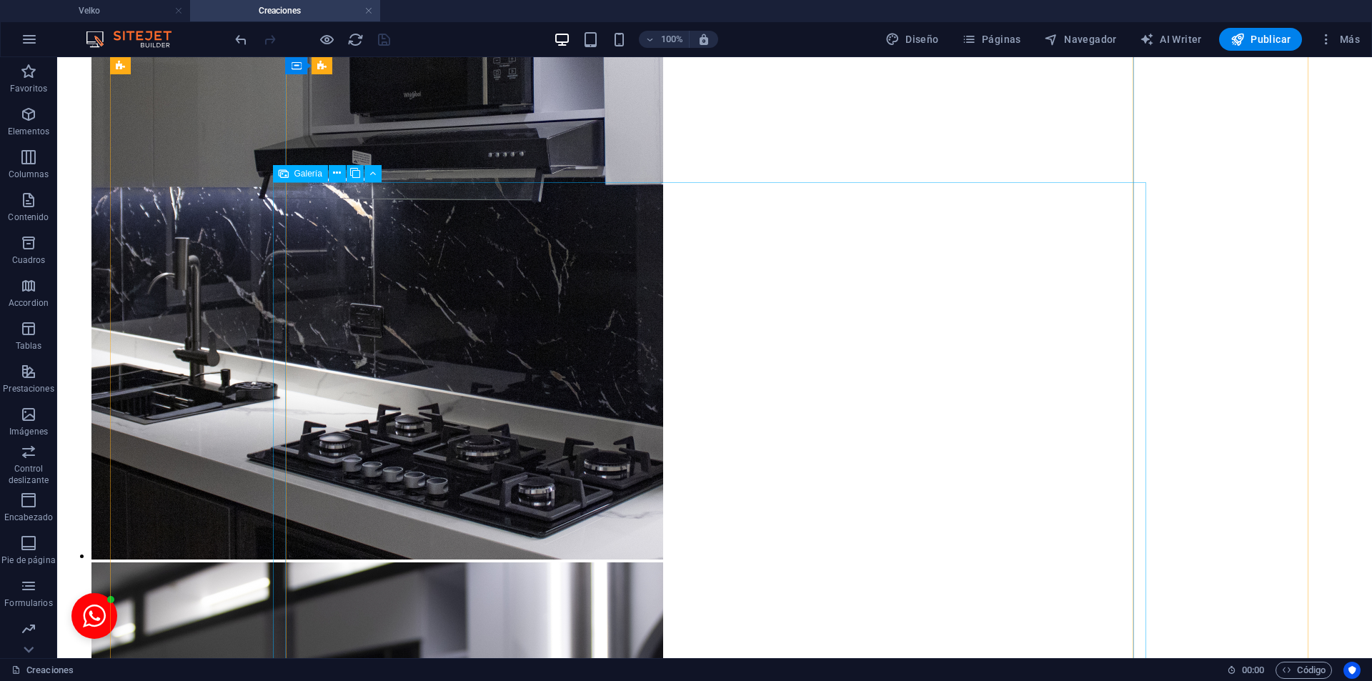
select select "4"
select select "px"
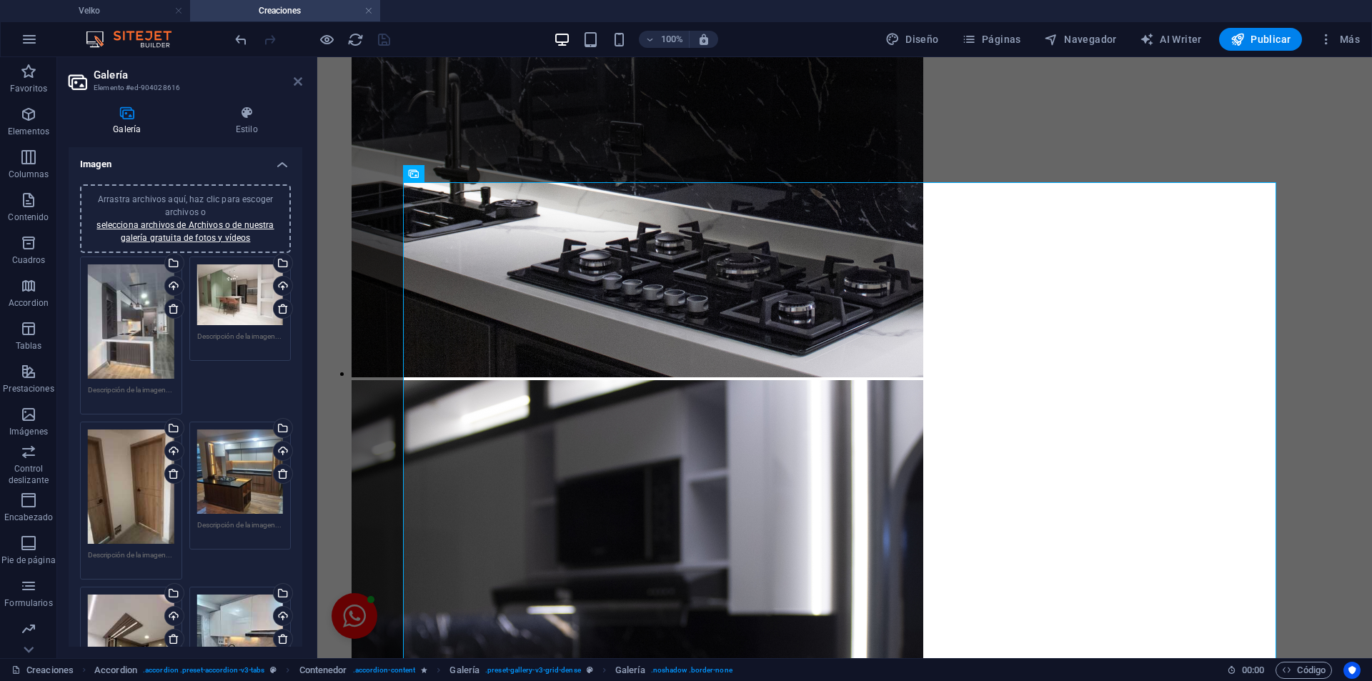
click at [300, 81] on icon at bounding box center [298, 81] width 9 height 11
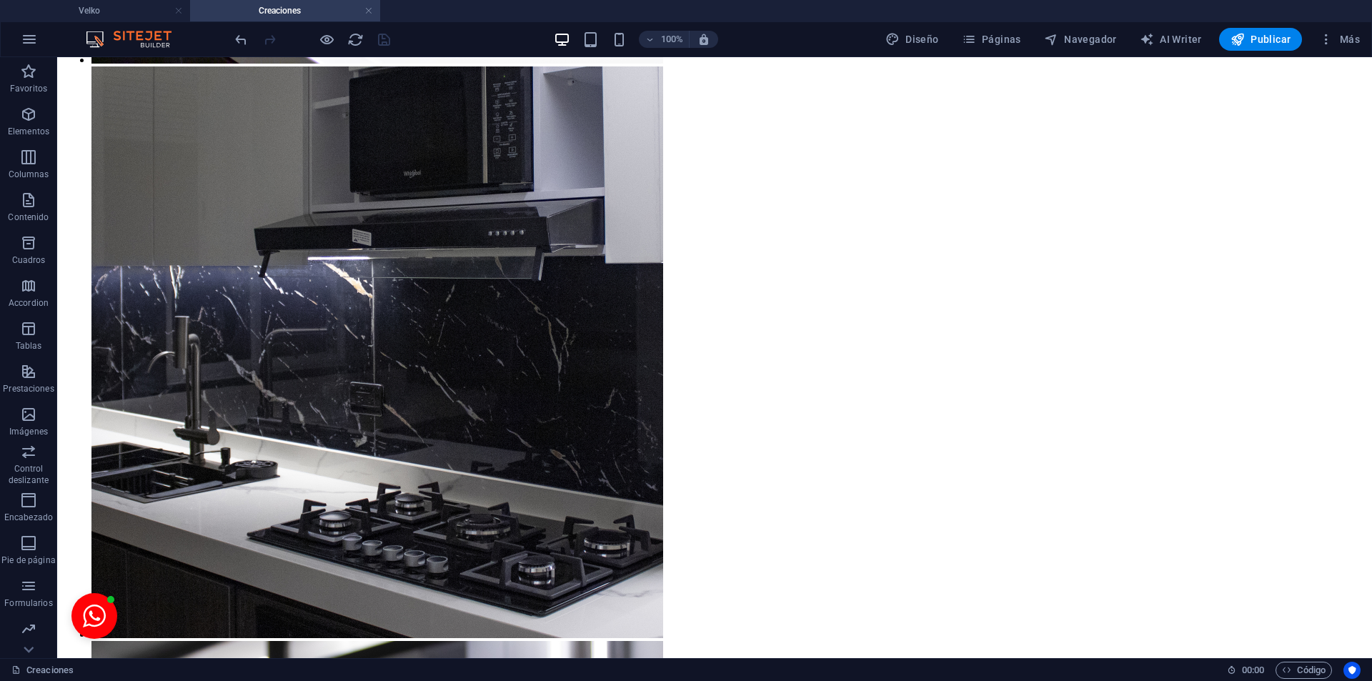
scroll to position [3490, 0]
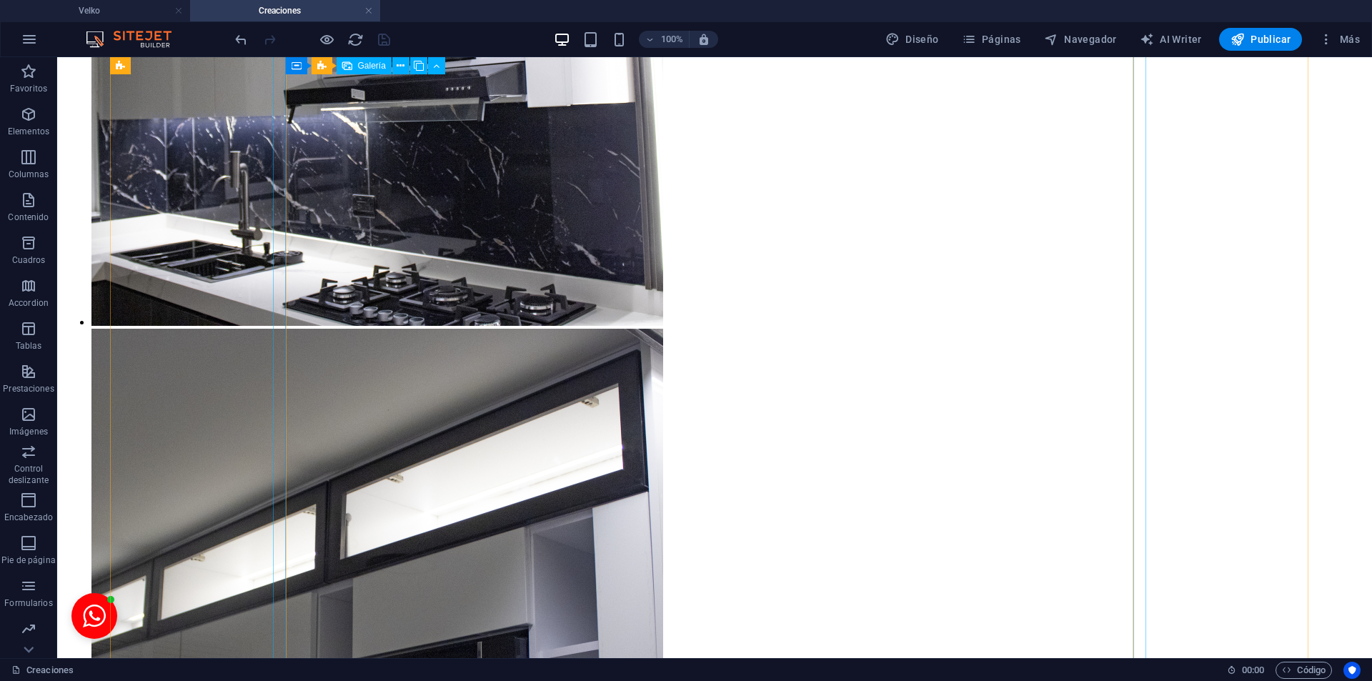
scroll to position [5715, 0]
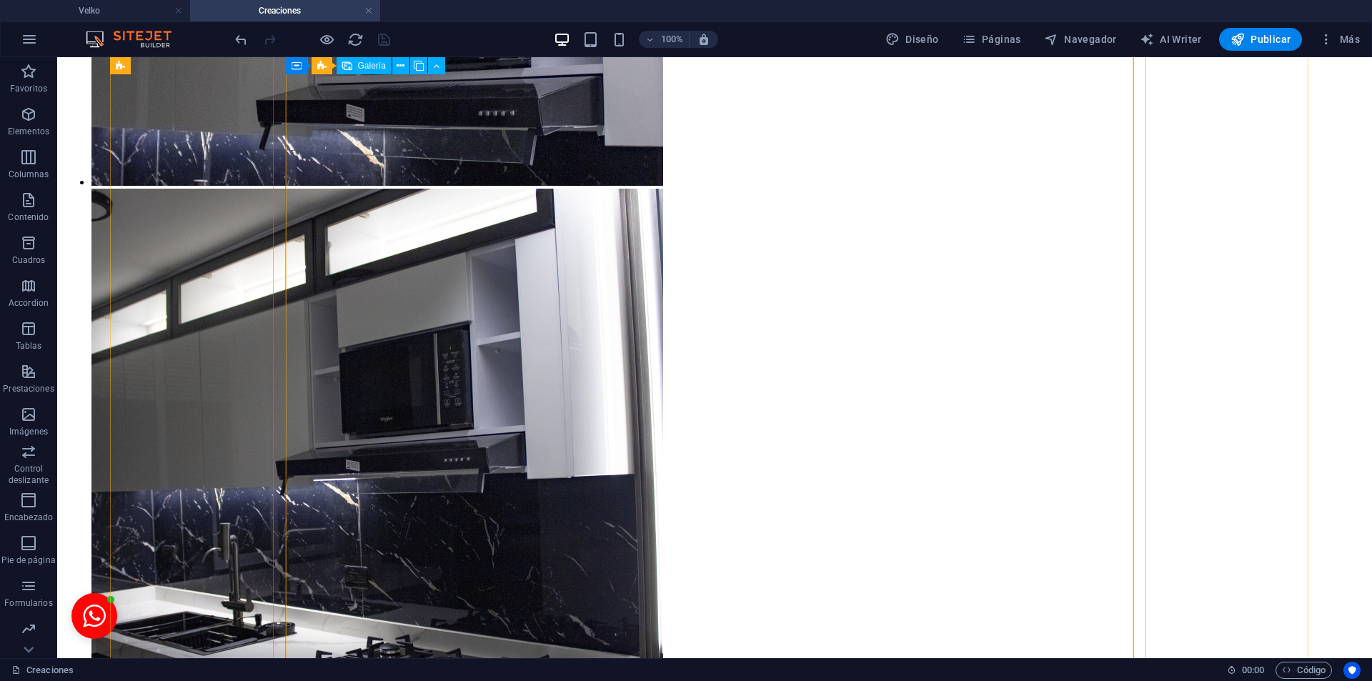
select select "4"
select select "px"
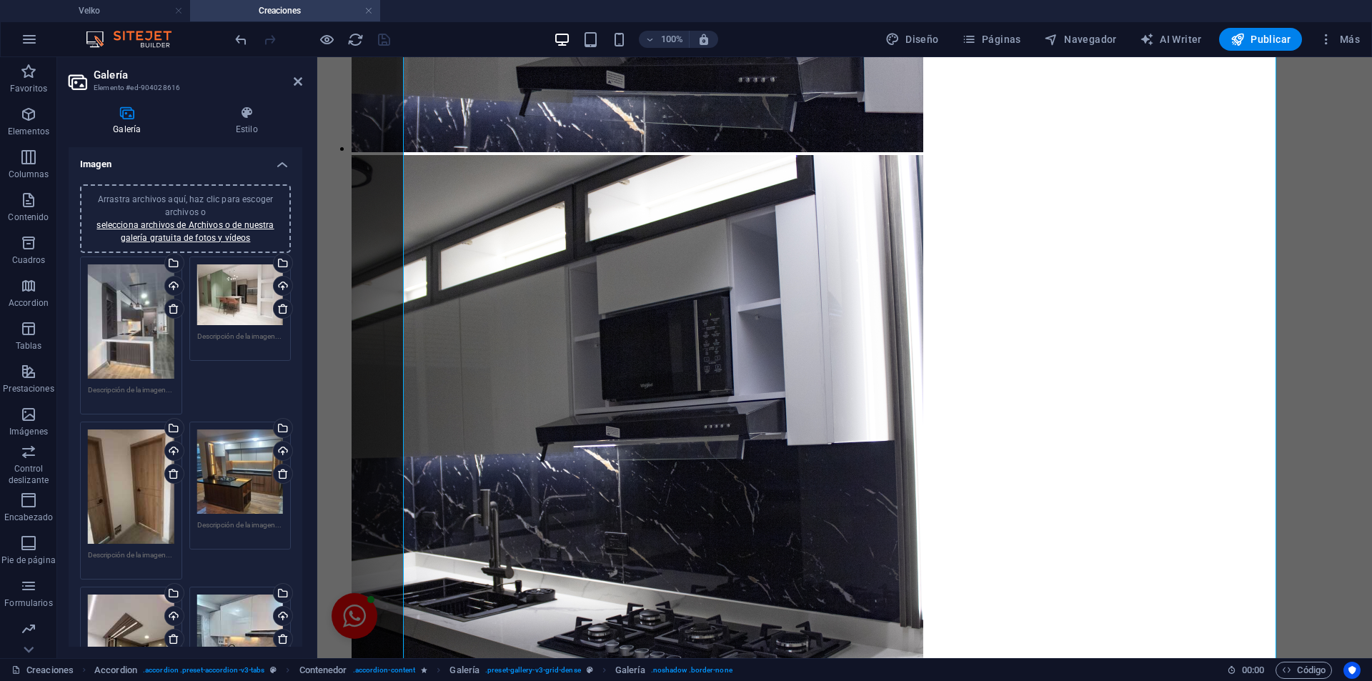
scroll to position [5516, 0]
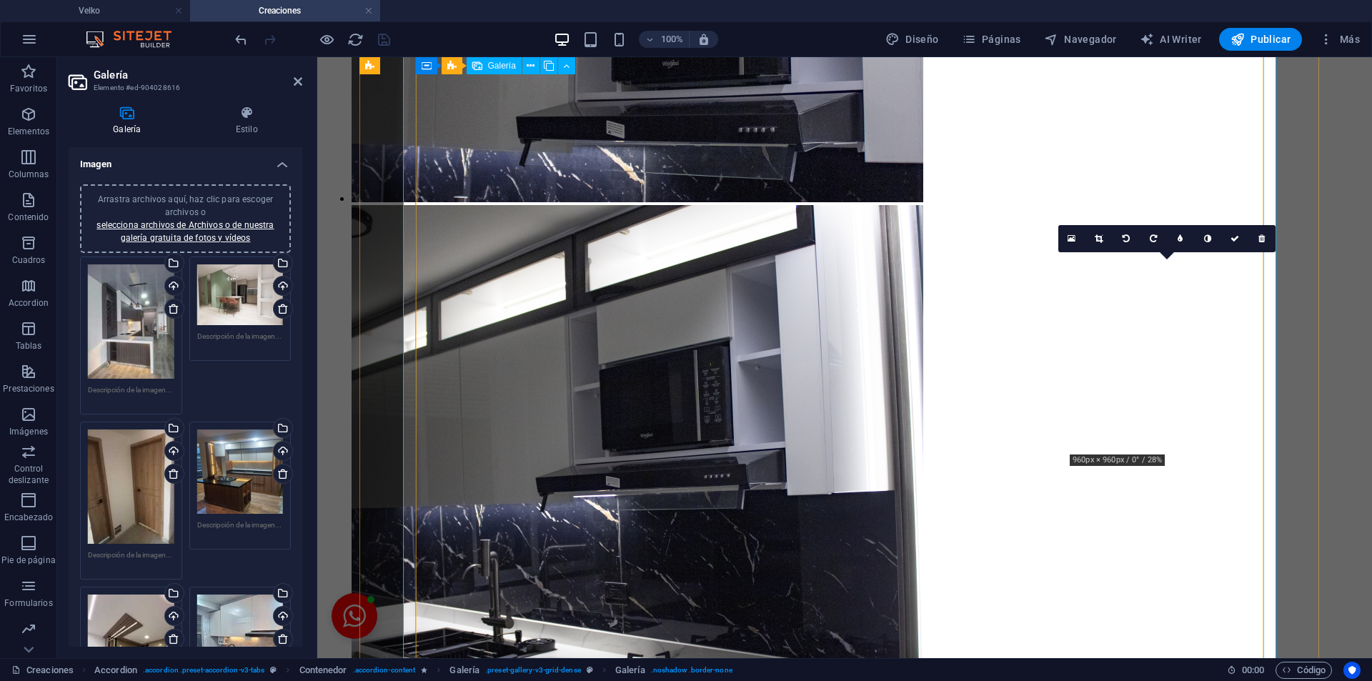
click at [1256, 238] on link at bounding box center [1261, 238] width 27 height 27
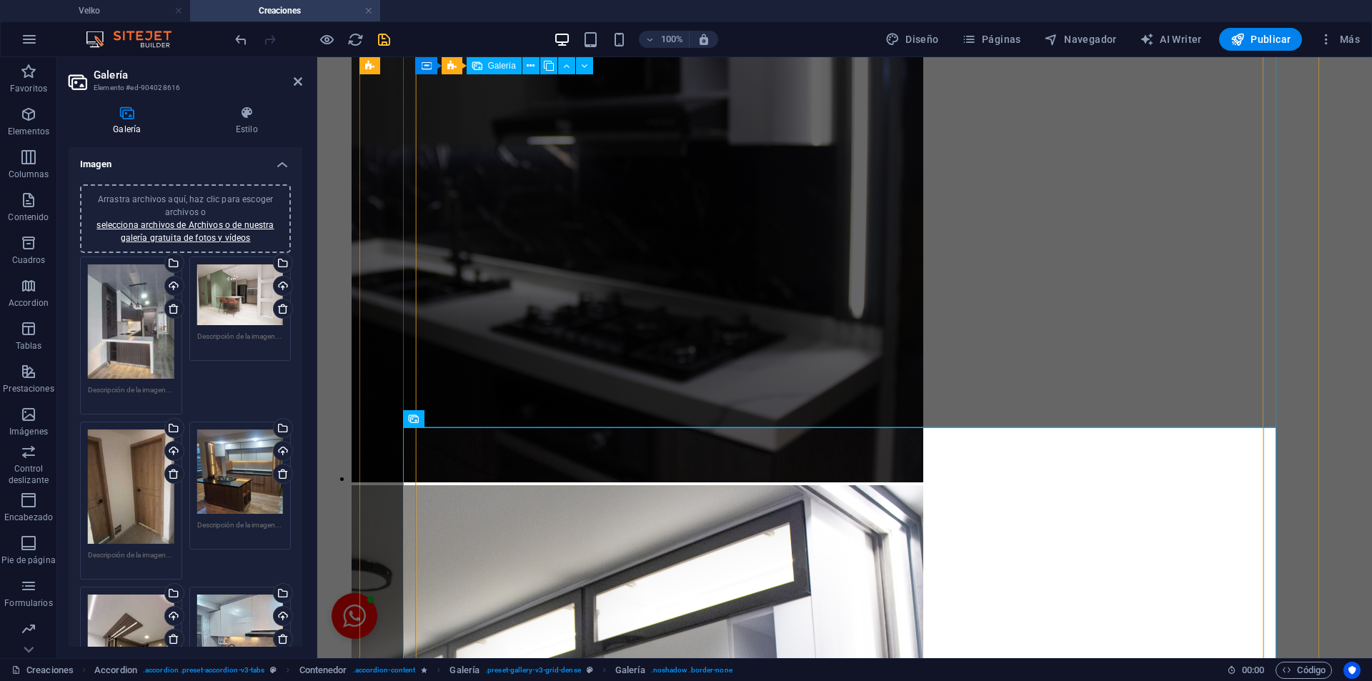
scroll to position [3373, 0]
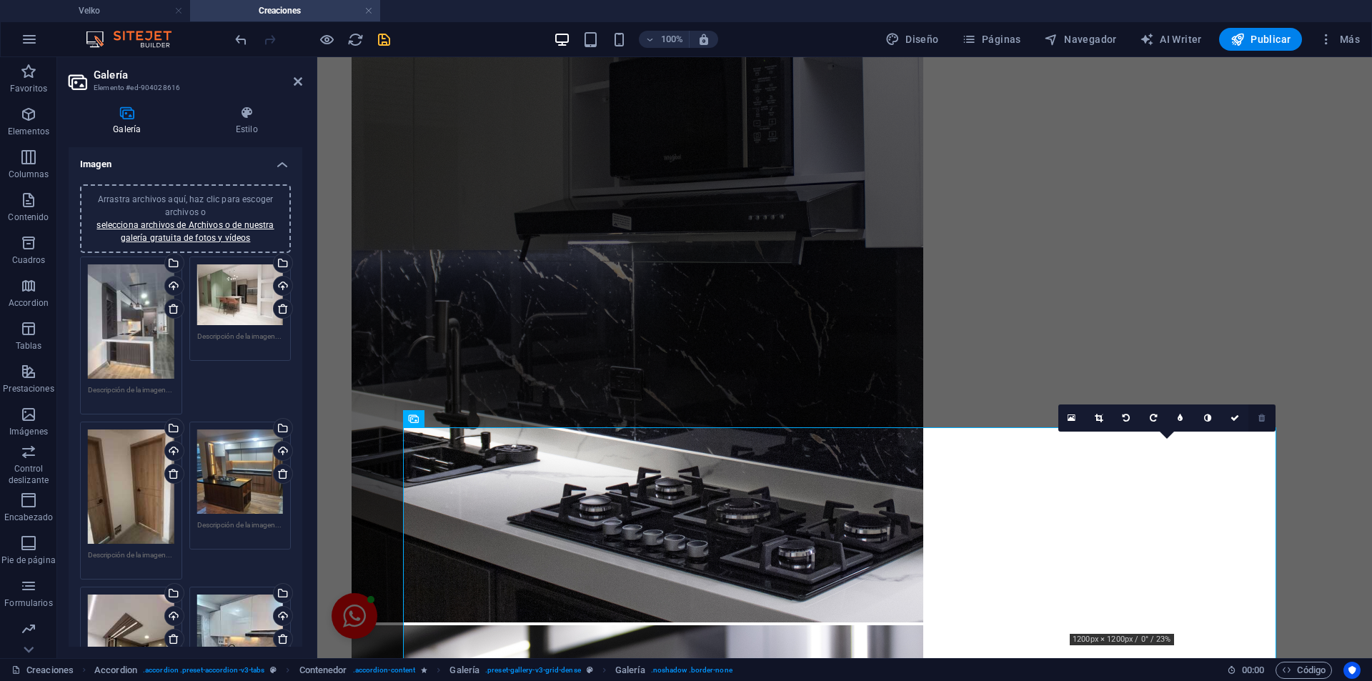
click at [1258, 419] on icon at bounding box center [1261, 418] width 6 height 9
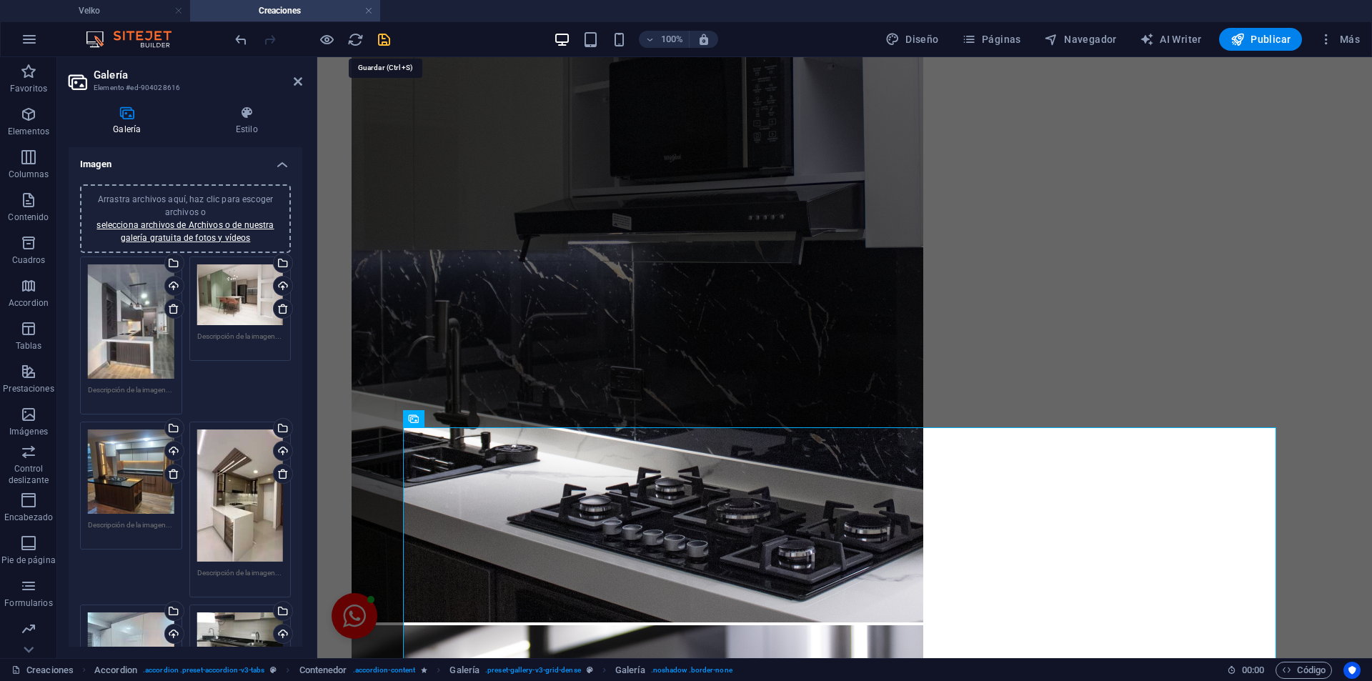
click at [384, 40] on icon "save" at bounding box center [384, 39] width 16 height 16
